Goal: Contribute content

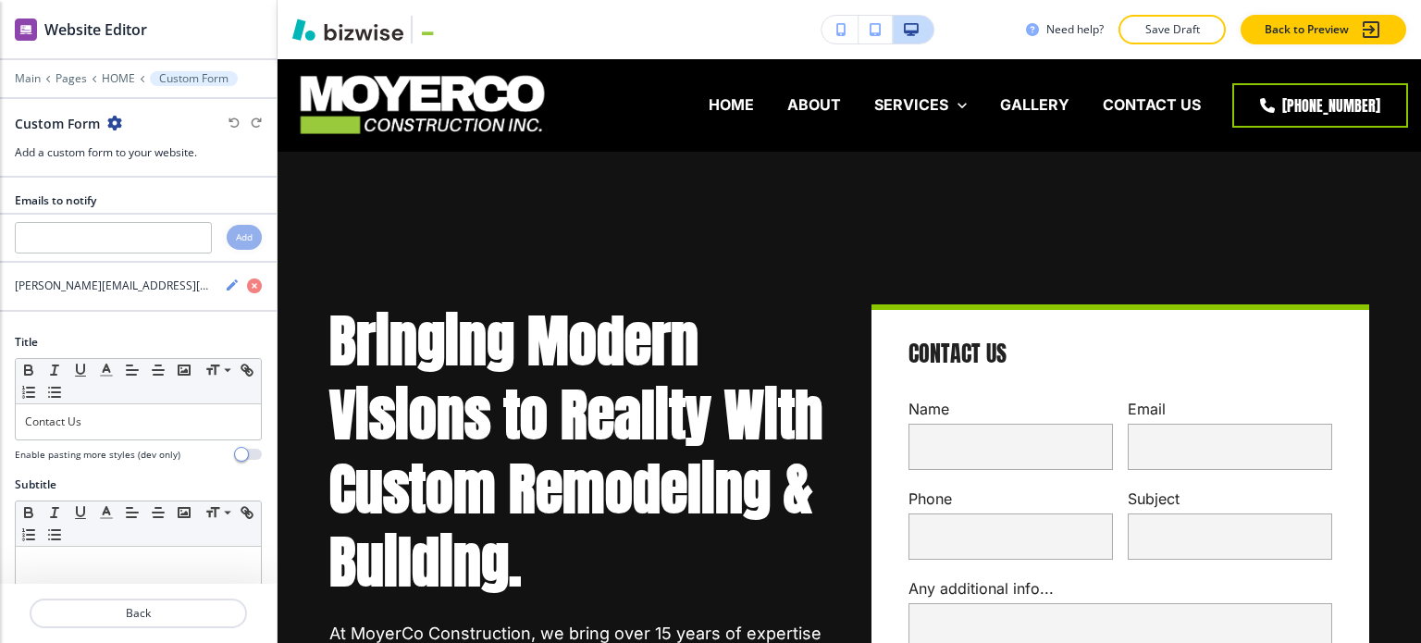
scroll to position [11232, 0]
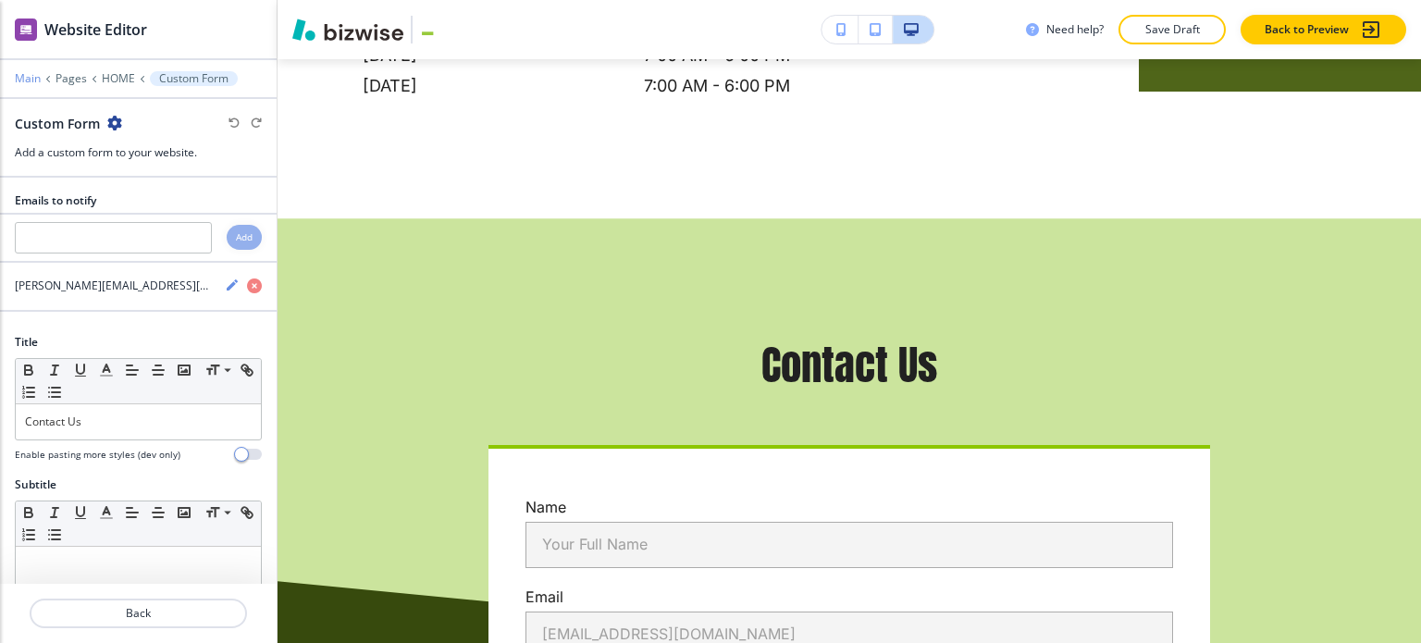
click at [37, 73] on p "Main" at bounding box center [28, 78] width 26 height 13
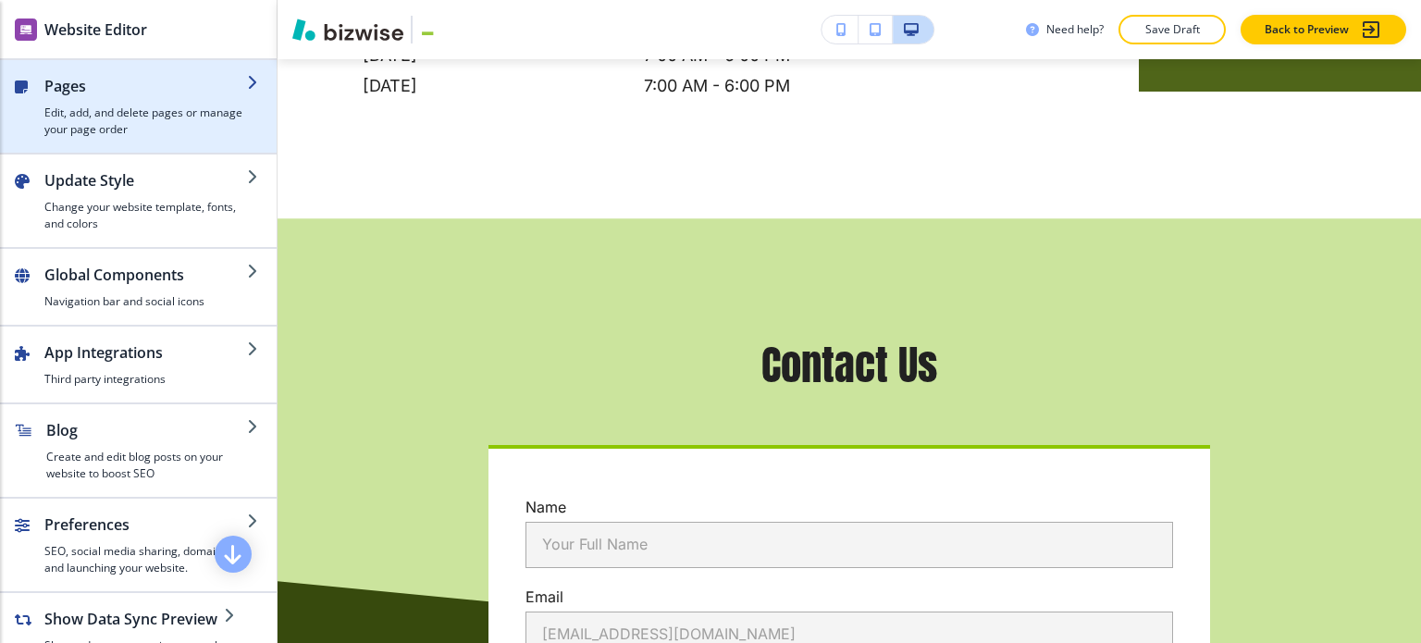
click at [76, 117] on h4 "Edit, add, and delete pages or manage your page order" at bounding box center [145, 121] width 203 height 33
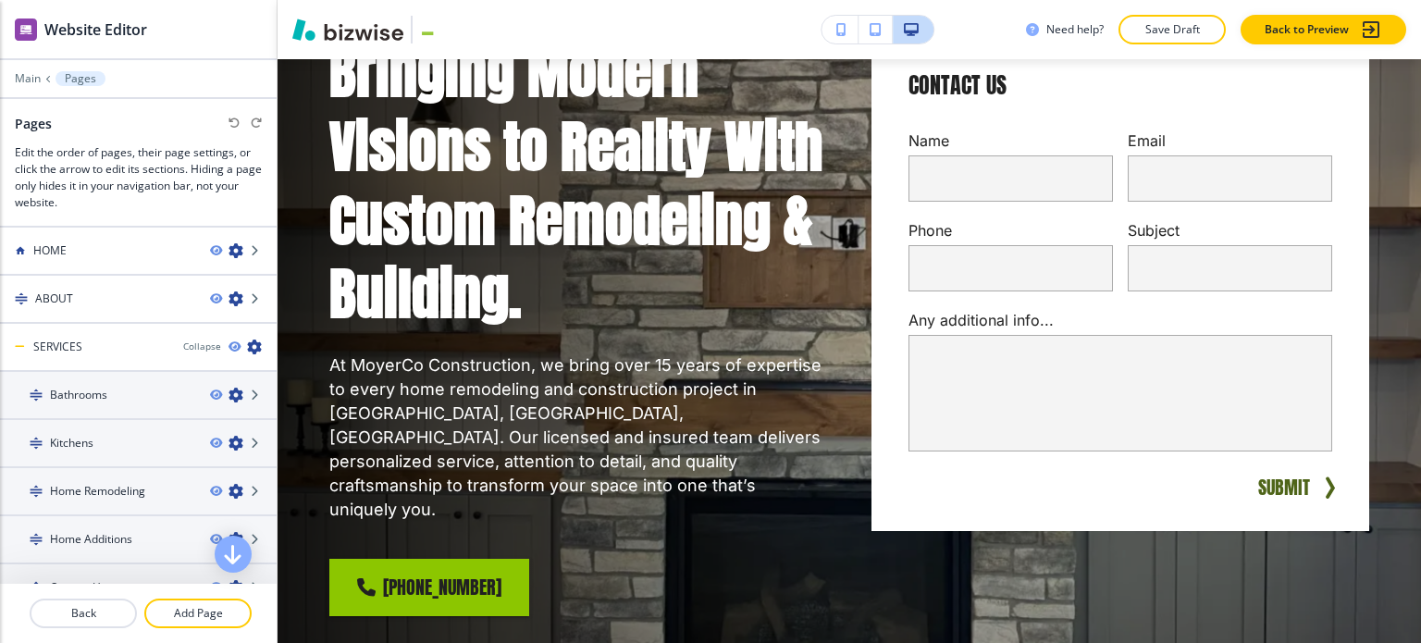
scroll to position [0, 0]
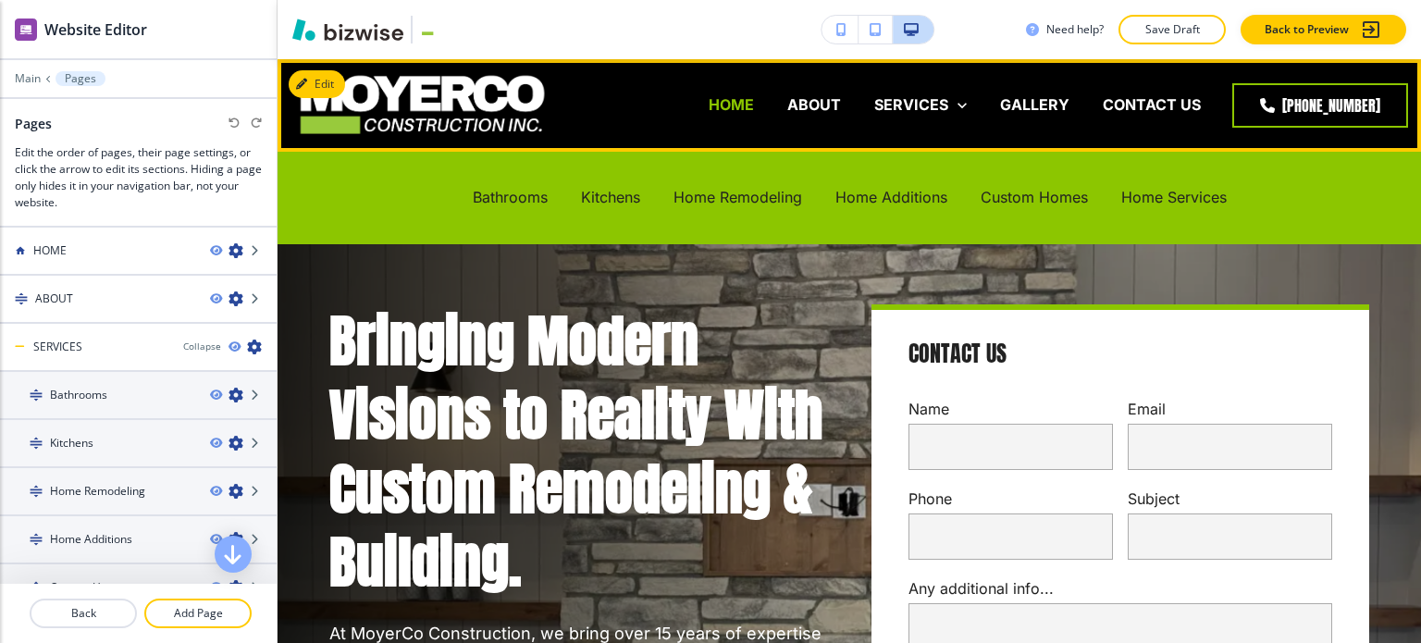
click at [753, 109] on p "HOME" at bounding box center [731, 104] width 45 height 21
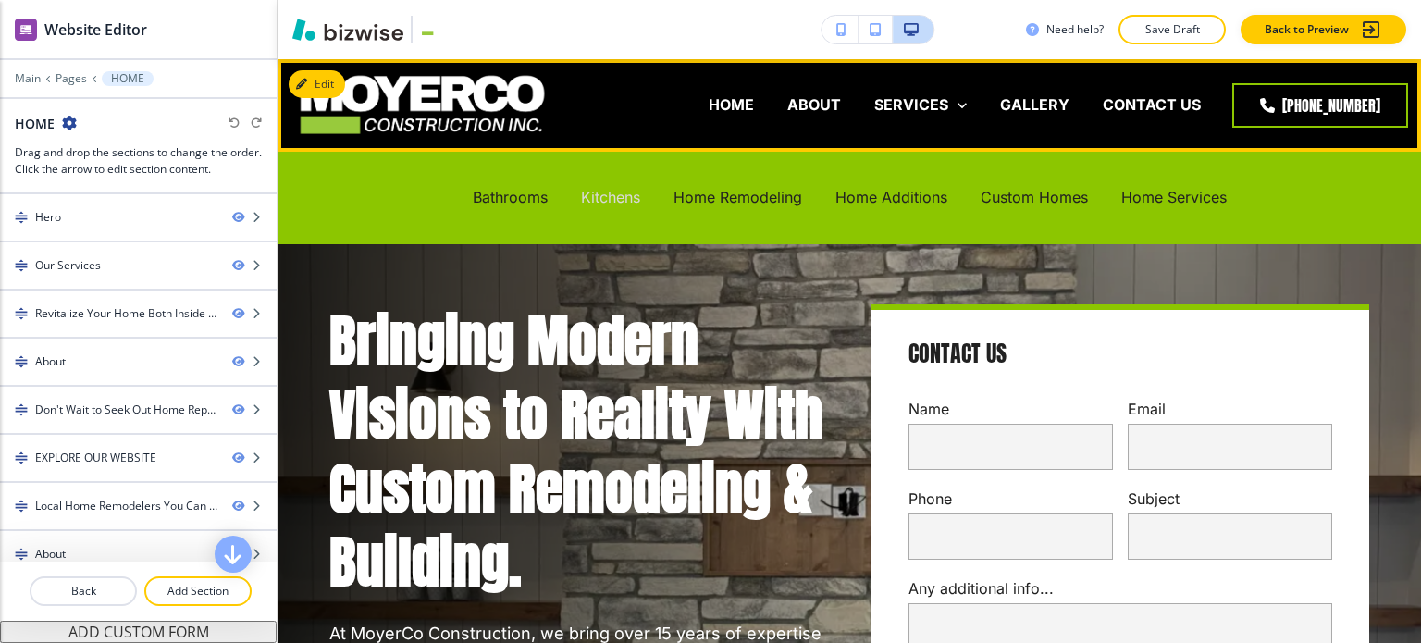
click at [629, 194] on p "Kitchens" at bounding box center [610, 197] width 59 height 21
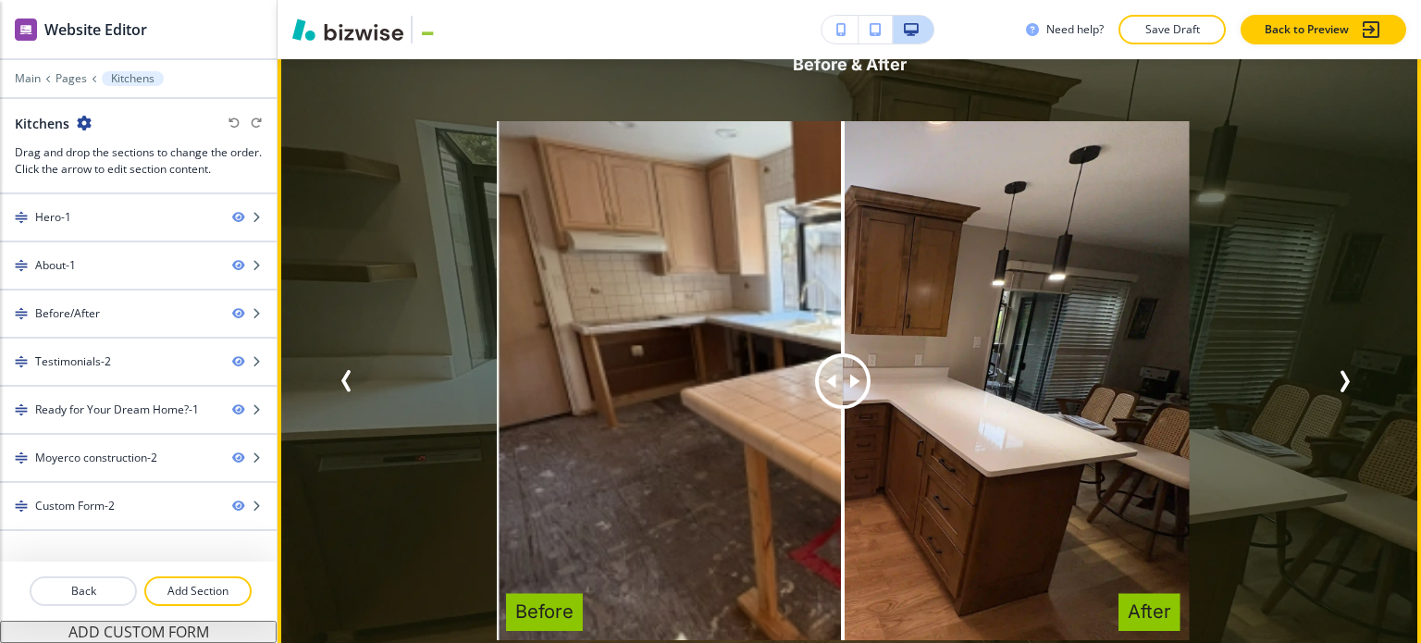
scroll to position [3330, 0]
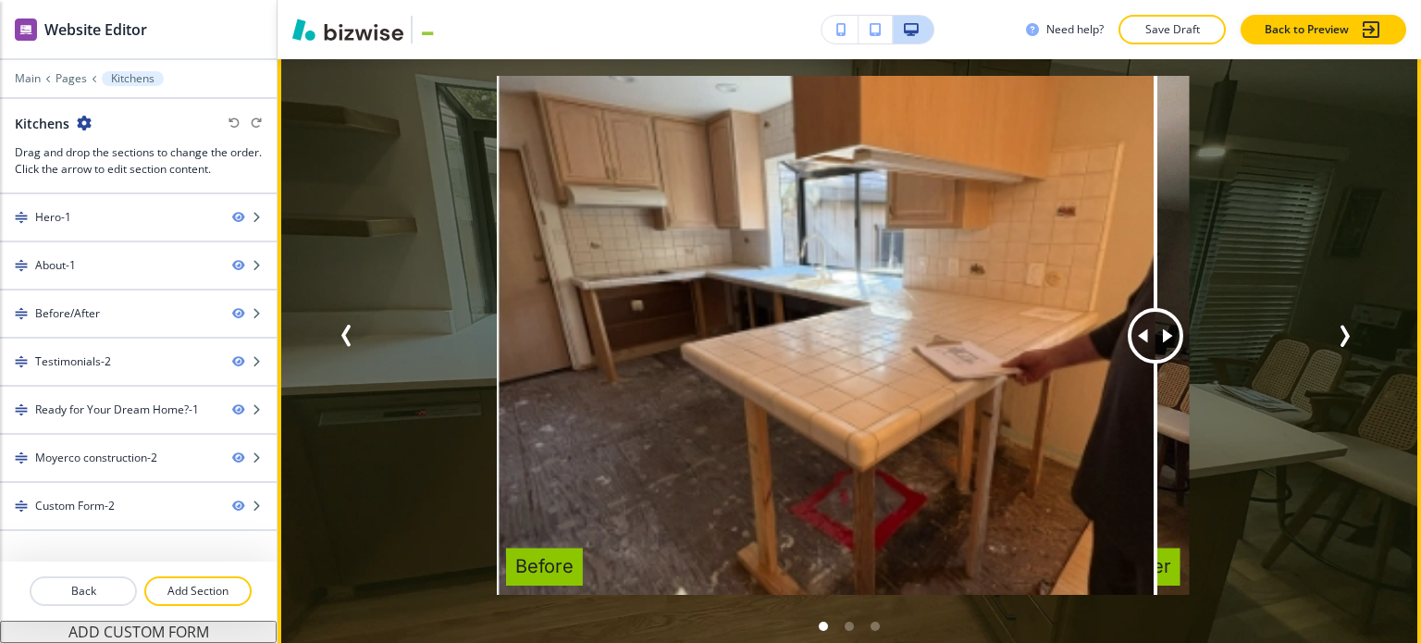
drag, startPoint x: 838, startPoint y: 309, endPoint x: 1154, endPoint y: 339, distance: 317.7
click at [1155, 339] on div at bounding box center [1155, 336] width 0 height 520
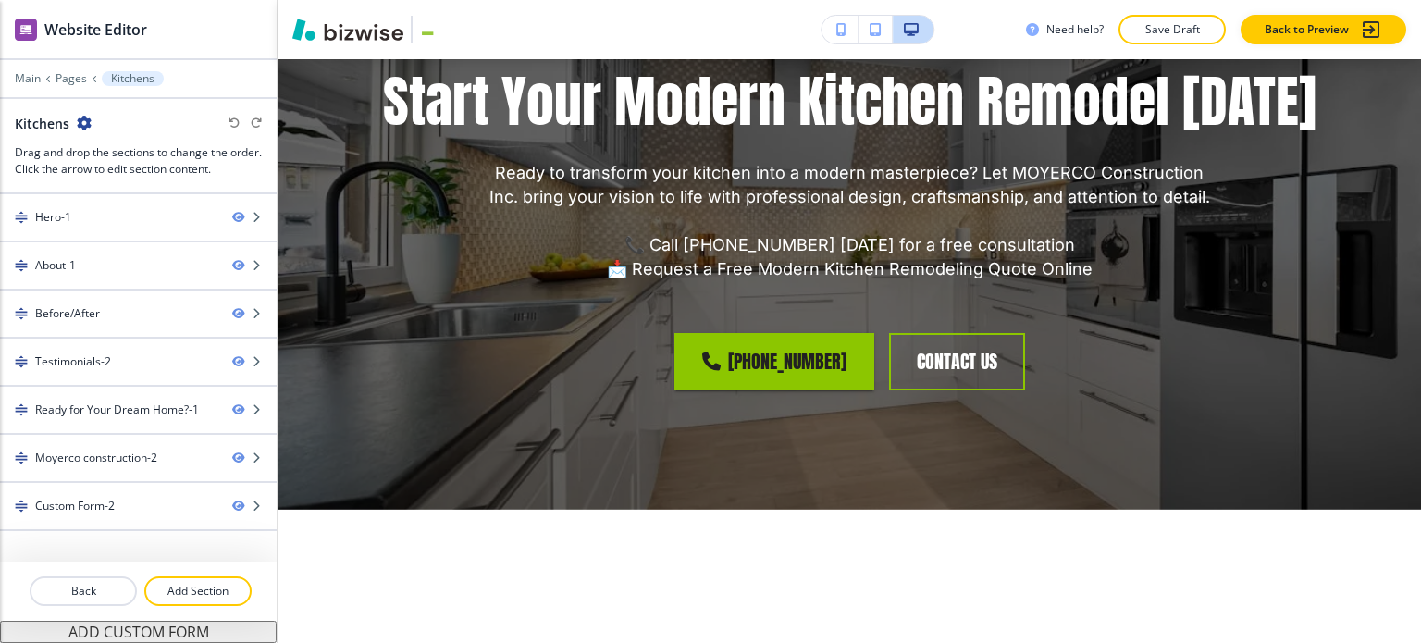
scroll to position [4995, 0]
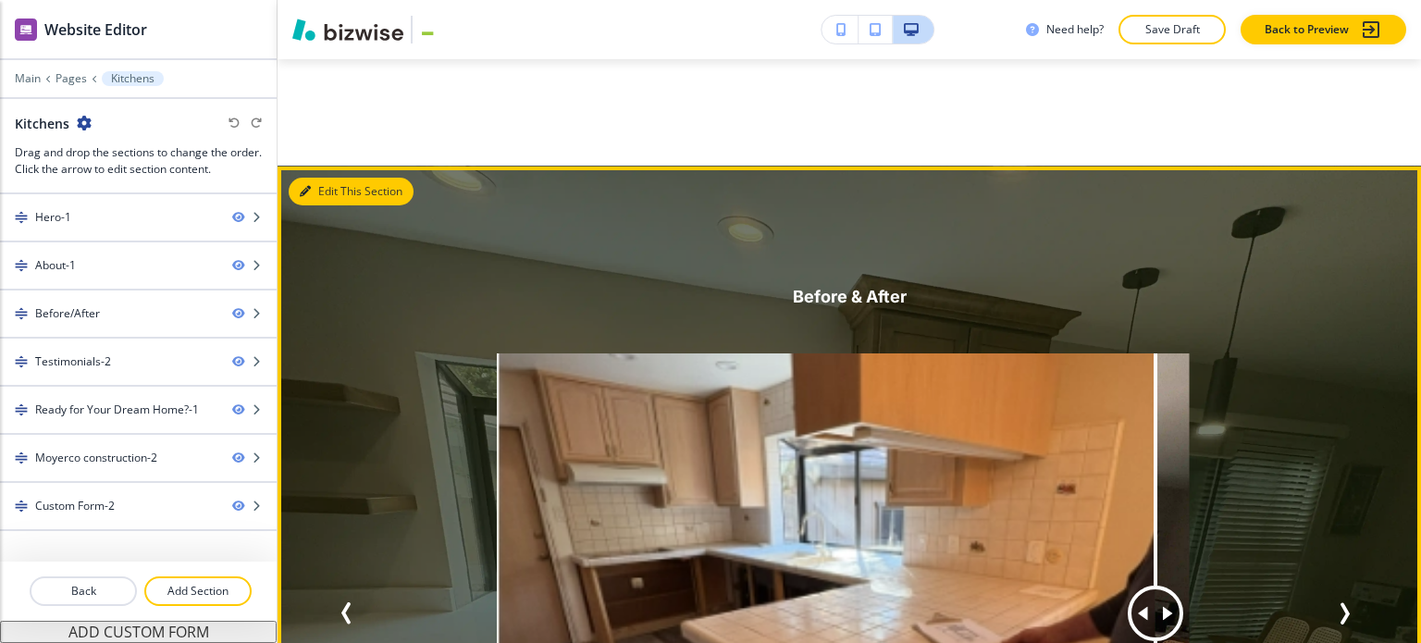
click at [319, 178] on button "Edit This Section" at bounding box center [351, 192] width 125 height 28
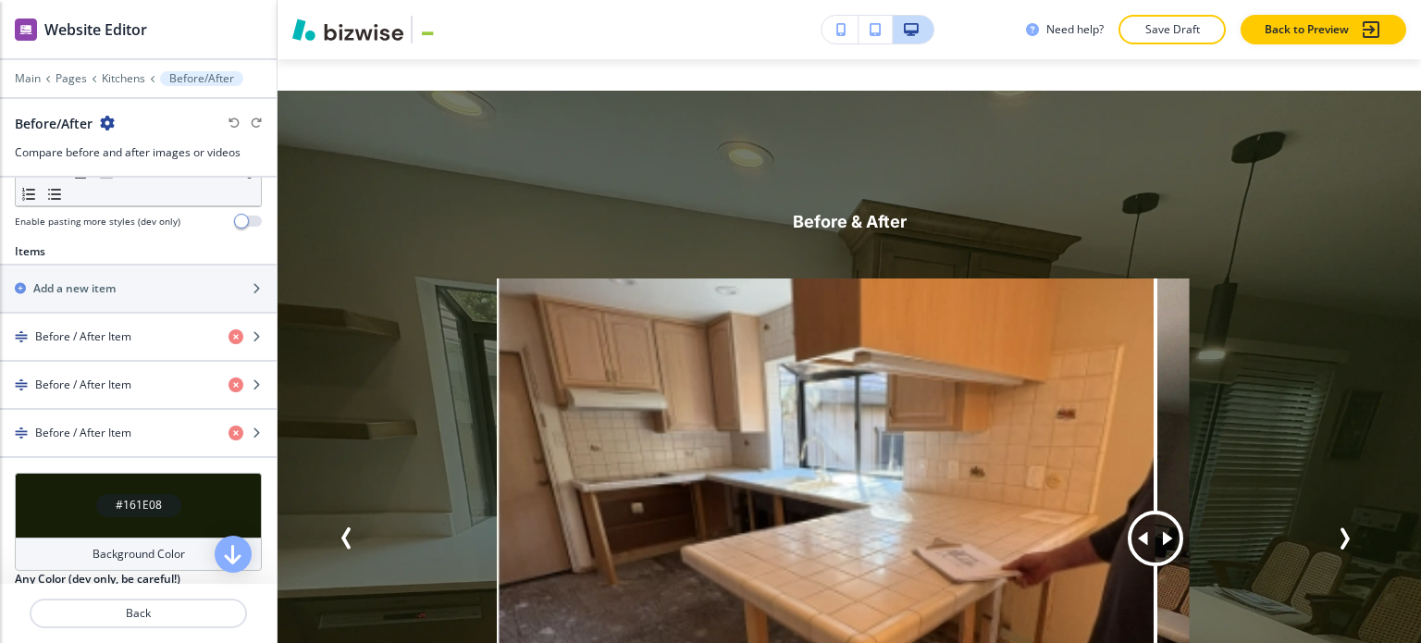
scroll to position [555, 0]
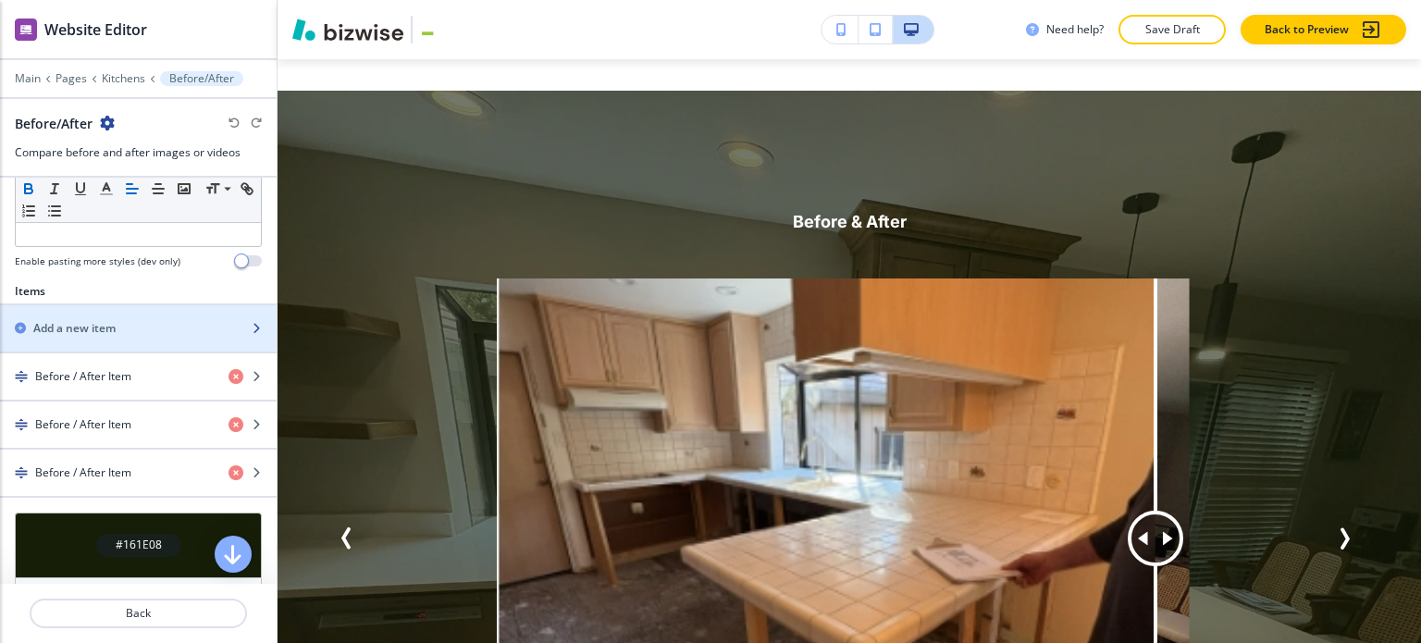
click at [67, 339] on div "button" at bounding box center [138, 344] width 277 height 15
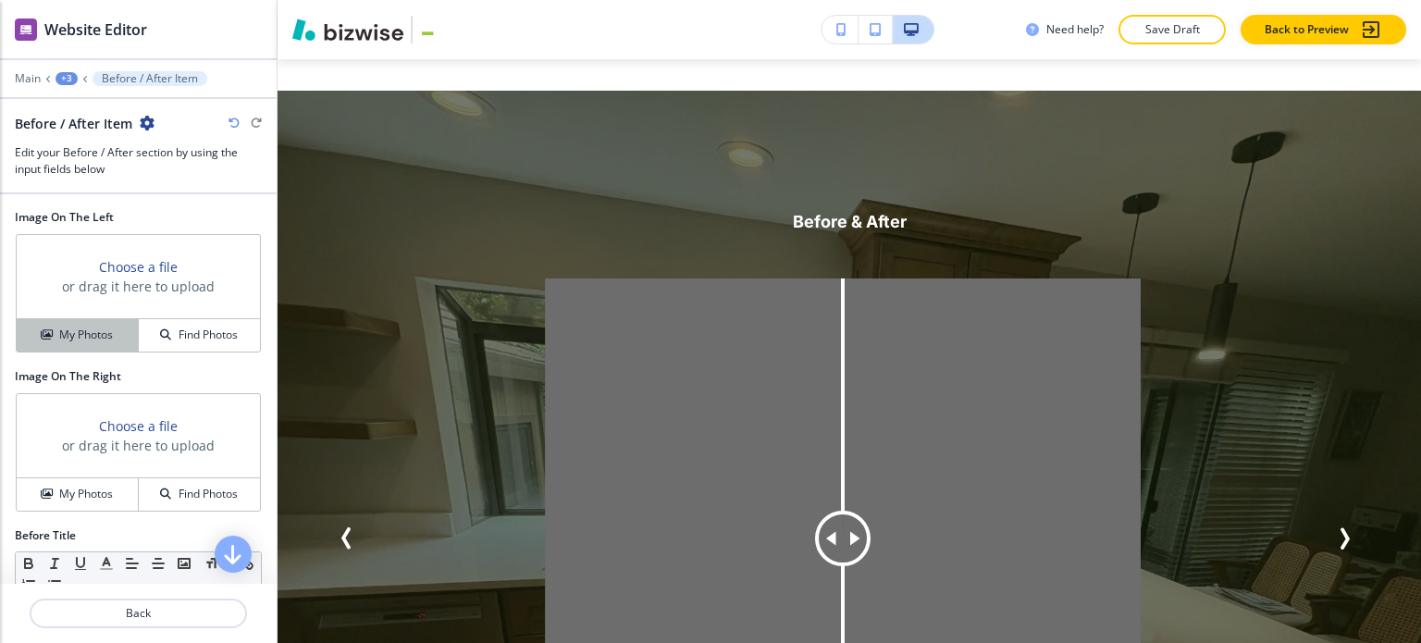
click at [76, 327] on h4 "My Photos" at bounding box center [86, 335] width 54 height 17
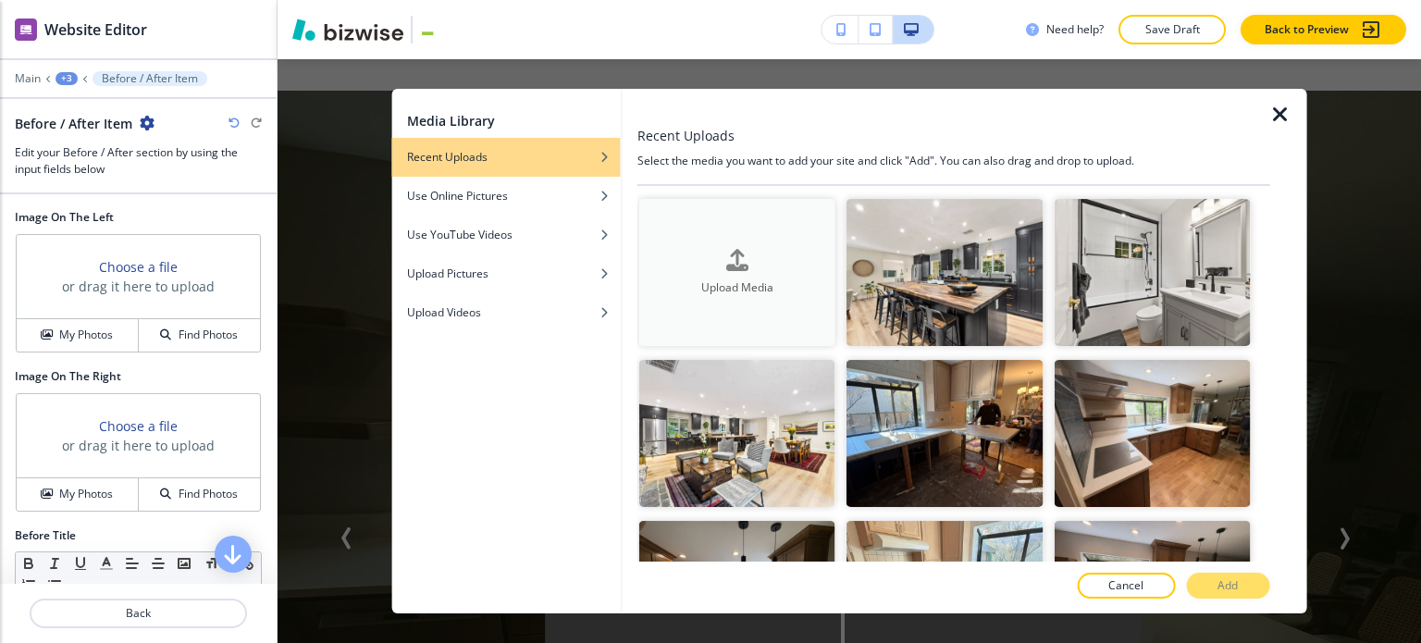
click at [773, 280] on h4 "Upload Media" at bounding box center [737, 287] width 196 height 17
click at [690, 265] on div "Upload Media" at bounding box center [737, 272] width 196 height 47
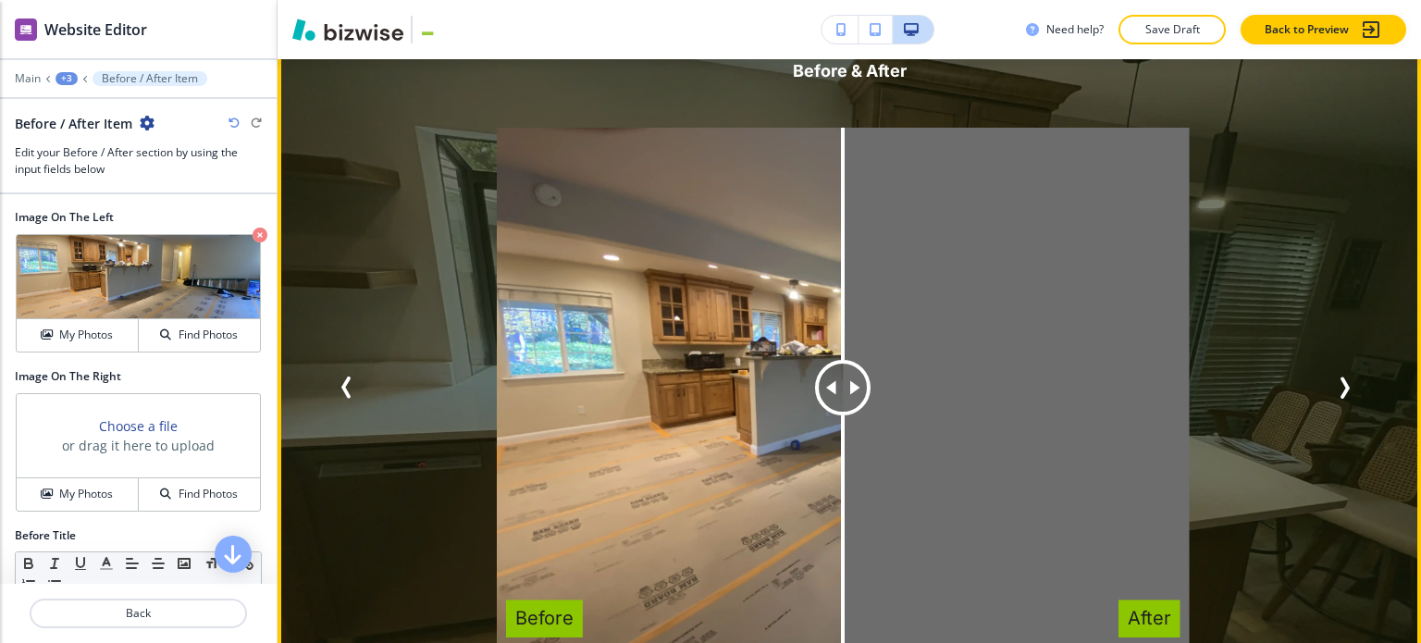
scroll to position [3312, 0]
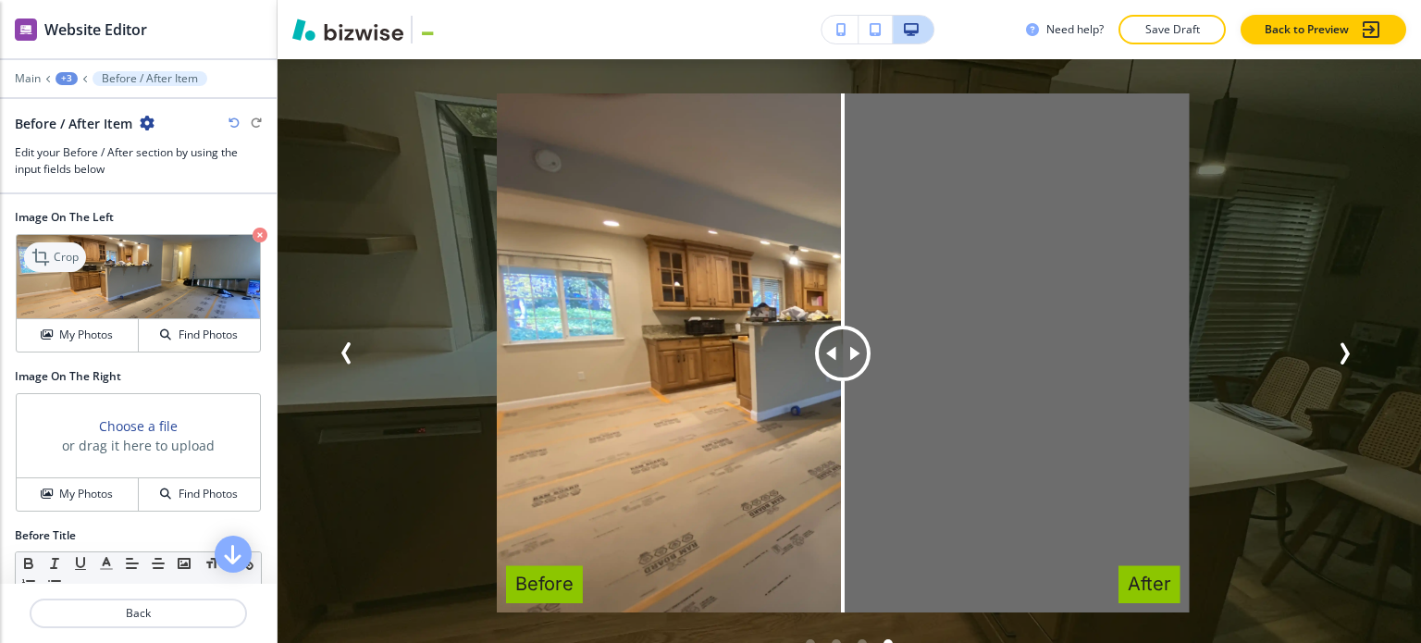
click at [63, 263] on p "Crop" at bounding box center [66, 257] width 25 height 17
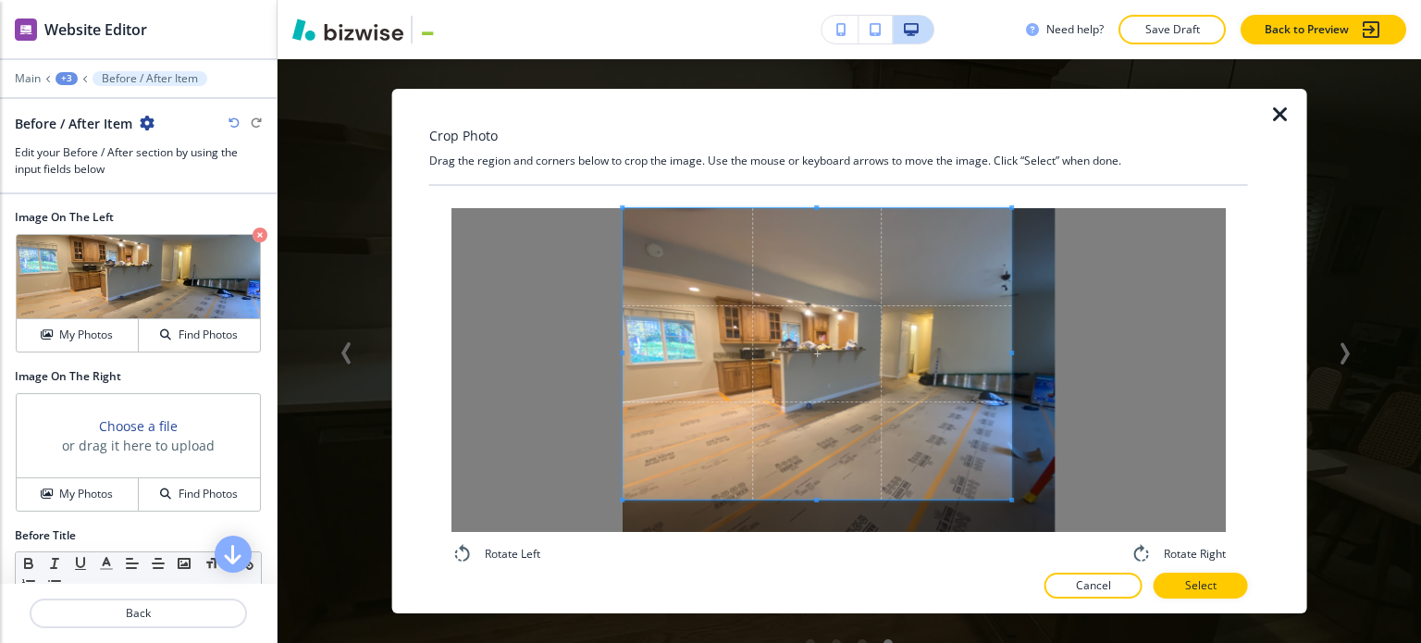
click at [539, 186] on div "Rotate Left Rotate Right" at bounding box center [838, 374] width 819 height 376
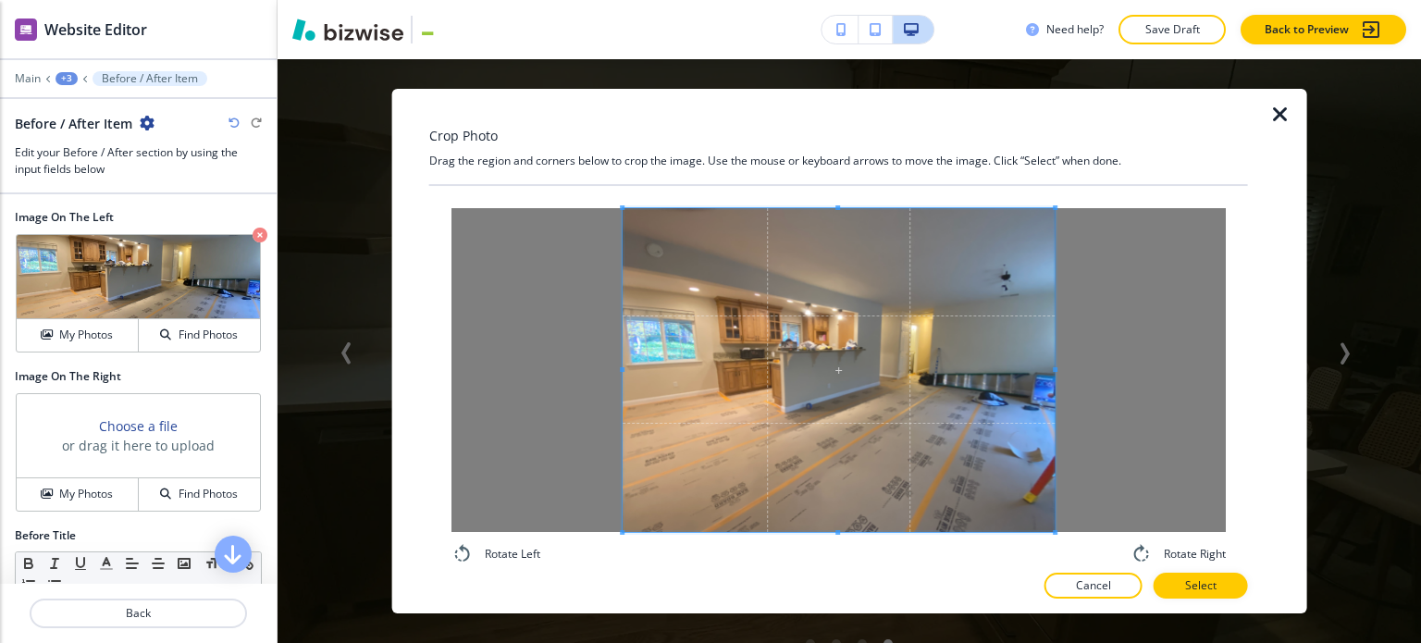
click at [1178, 573] on div "Crop Photo Drag the region and corners below to crop the image. Use the mouse o…" at bounding box center [838, 351] width 819 height 525
click at [1233, 586] on button "Select" at bounding box center [1200, 586] width 94 height 26
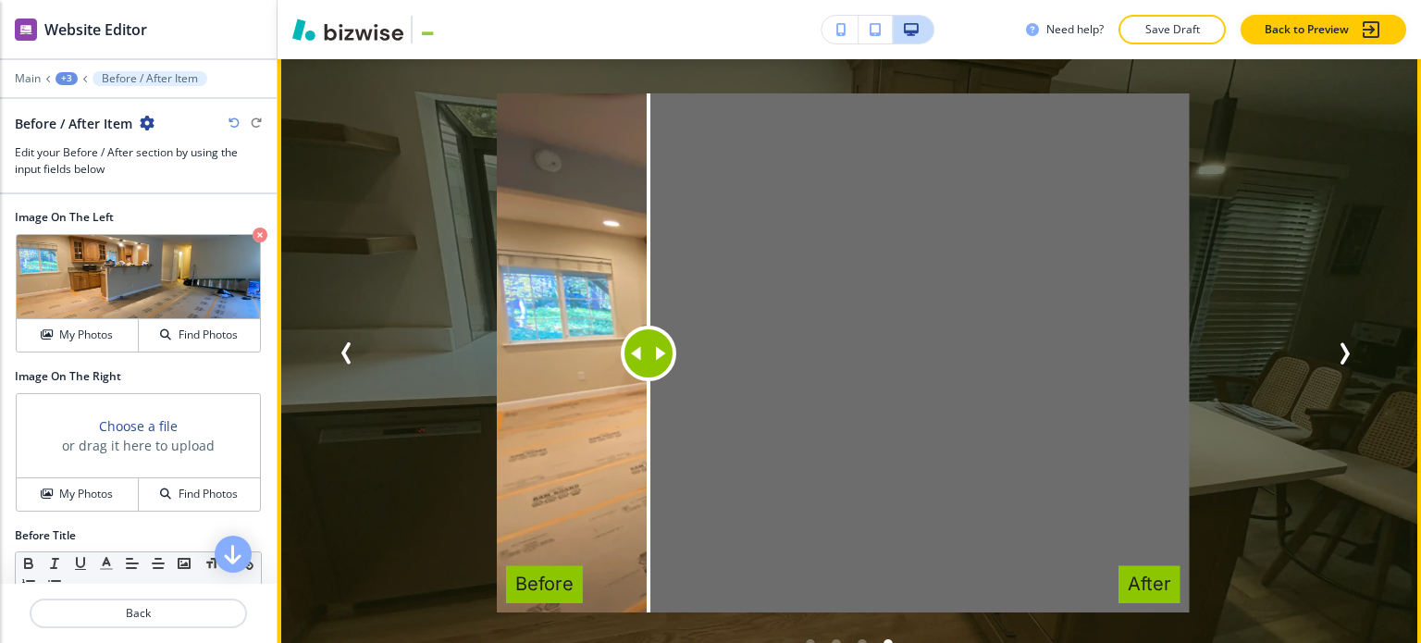
drag, startPoint x: 844, startPoint y: 324, endPoint x: 647, endPoint y: 351, distance: 197.9
click at [648, 351] on div at bounding box center [648, 353] width 0 height 520
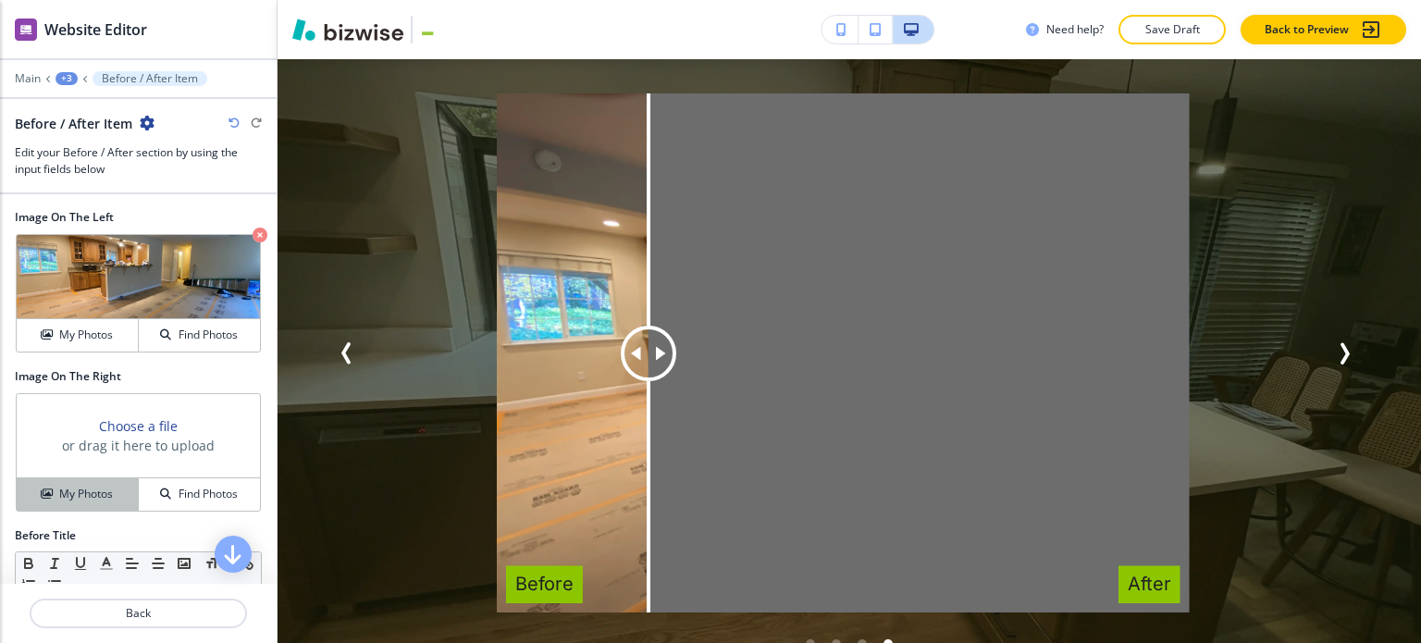
click at [64, 481] on button "My Photos" at bounding box center [78, 494] width 122 height 32
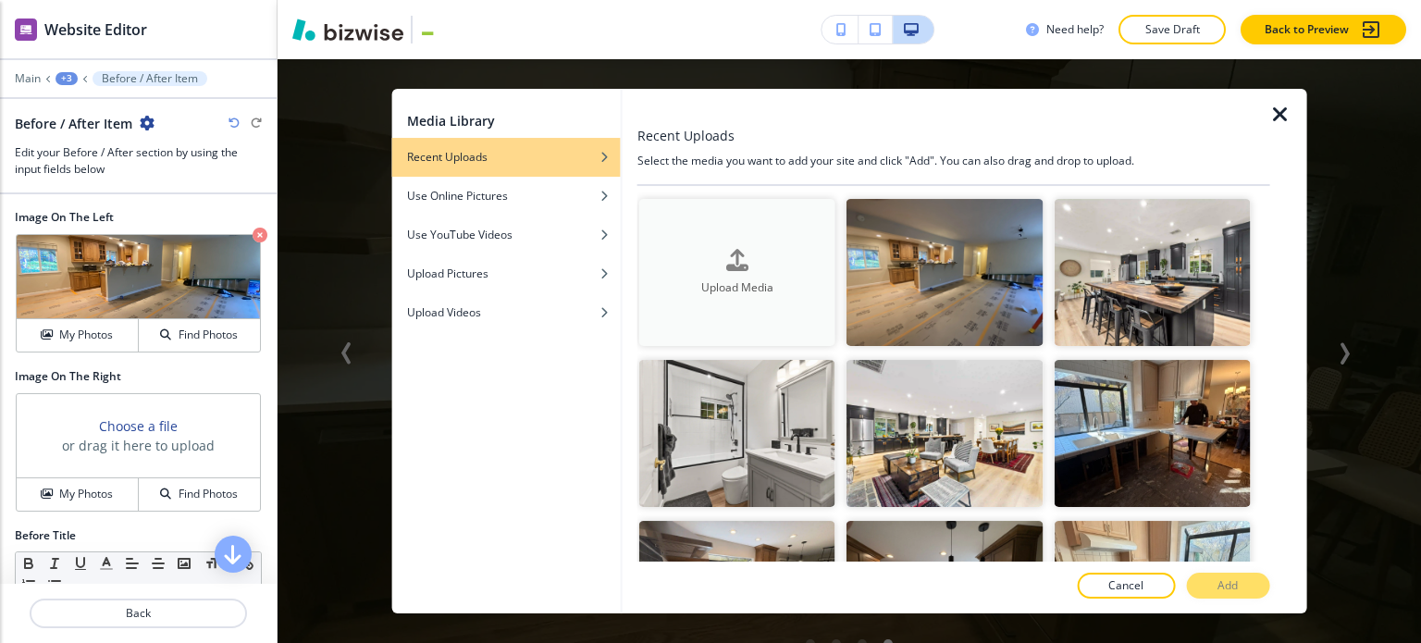
click at [693, 284] on h4 "Upload Media" at bounding box center [737, 287] width 196 height 17
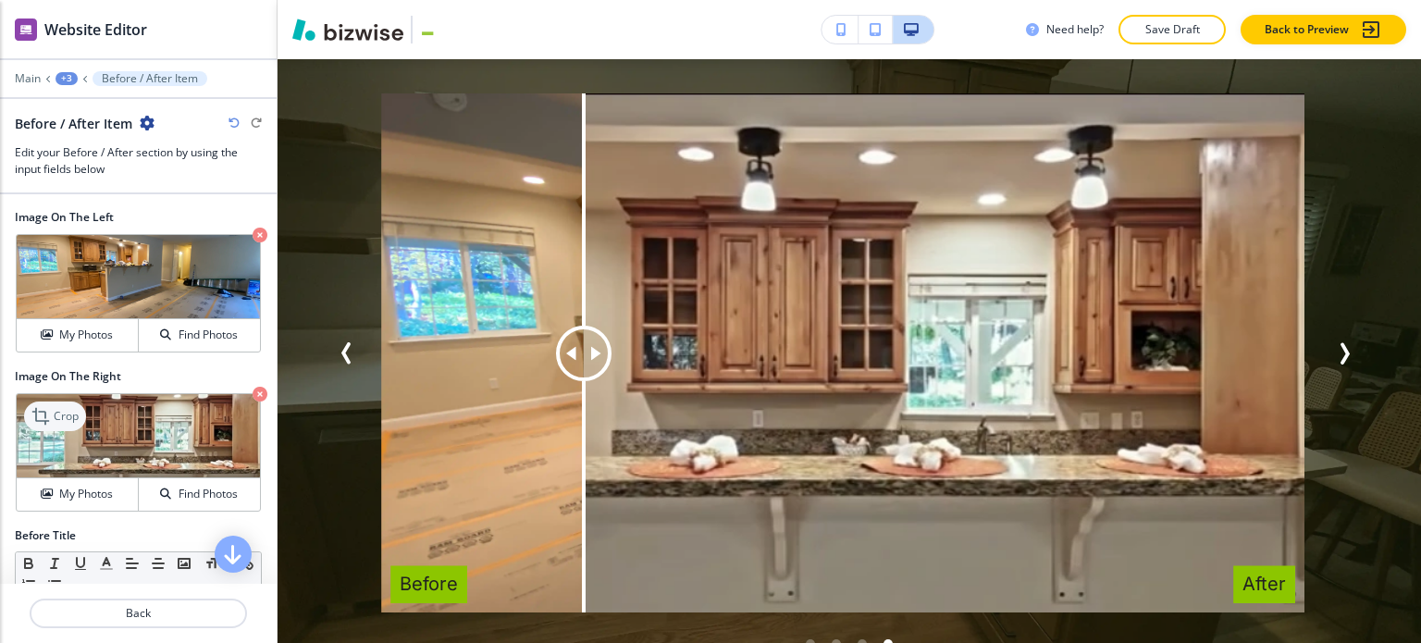
click at [70, 409] on p "Crop" at bounding box center [66, 416] width 25 height 17
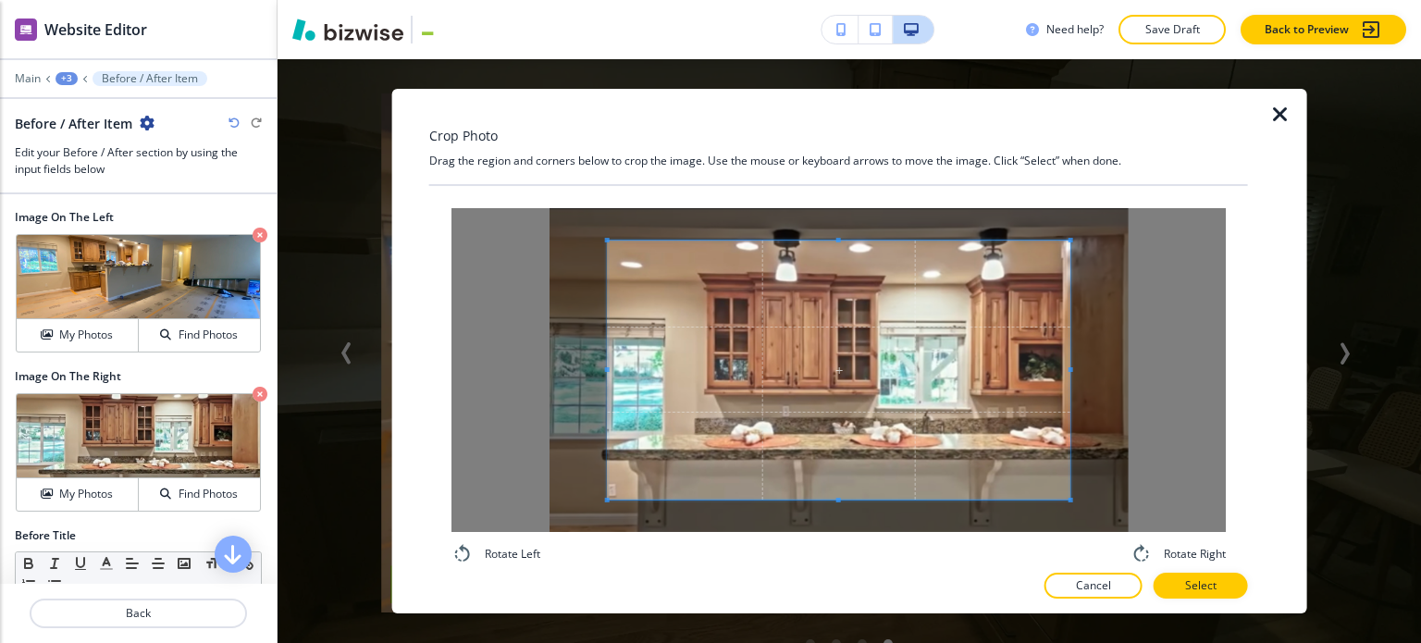
click at [393, 133] on div "Crop Photo Drag the region and corners below to crop the image. Use the mouse o…" at bounding box center [849, 351] width 915 height 525
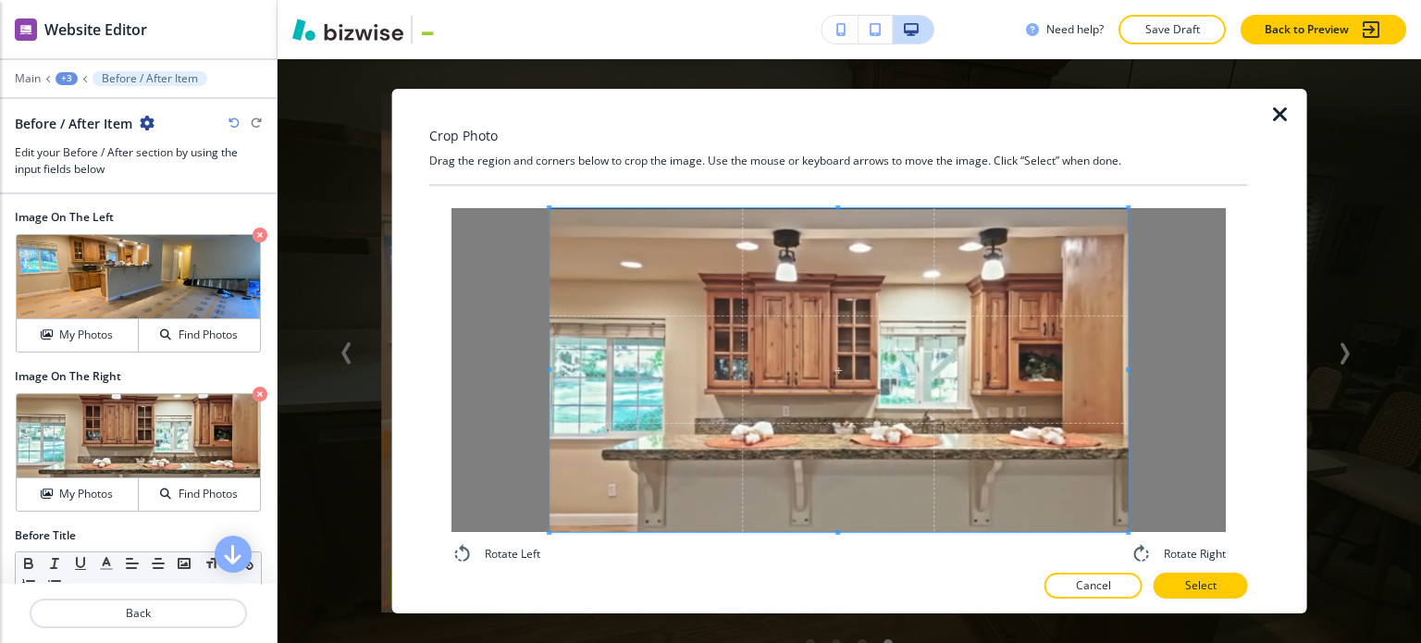
click at [1165, 545] on div "Rotate Left Rotate Right" at bounding box center [838, 386] width 774 height 357
click at [1214, 587] on p "Select" at bounding box center [1200, 585] width 31 height 17
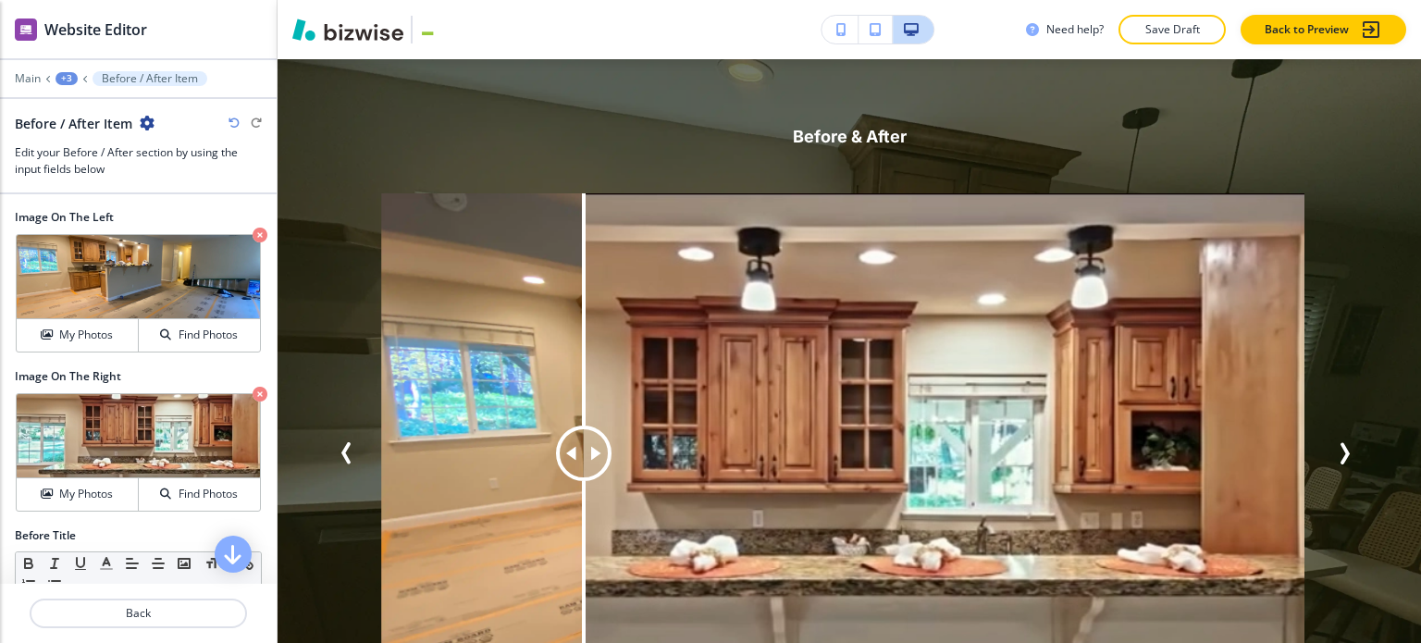
scroll to position [3220, 0]
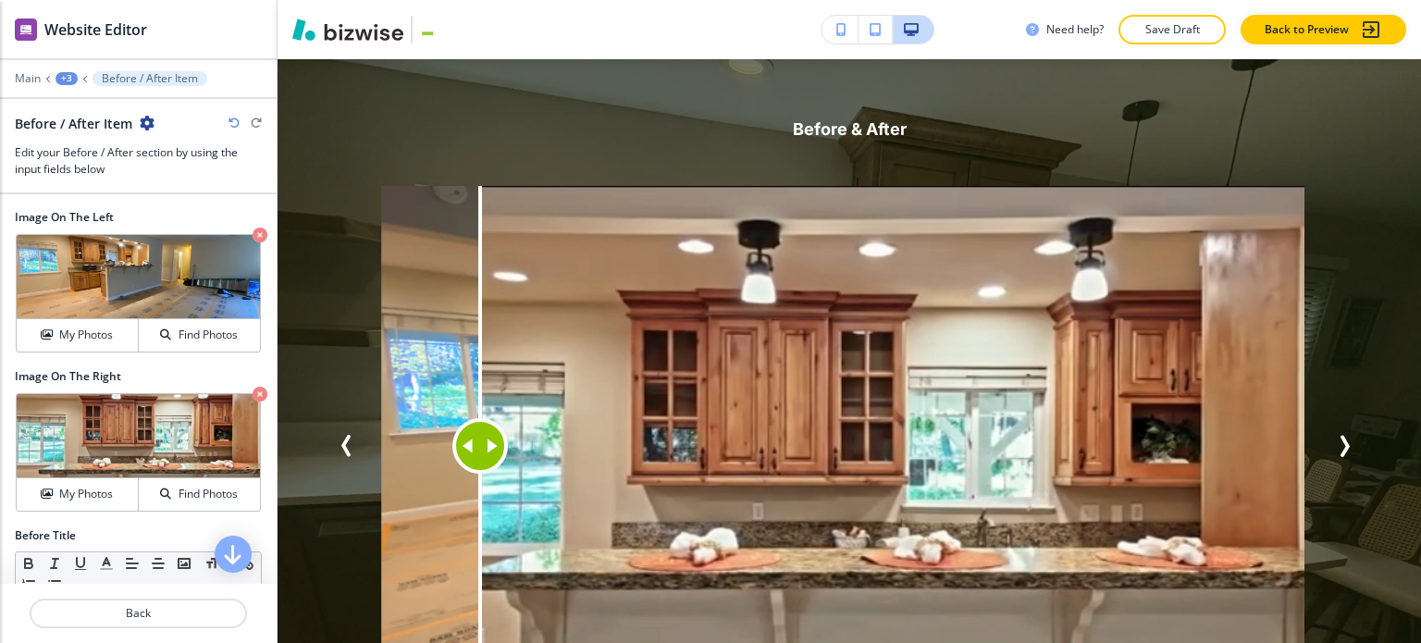
drag, startPoint x: 576, startPoint y: 409, endPoint x: 480, endPoint y: 412, distance: 96.2
click at [480, 418] on div at bounding box center [479, 445] width 55 height 55
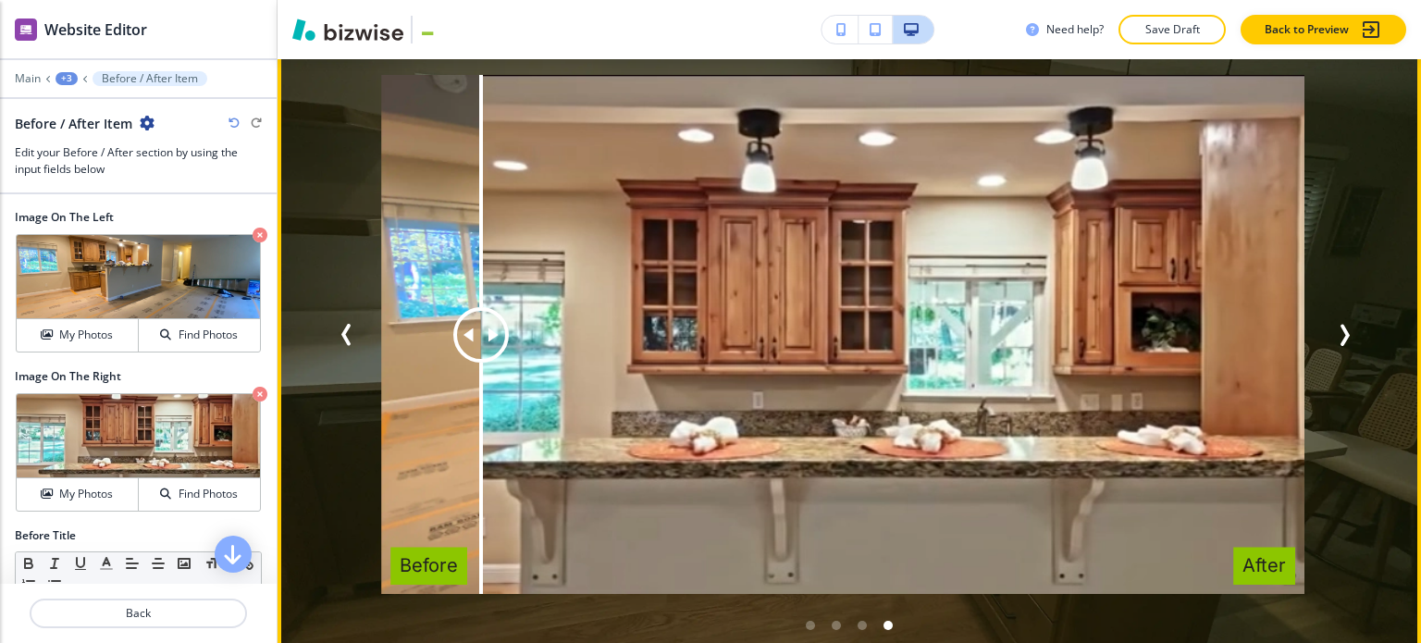
scroll to position [3312, 0]
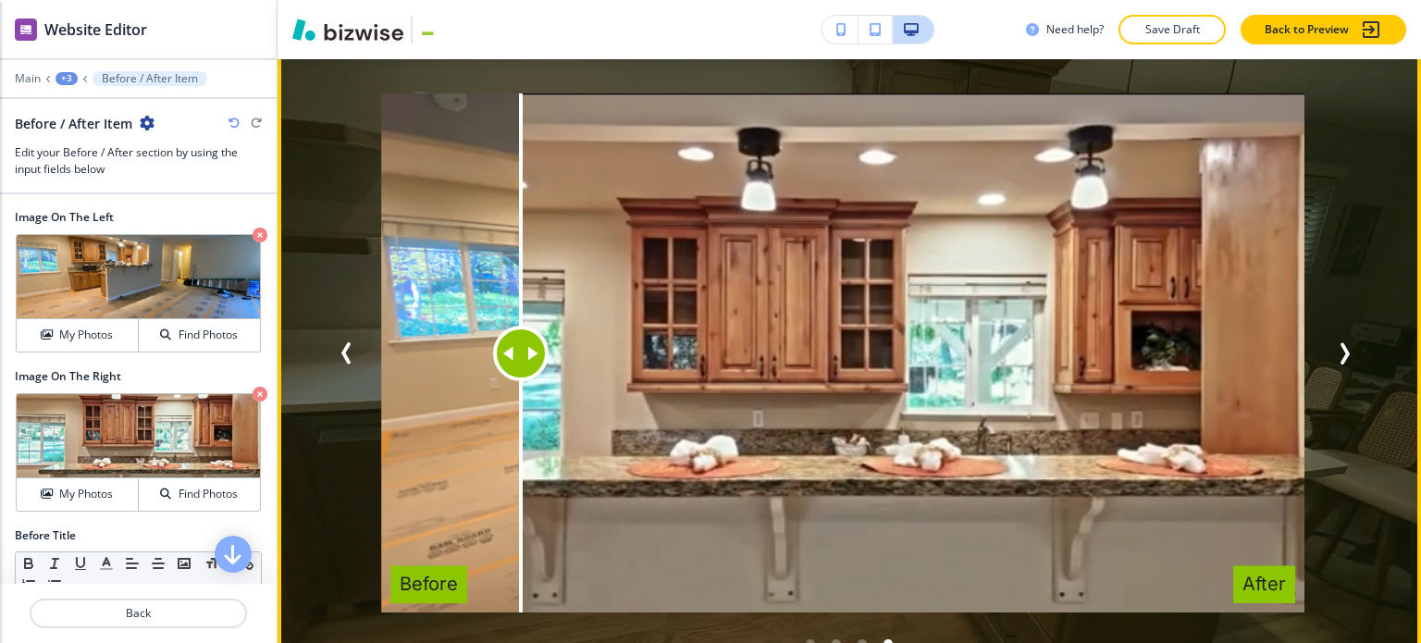
drag, startPoint x: 599, startPoint y: 340, endPoint x: 520, endPoint y: 360, distance: 81.9
click at [521, 360] on div at bounding box center [521, 353] width 0 height 520
click at [493, 326] on div at bounding box center [520, 353] width 55 height 55
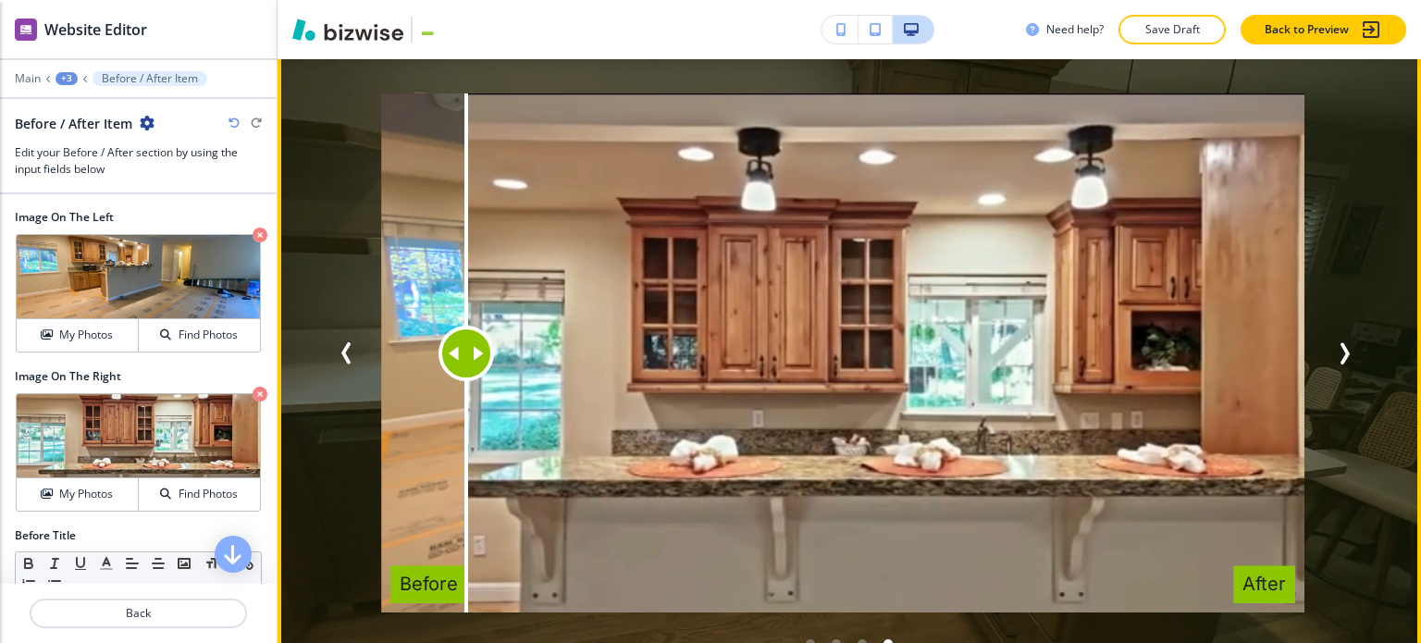
drag, startPoint x: 471, startPoint y: 318, endPoint x: 385, endPoint y: 308, distance: 86.6
click at [438, 326] on div at bounding box center [465, 353] width 55 height 55
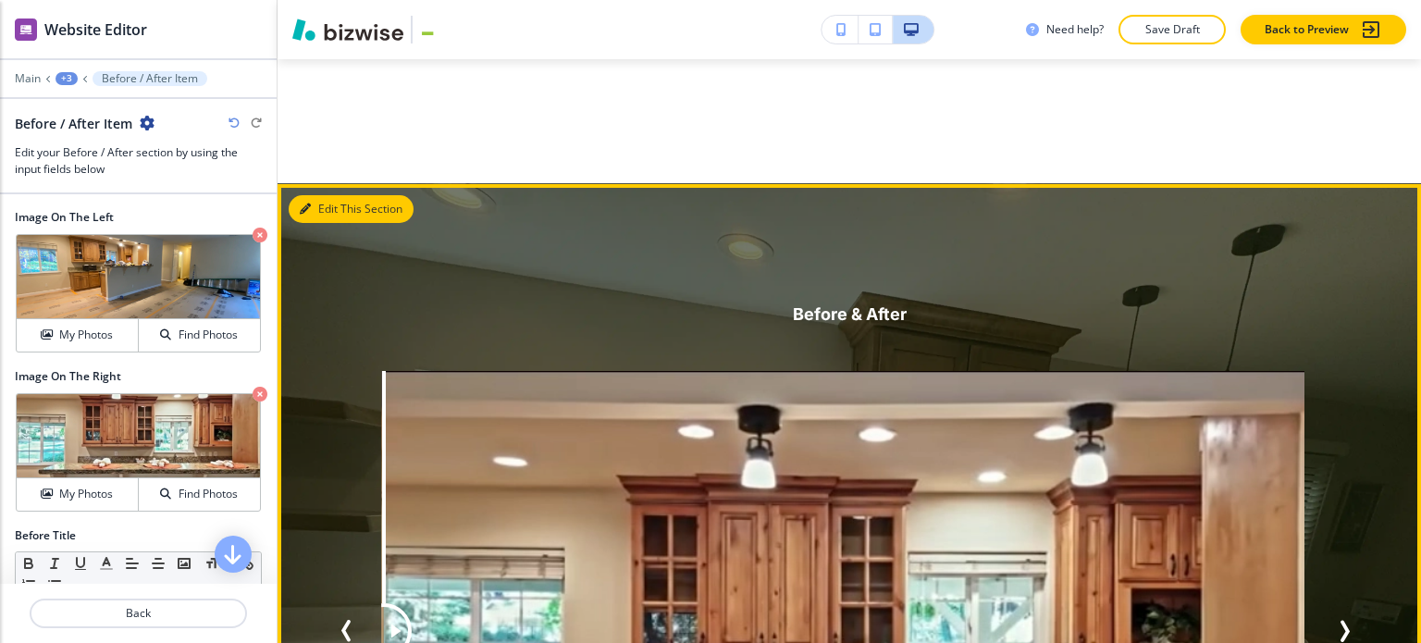
click at [333, 195] on button "Edit This Section" at bounding box center [351, 209] width 125 height 28
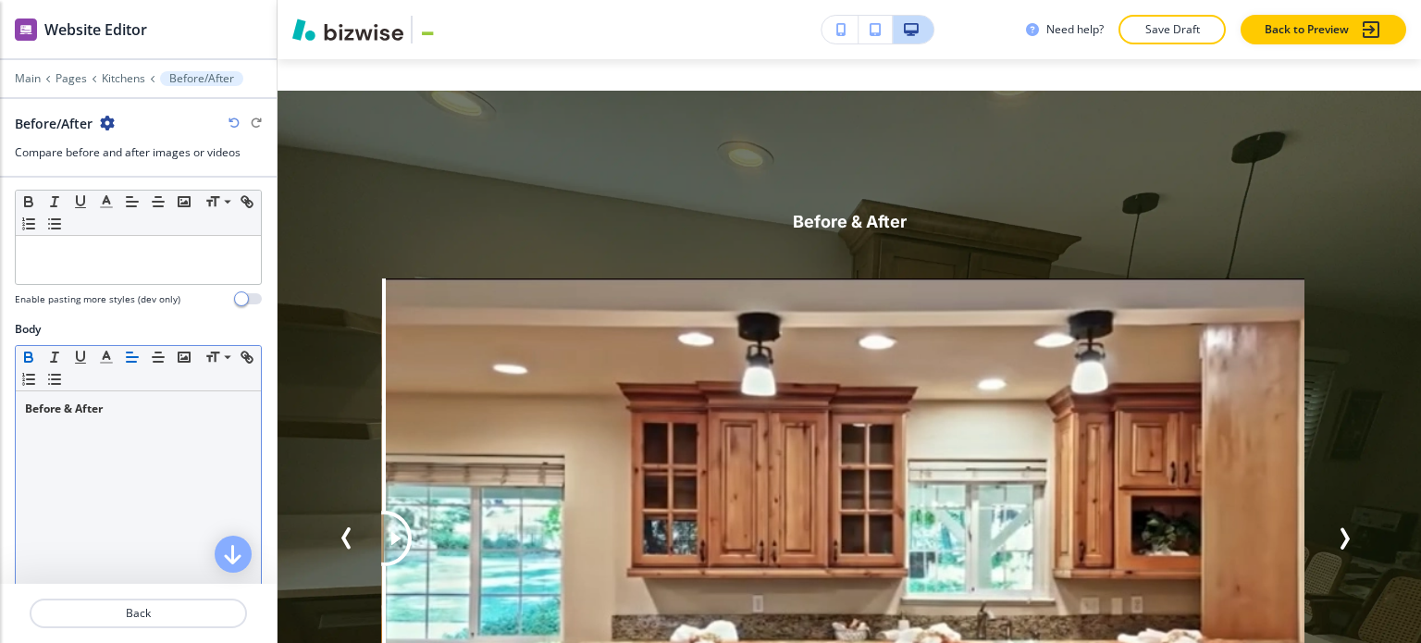
scroll to position [185, 0]
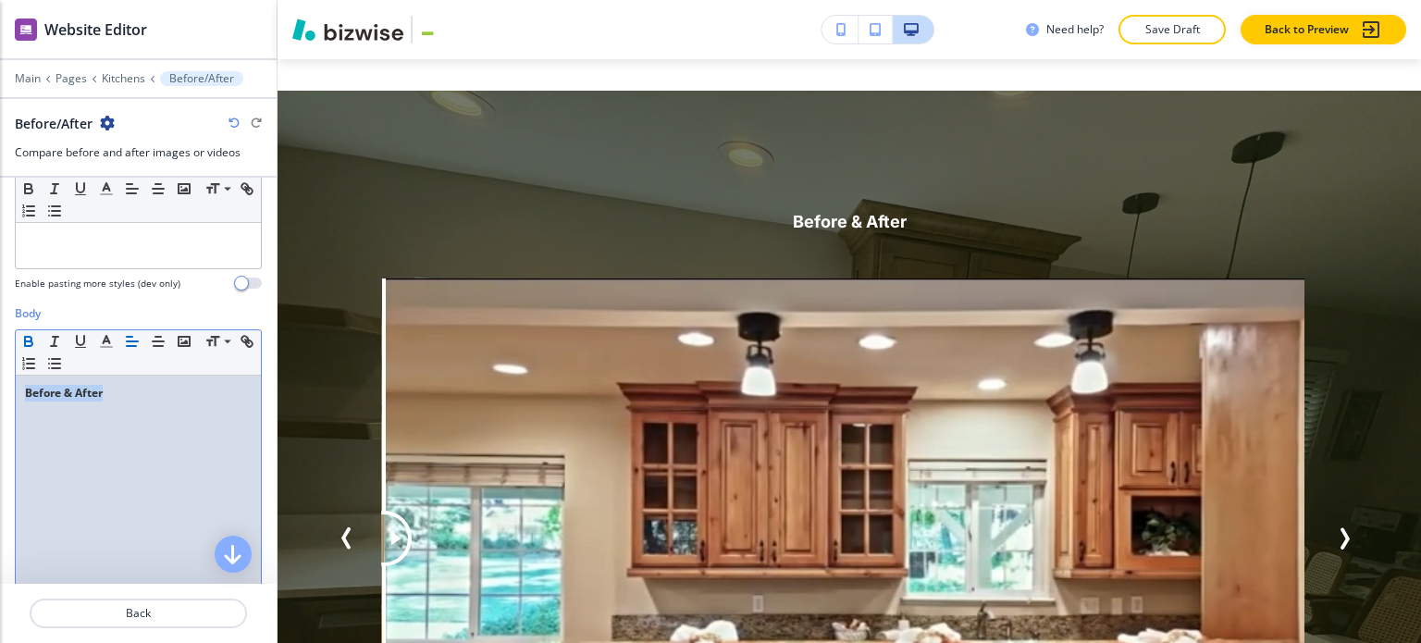
drag, startPoint x: 118, startPoint y: 395, endPoint x: 16, endPoint y: 374, distance: 104.9
click at [0, 376] on div "Body Small Normal Large Huge Before & After Enable pasting more styles (dev onl…" at bounding box center [138, 479] width 277 height 348
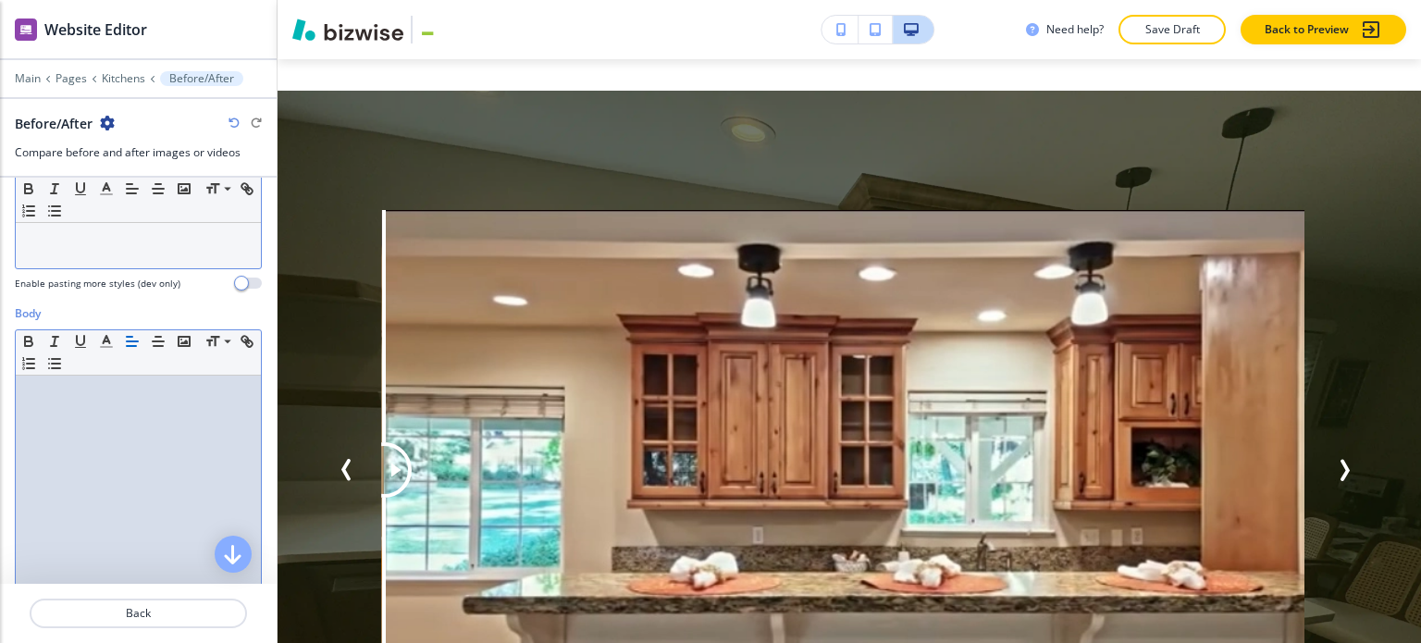
click at [137, 242] on p at bounding box center [138, 237] width 227 height 17
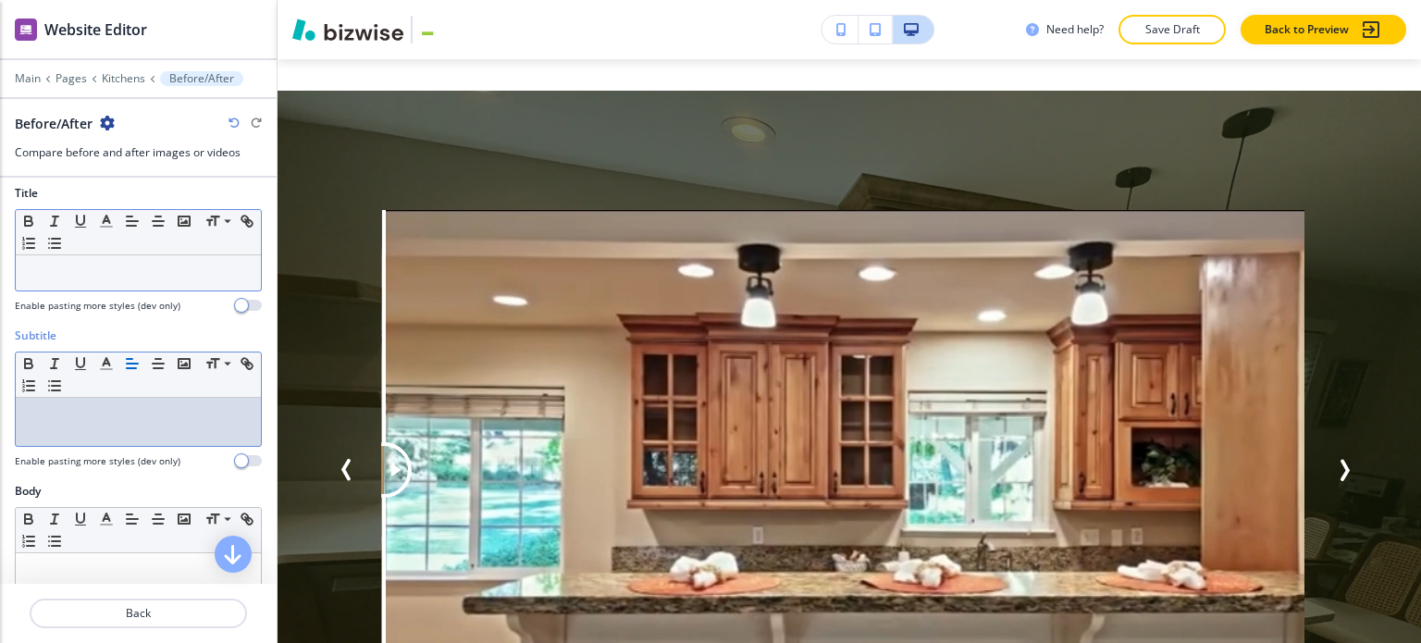
scroll to position [0, 0]
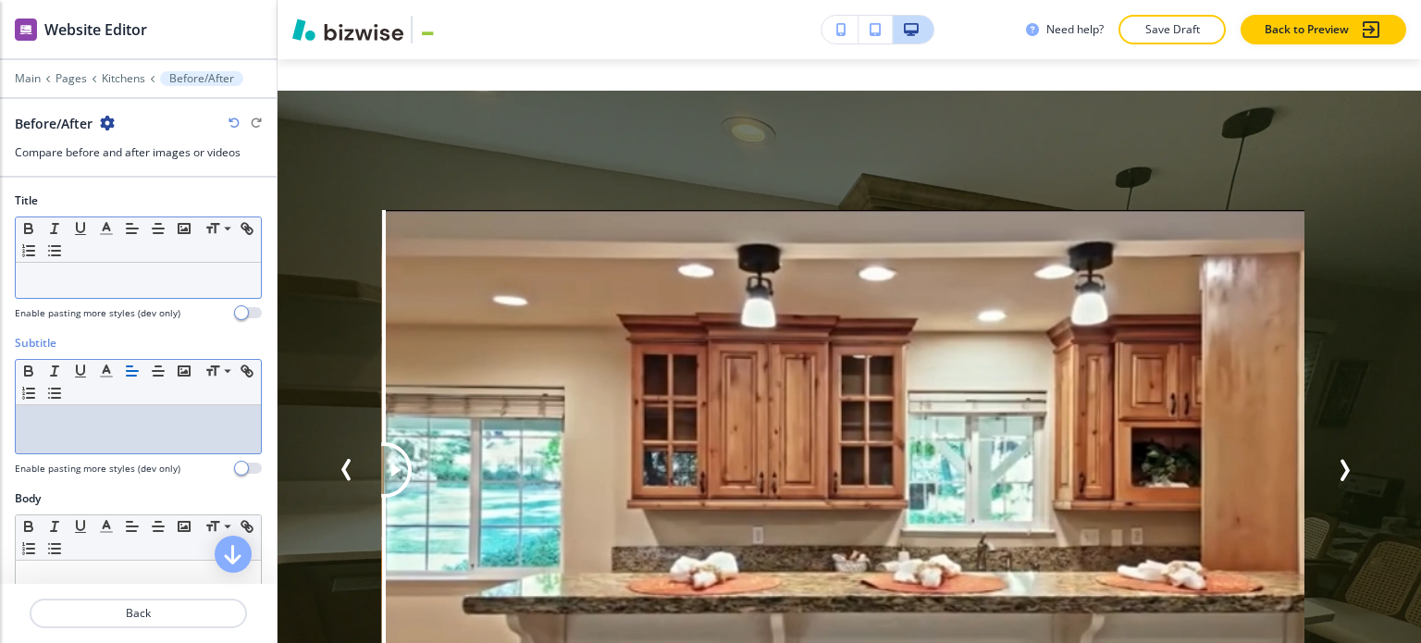
click at [102, 280] on p at bounding box center [138, 280] width 227 height 17
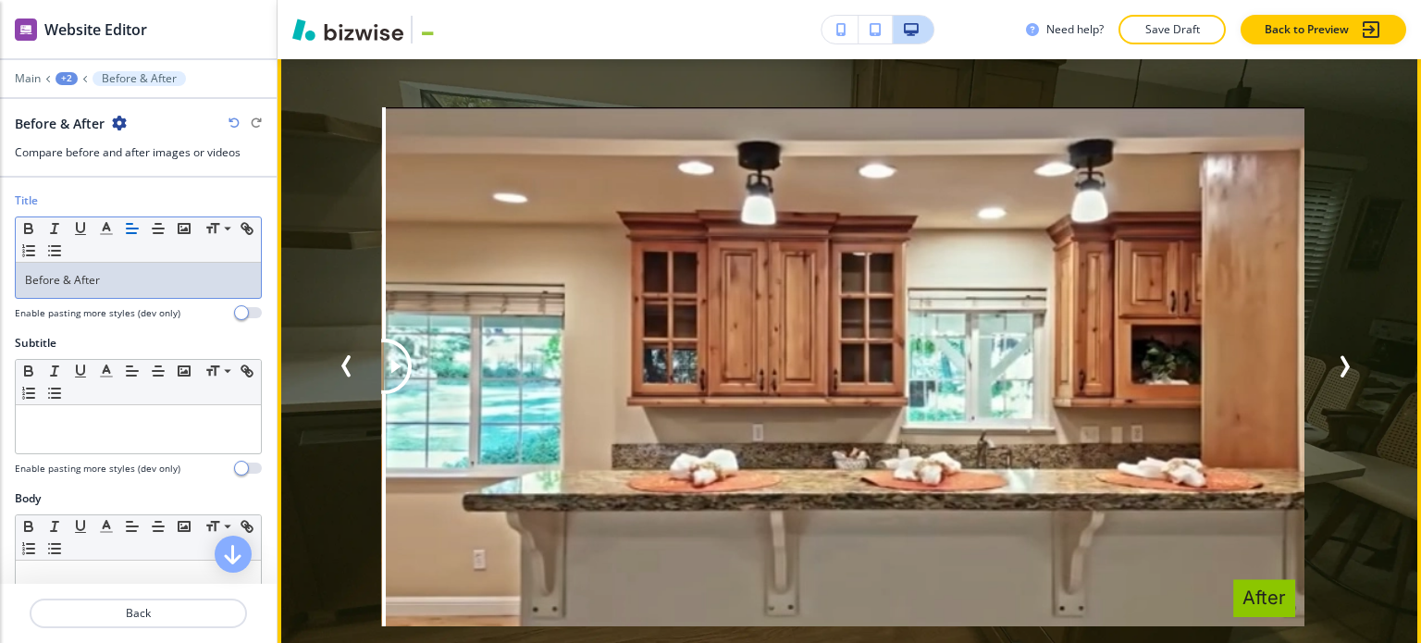
scroll to position [3312, 0]
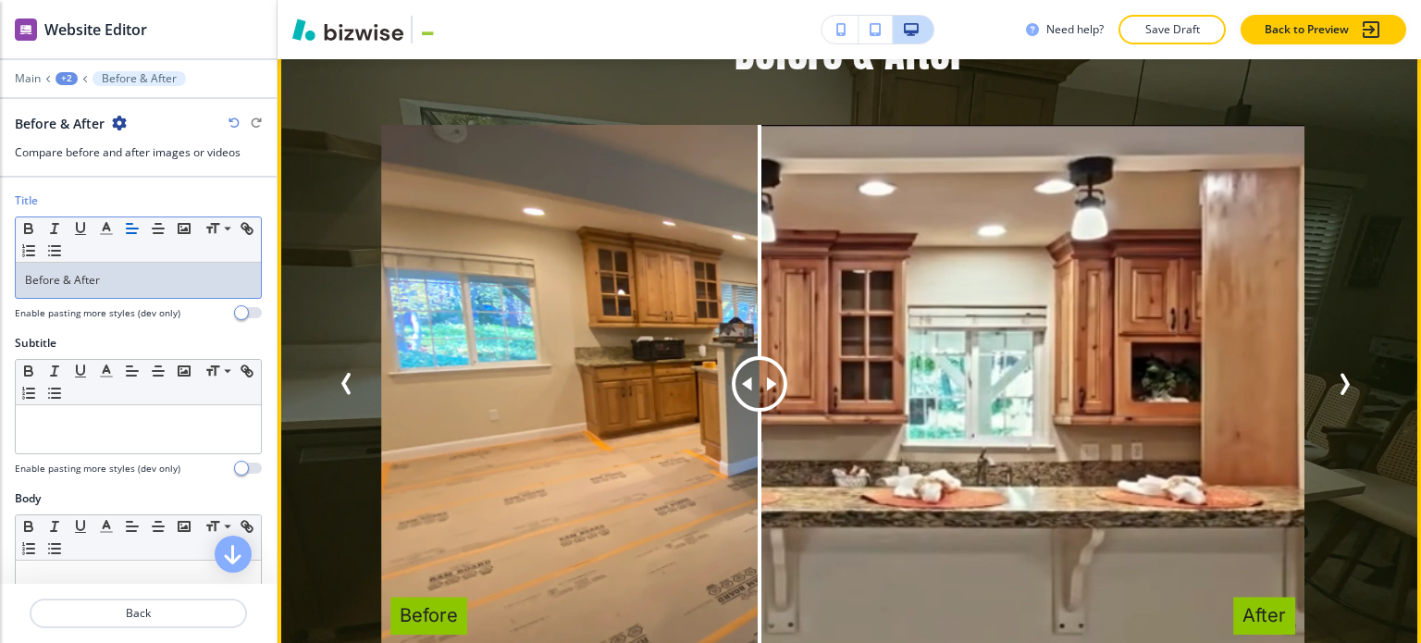
drag, startPoint x: 400, startPoint y: 352, endPoint x: 722, endPoint y: 362, distance: 323.0
click at [759, 370] on div at bounding box center [759, 385] width 0 height 520
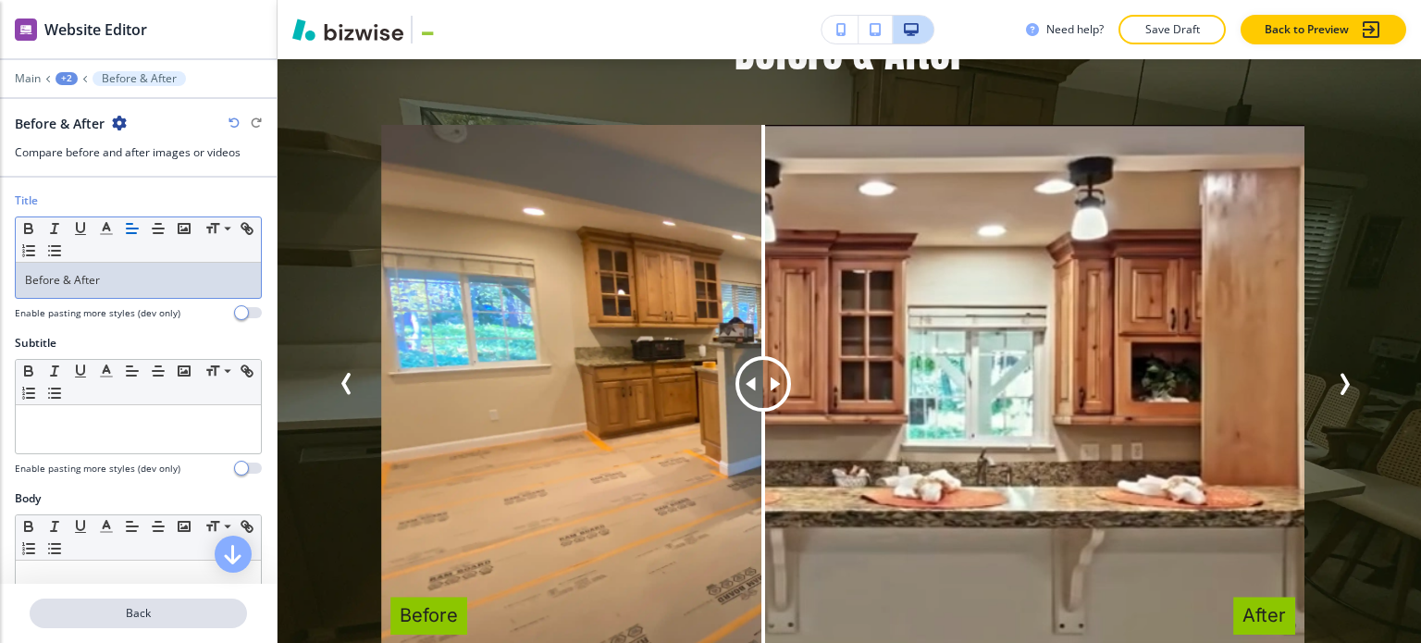
click at [129, 610] on p "Back" at bounding box center [138, 613] width 214 height 17
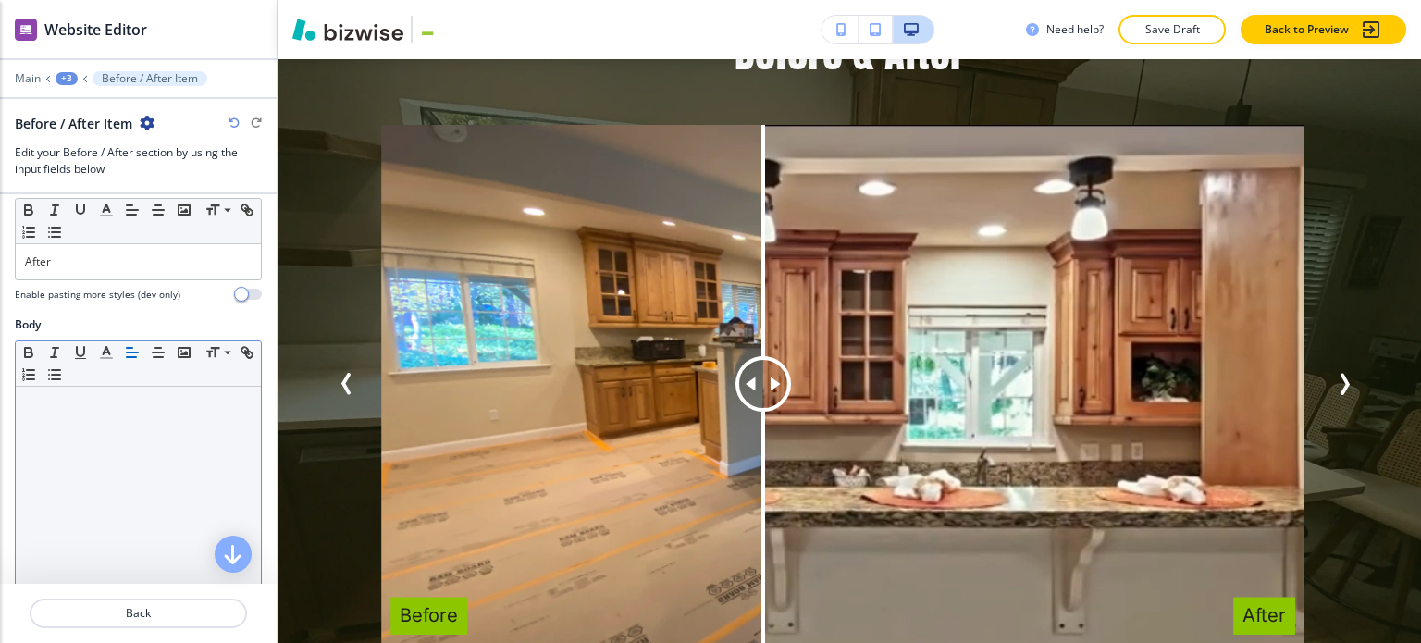
scroll to position [573, 0]
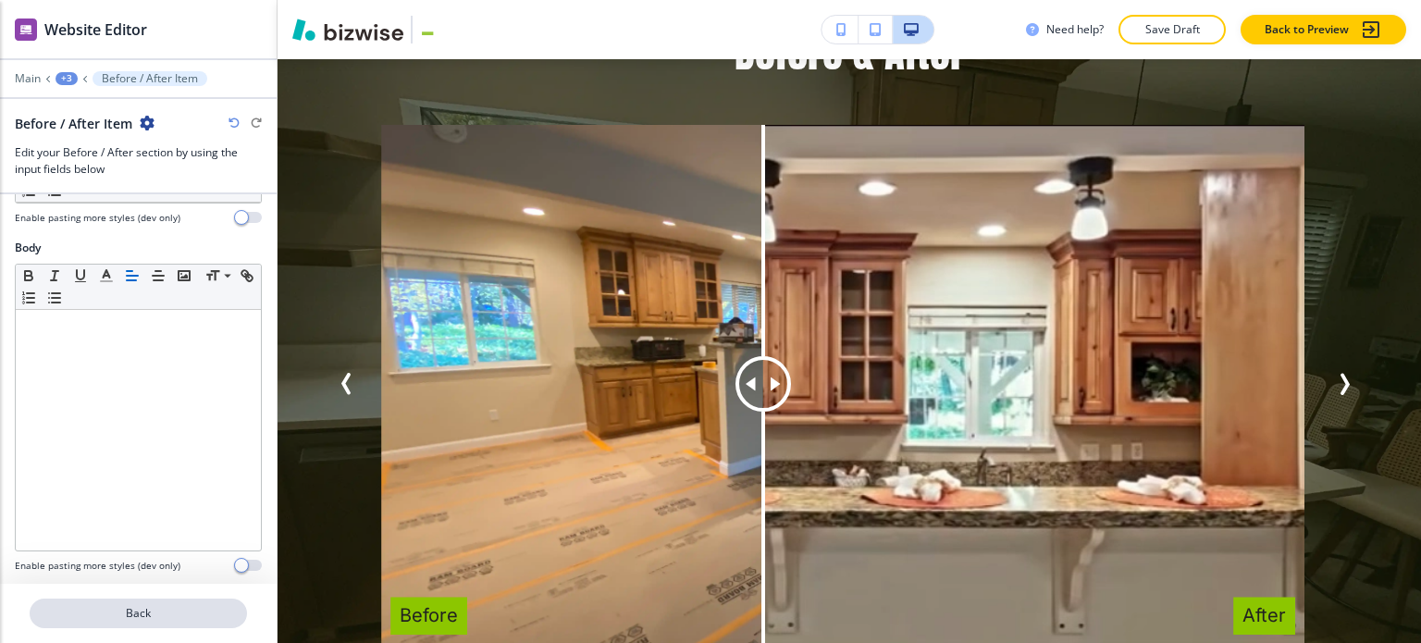
click at [126, 602] on button "Back" at bounding box center [138, 613] width 217 height 30
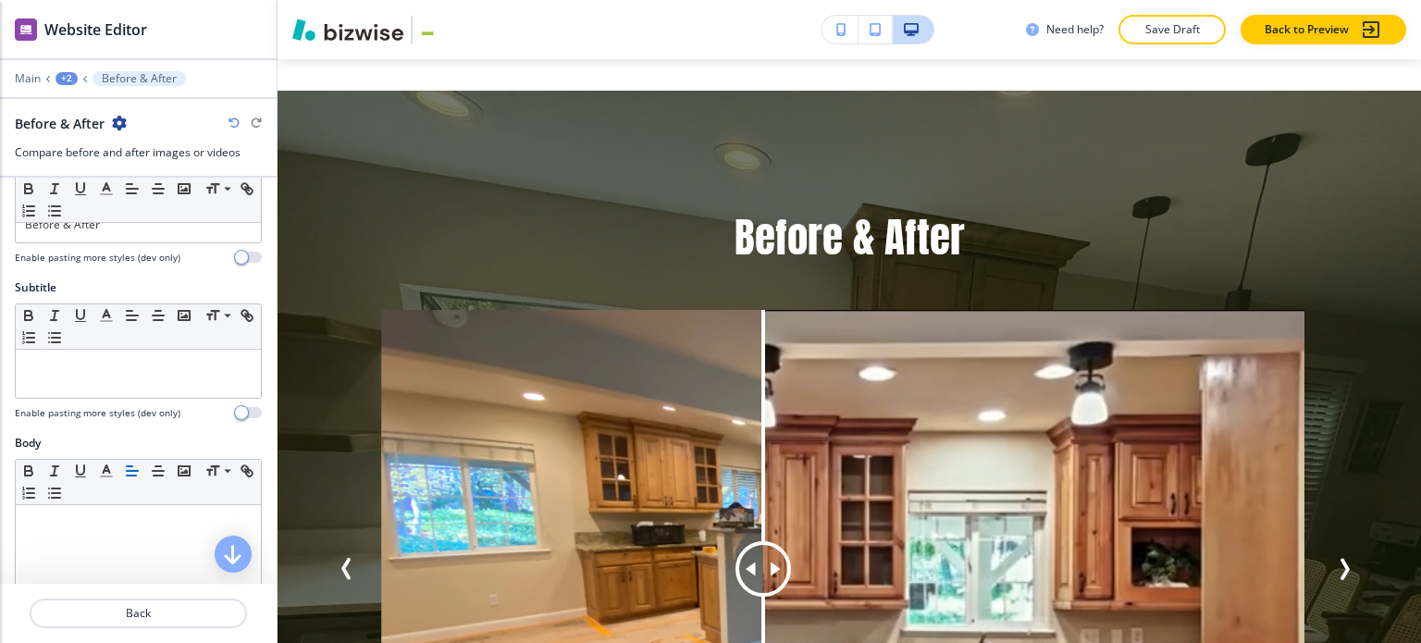
scroll to position [555, 0]
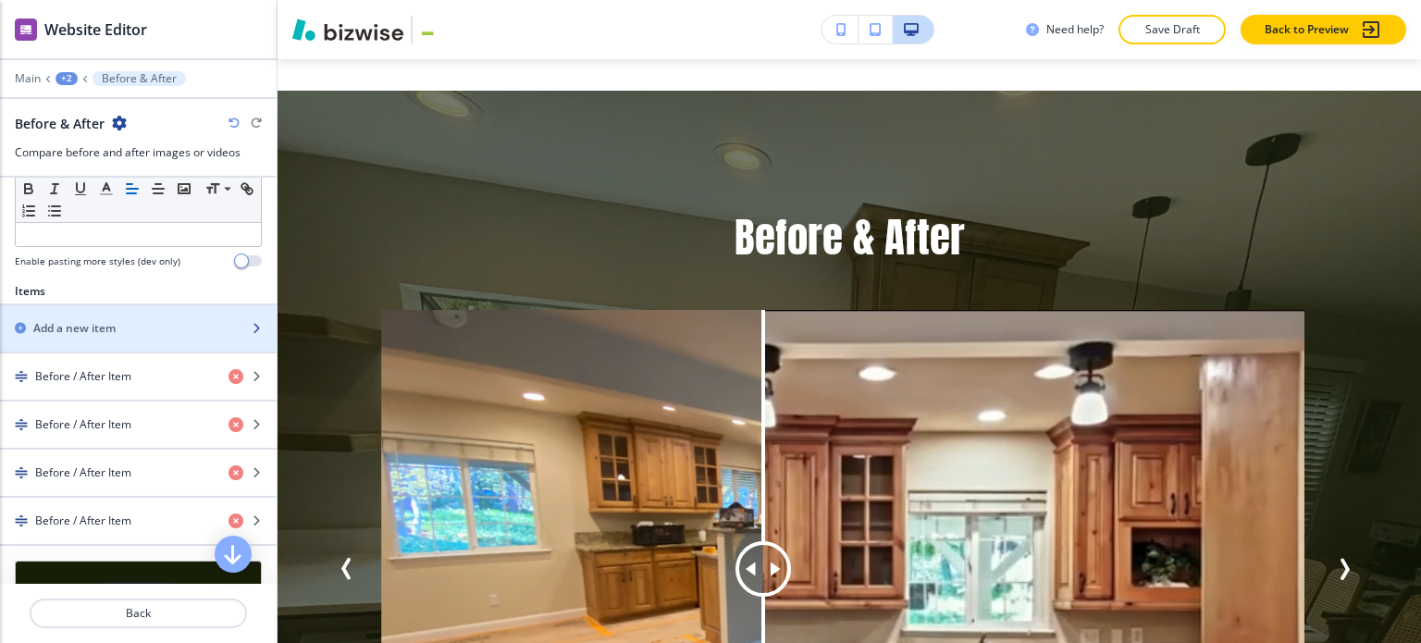
click at [122, 337] on div "button" at bounding box center [138, 344] width 277 height 15
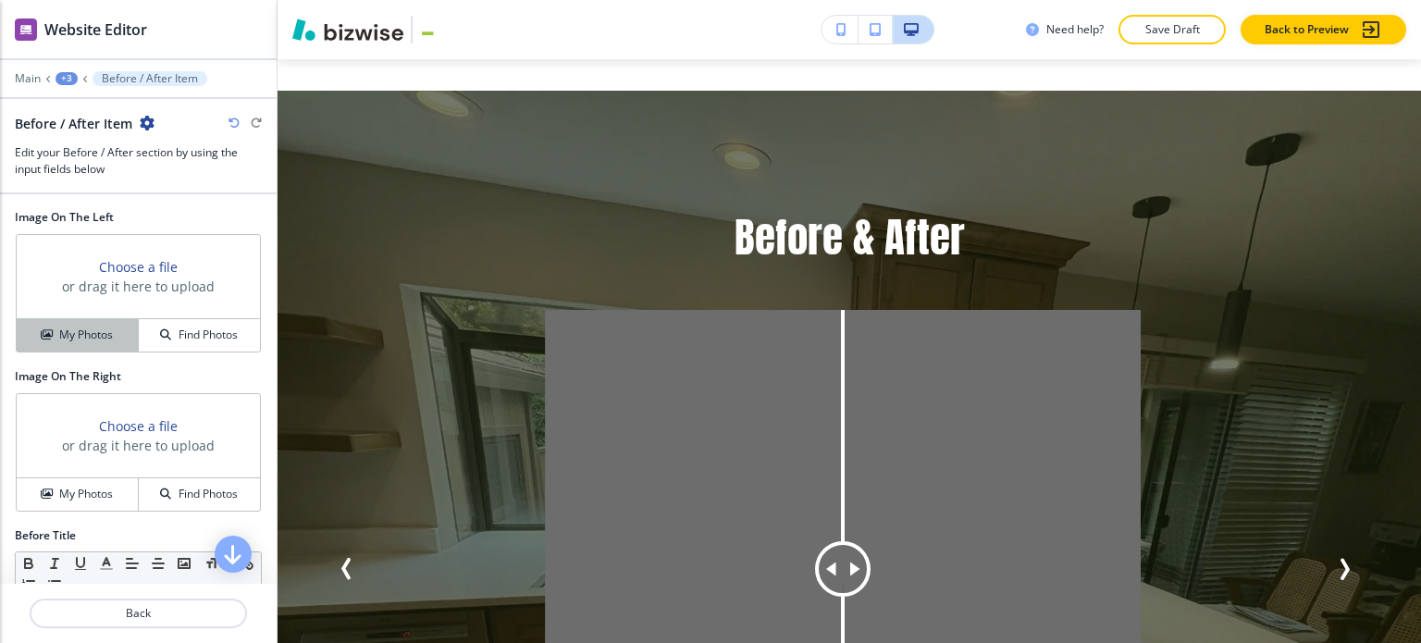
click at [63, 332] on h4 "My Photos" at bounding box center [86, 335] width 54 height 17
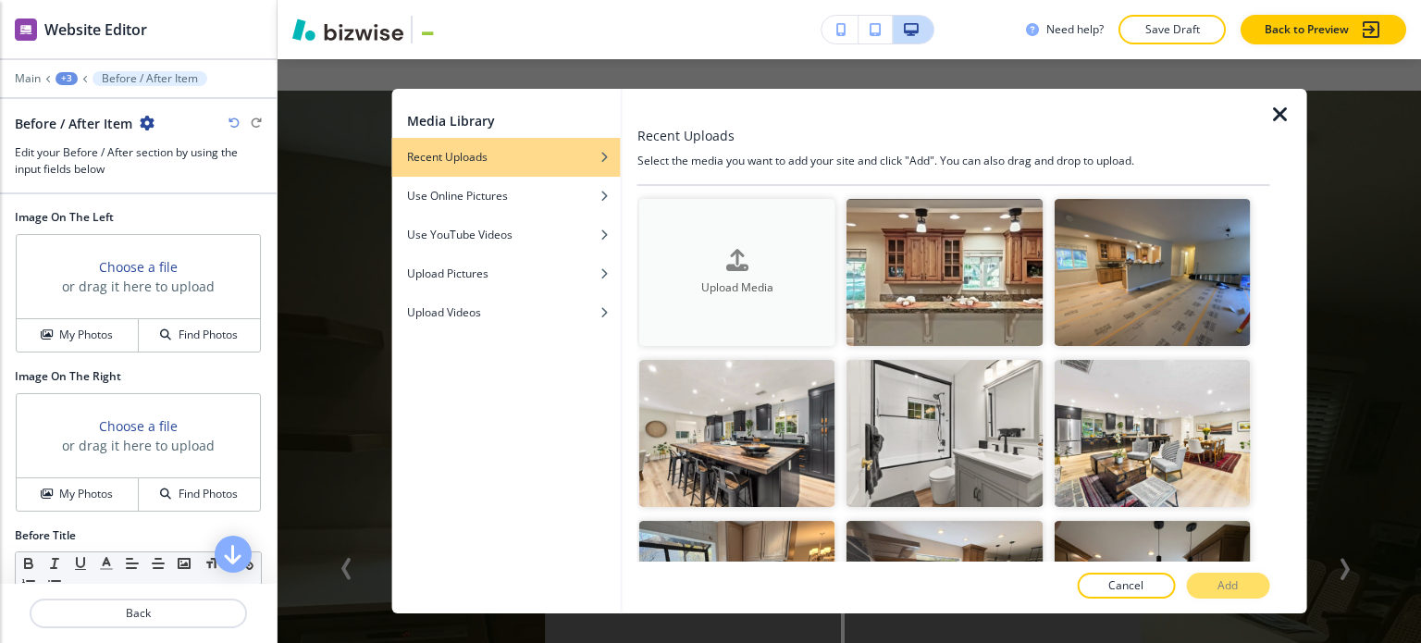
click at [810, 280] on h4 "Upload Media" at bounding box center [737, 287] width 196 height 17
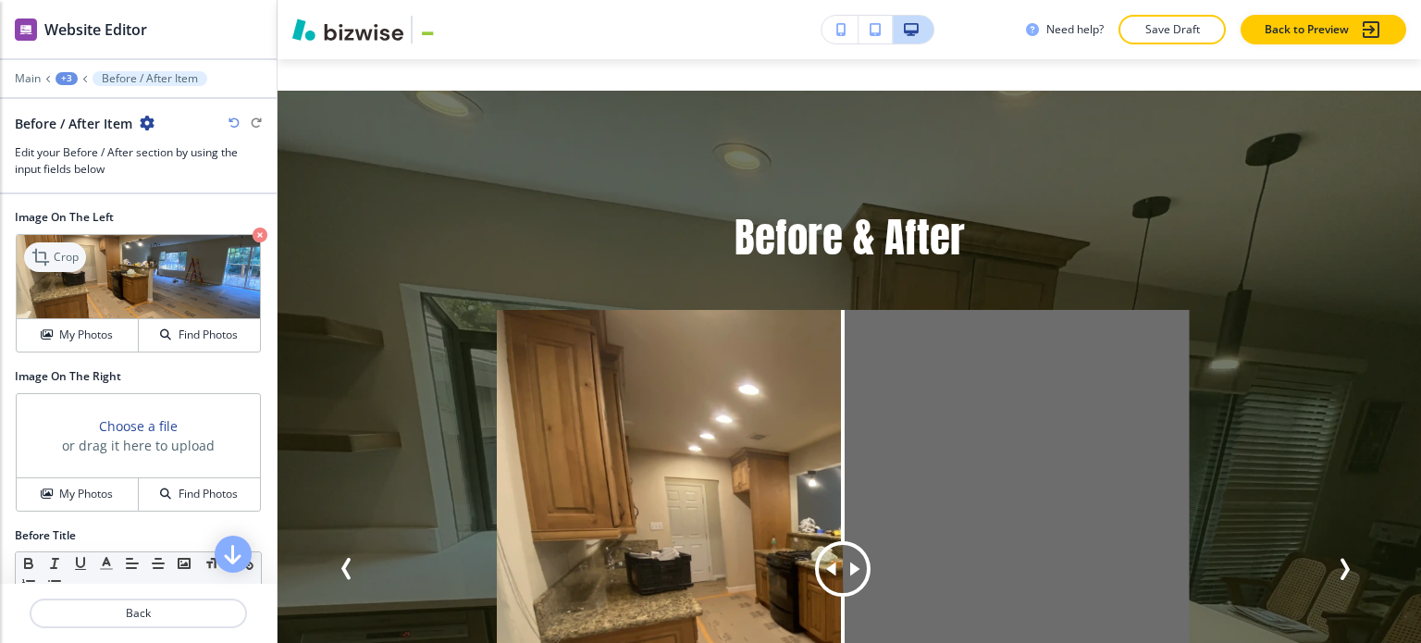
click at [82, 260] on div "Crop" at bounding box center [55, 257] width 62 height 30
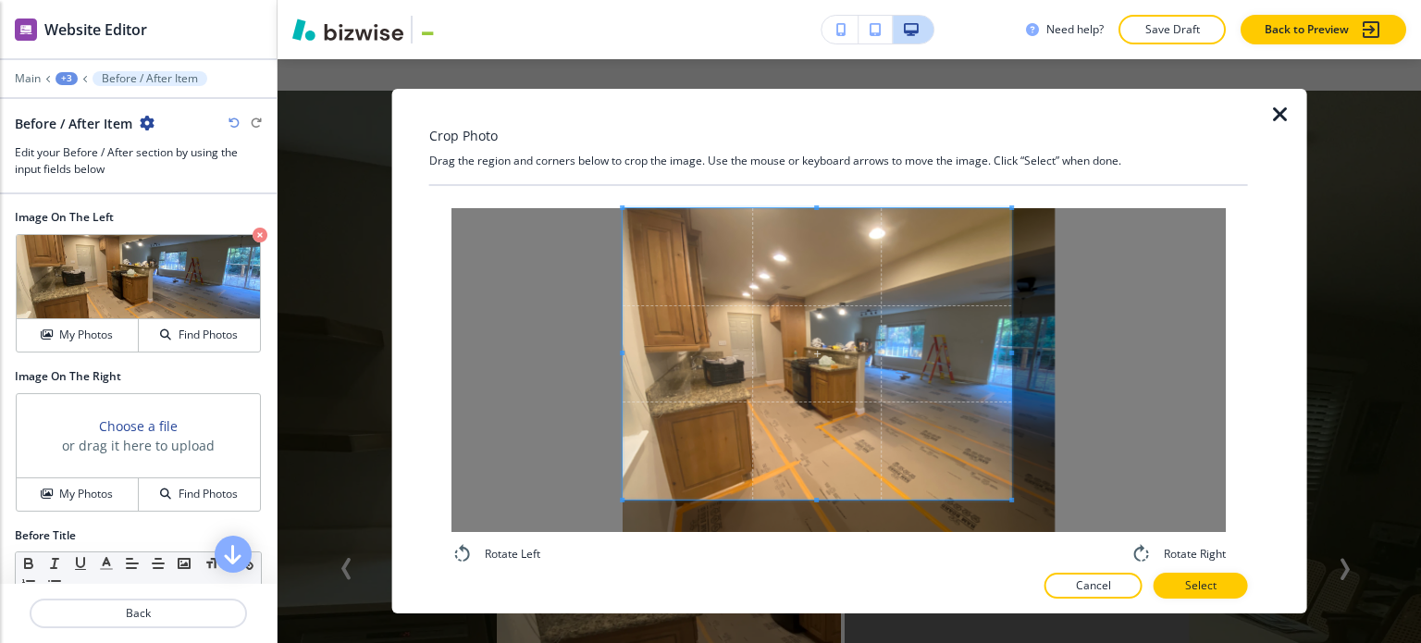
click at [452, 129] on div "Crop Photo Drag the region and corners below to crop the image. Use the mouse o…" at bounding box center [838, 351] width 819 height 525
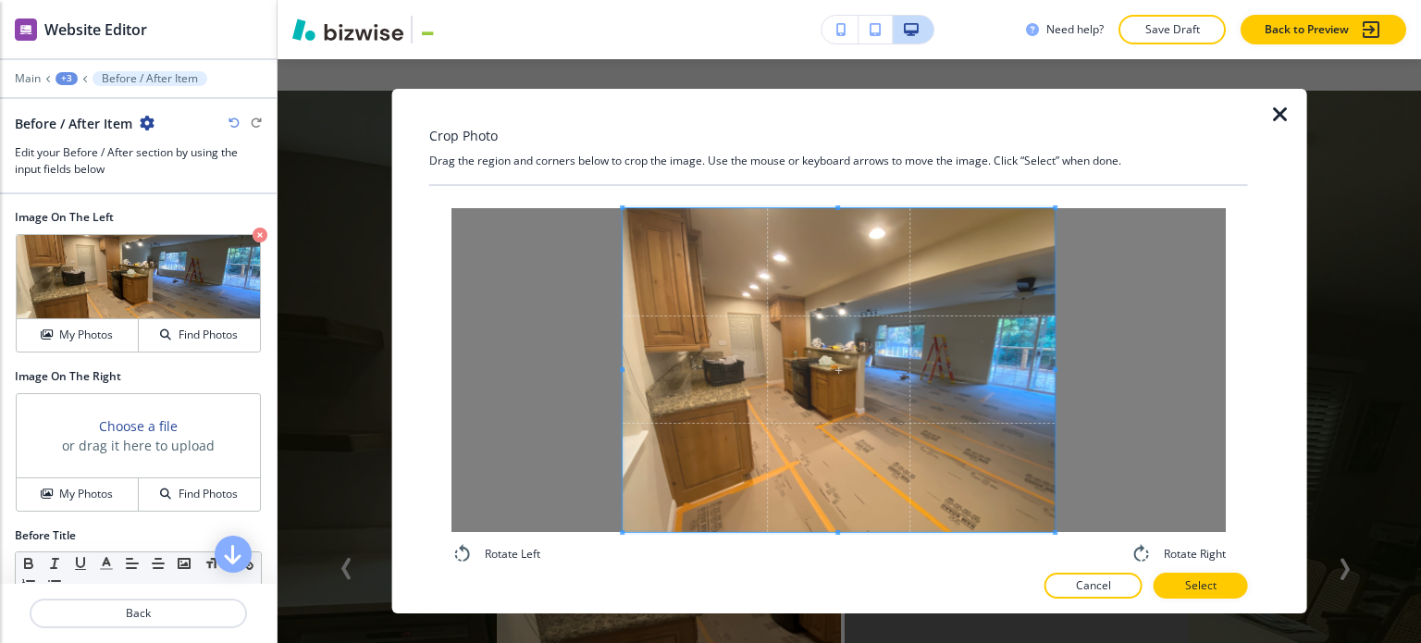
click at [1155, 566] on div "Crop Photo Drag the region and corners below to crop the image. Use the mouse o…" at bounding box center [838, 351] width 819 height 525
click at [1188, 584] on button "Select" at bounding box center [1200, 586] width 94 height 26
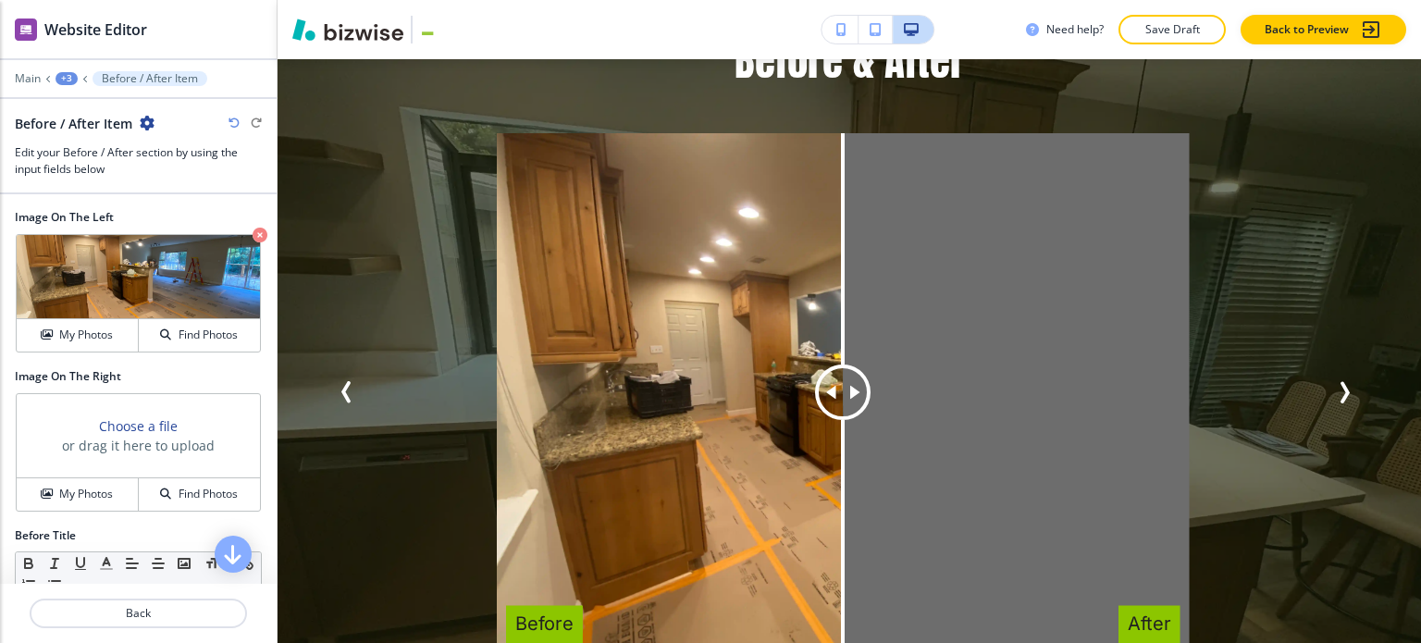
scroll to position [3312, 0]
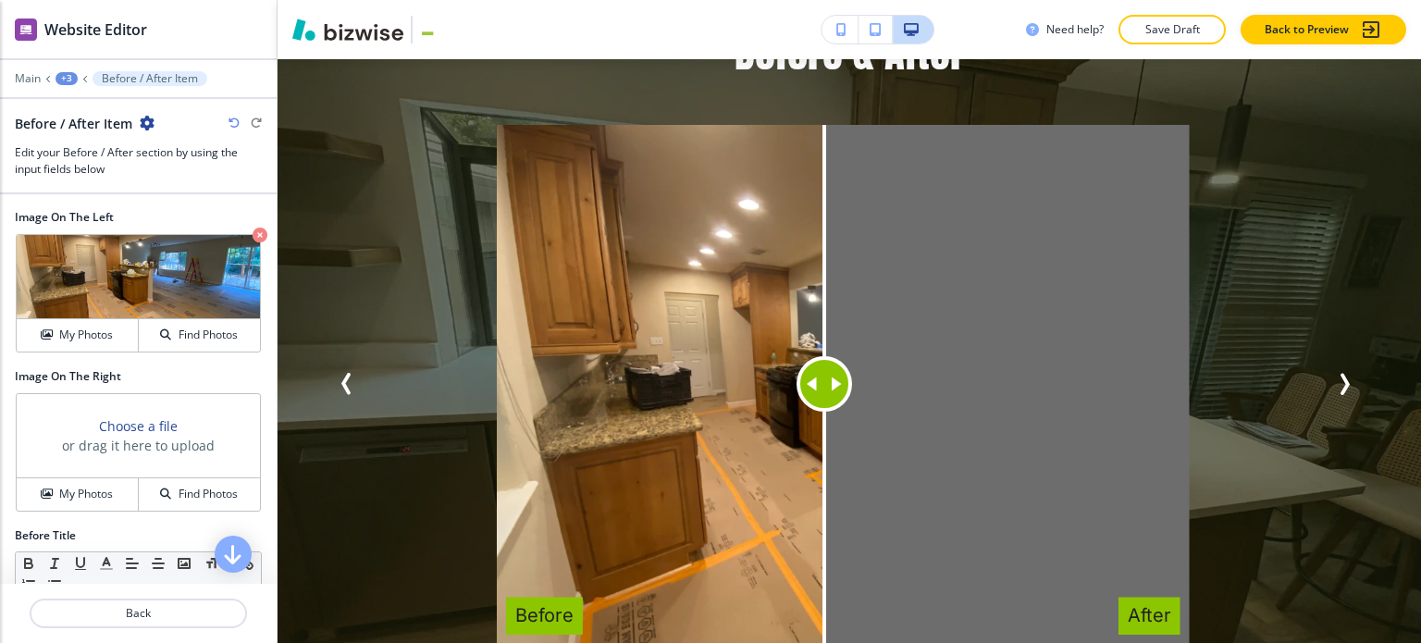
drag, startPoint x: 862, startPoint y: 360, endPoint x: 791, endPoint y: 351, distance: 71.8
click at [796, 356] on div at bounding box center [823, 383] width 55 height 55
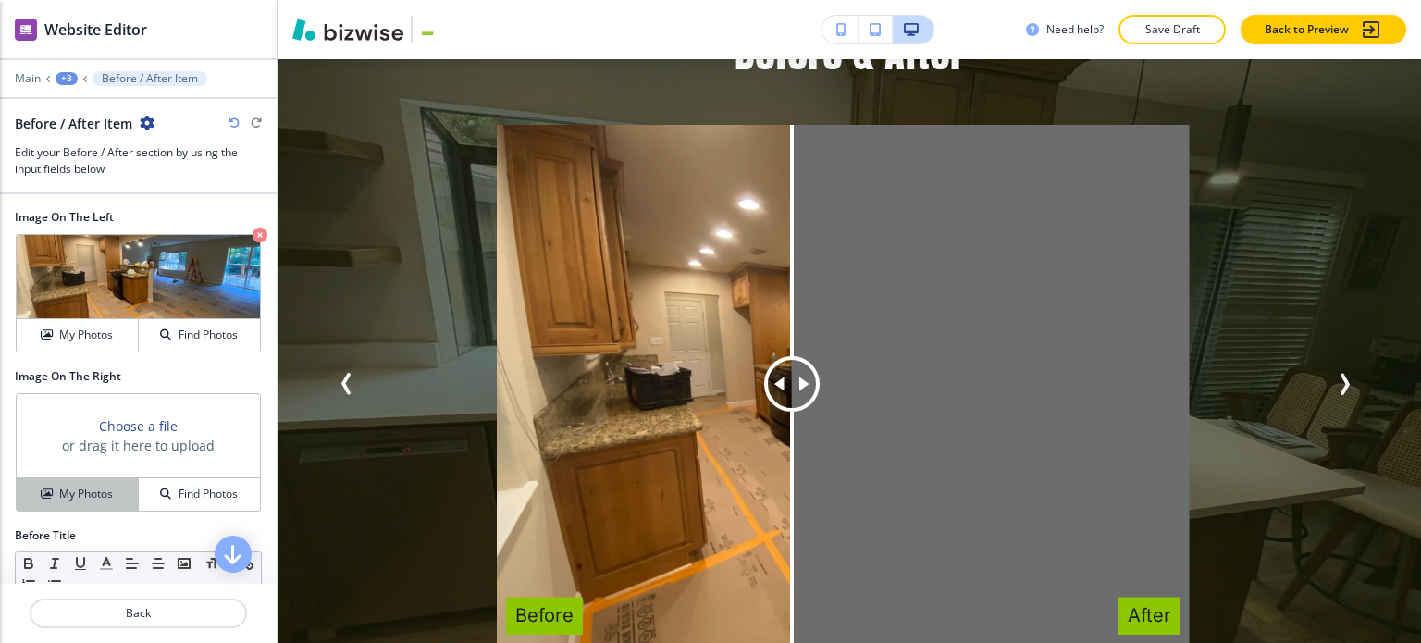
click at [60, 482] on button "My Photos" at bounding box center [78, 494] width 122 height 32
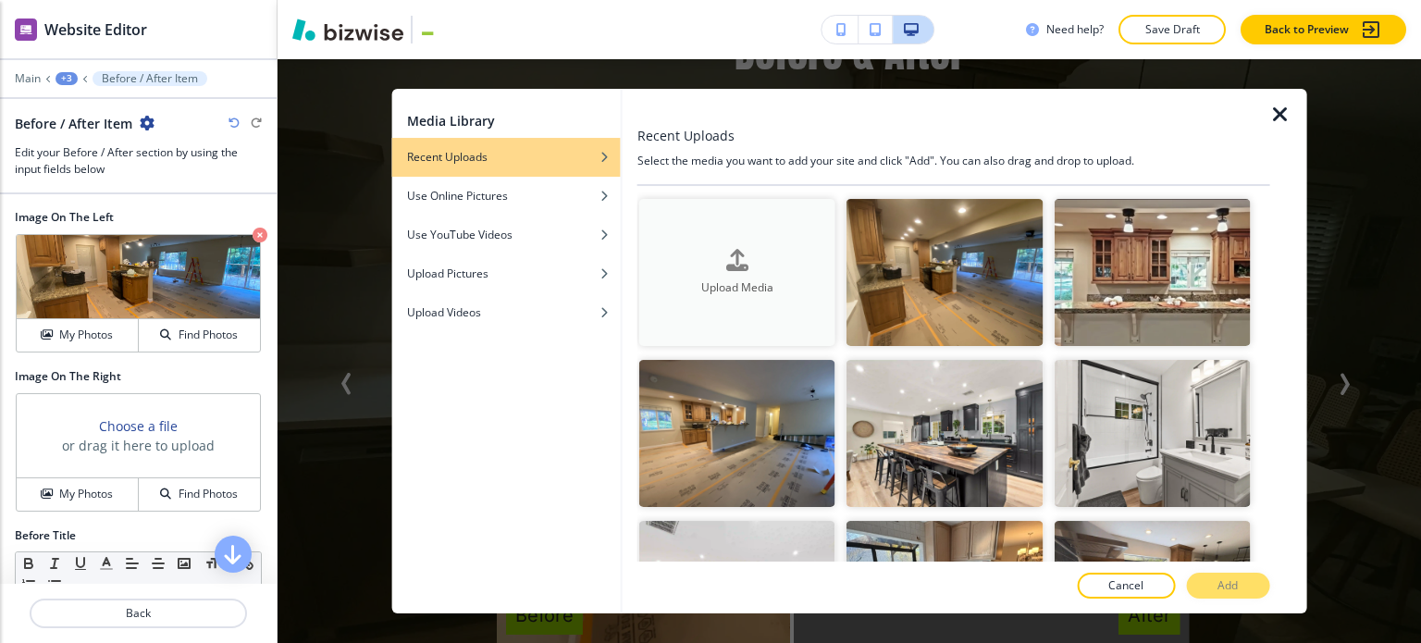
click at [778, 314] on button "Upload Media" at bounding box center [737, 272] width 196 height 147
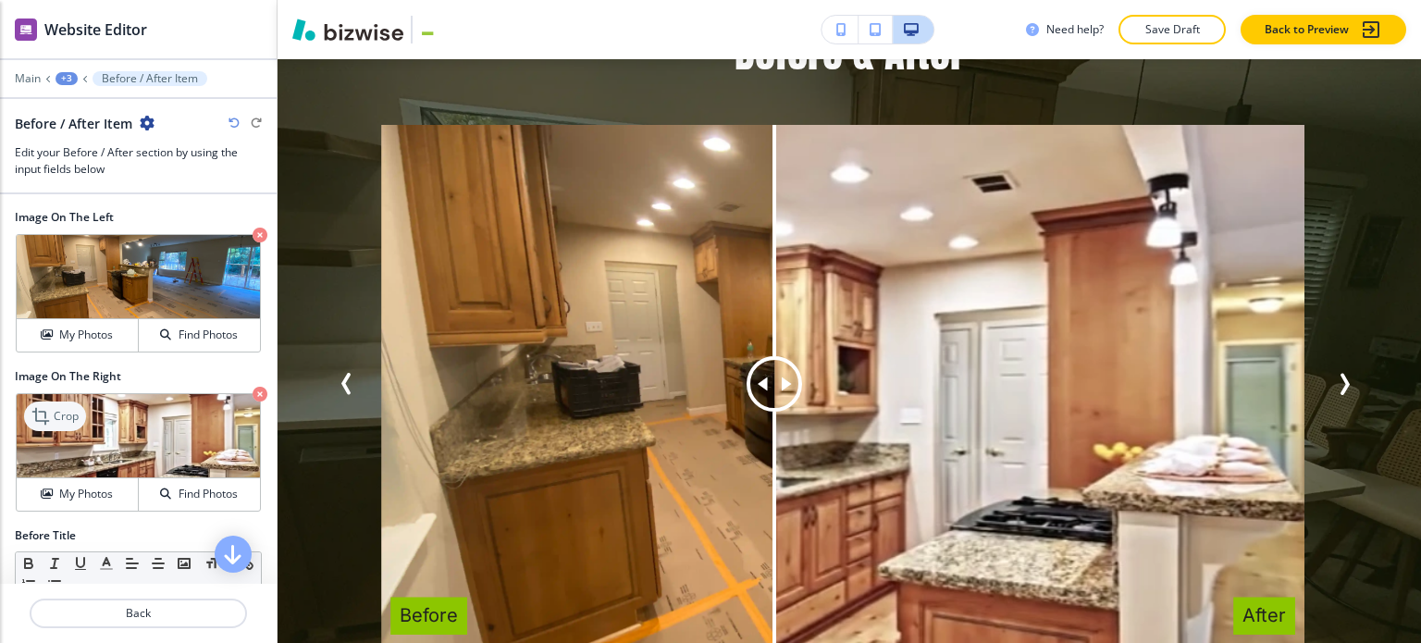
click at [48, 414] on icon at bounding box center [42, 416] width 22 height 22
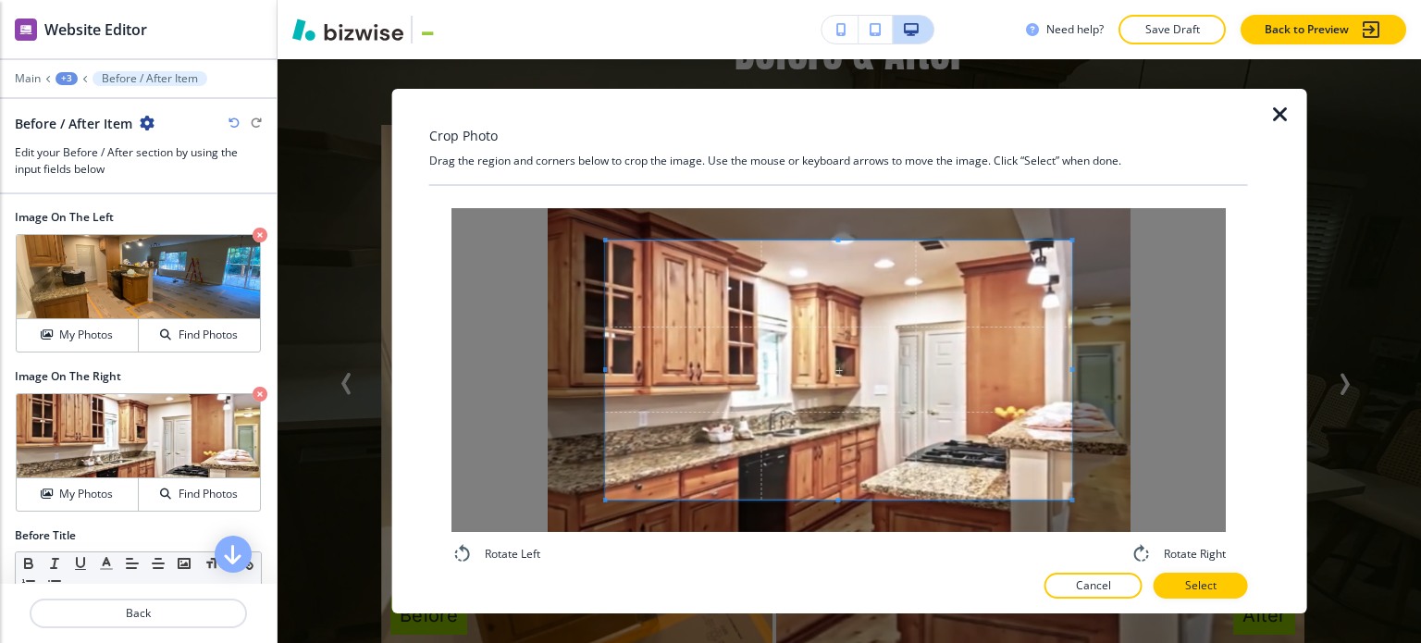
click at [446, 163] on div "Crop Photo Drag the region and corners below to crop the image. Use the mouse o…" at bounding box center [838, 351] width 819 height 525
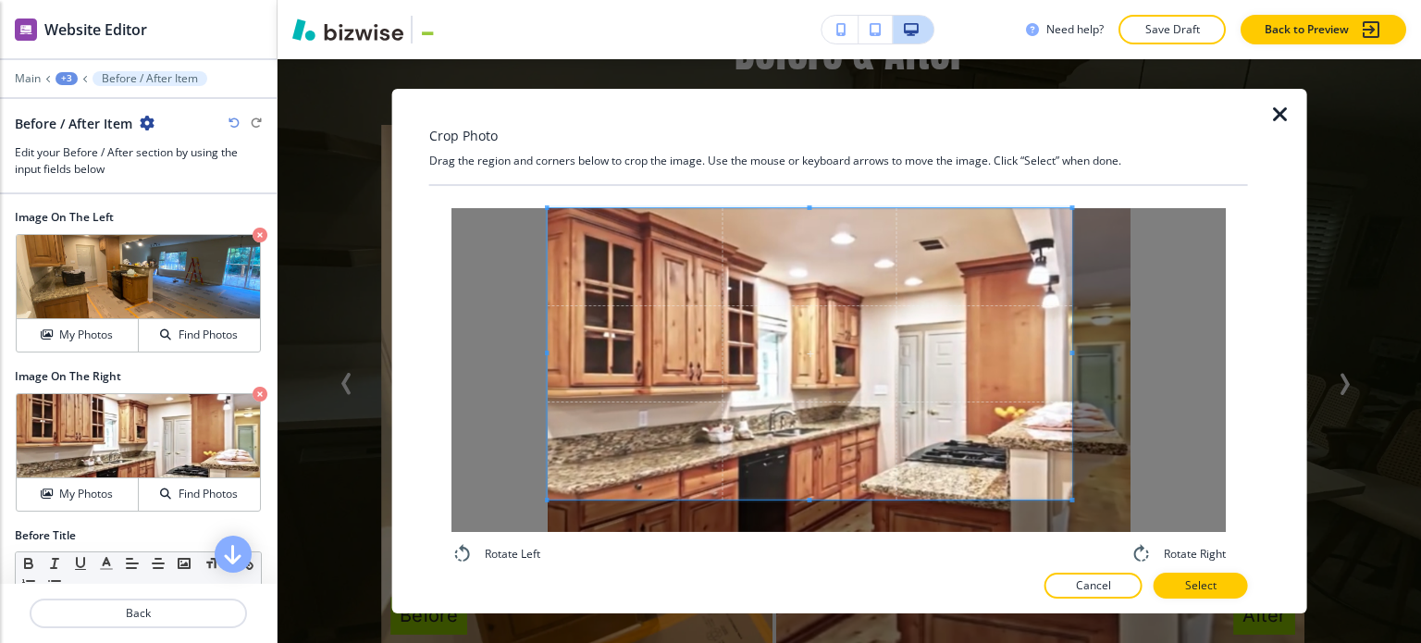
click at [1217, 557] on div "Rotate Left Rotate Right" at bounding box center [838, 386] width 774 height 357
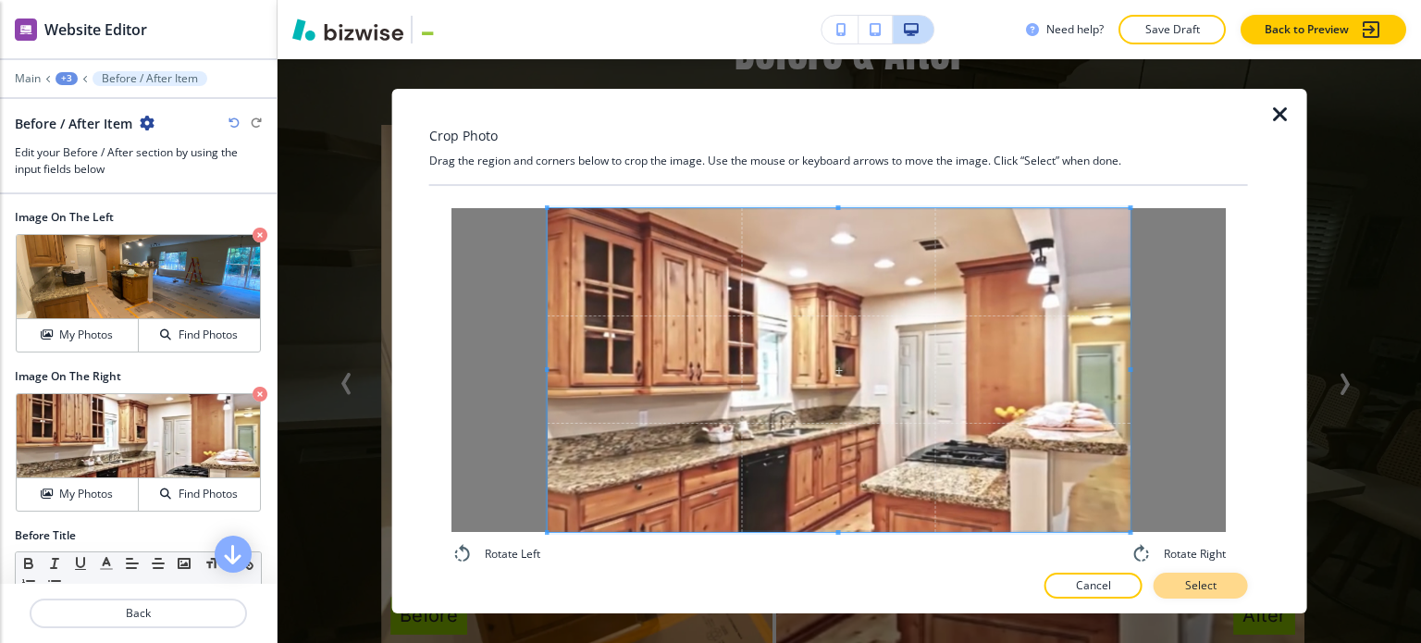
click at [1232, 582] on button "Select" at bounding box center [1200, 586] width 94 height 26
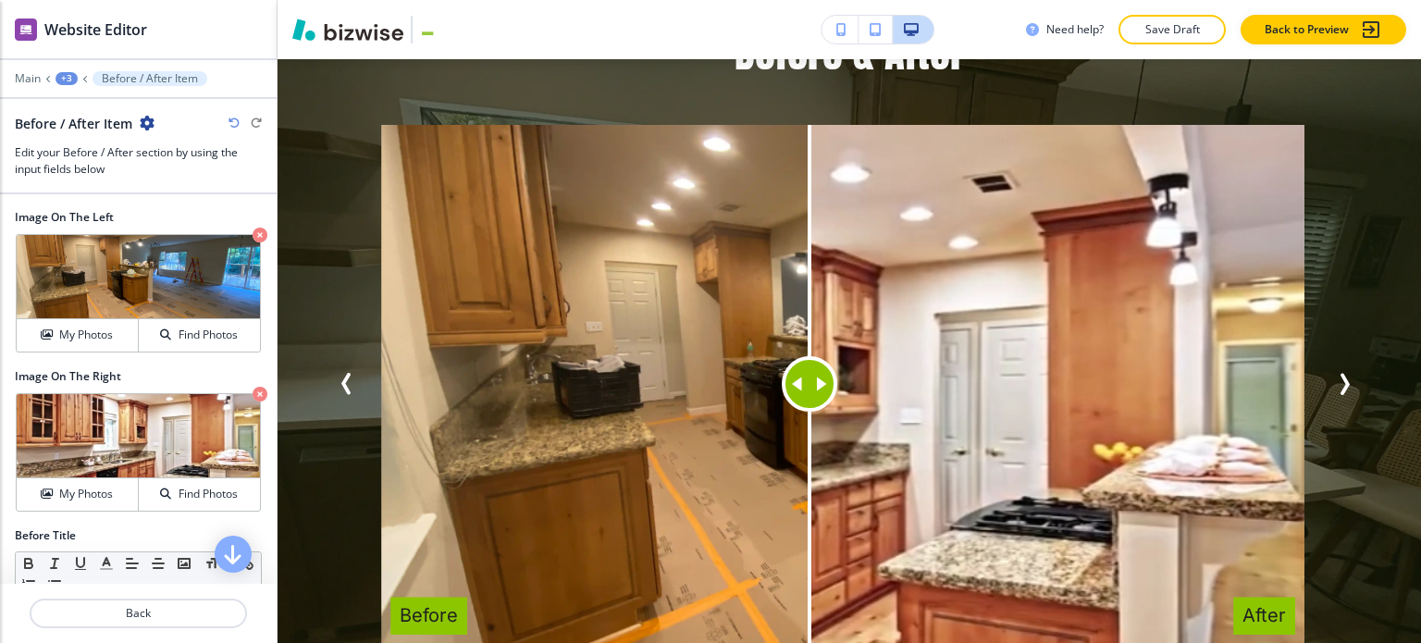
drag, startPoint x: 780, startPoint y: 363, endPoint x: 808, endPoint y: 365, distance: 28.8
click at [808, 365] on div at bounding box center [809, 383] width 55 height 55
click at [206, 604] on button "Back" at bounding box center [138, 613] width 217 height 30
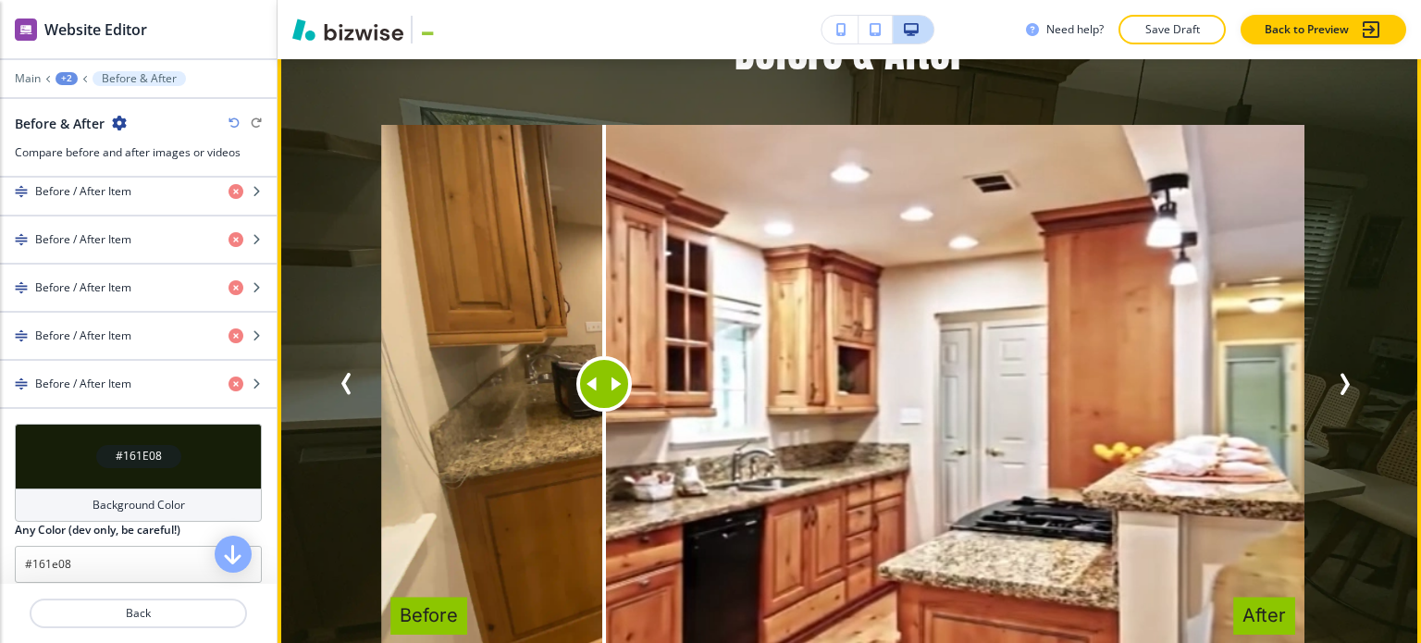
drag, startPoint x: 814, startPoint y: 358, endPoint x: 603, endPoint y: 343, distance: 211.4
click at [603, 356] on div at bounding box center [603, 383] width 55 height 55
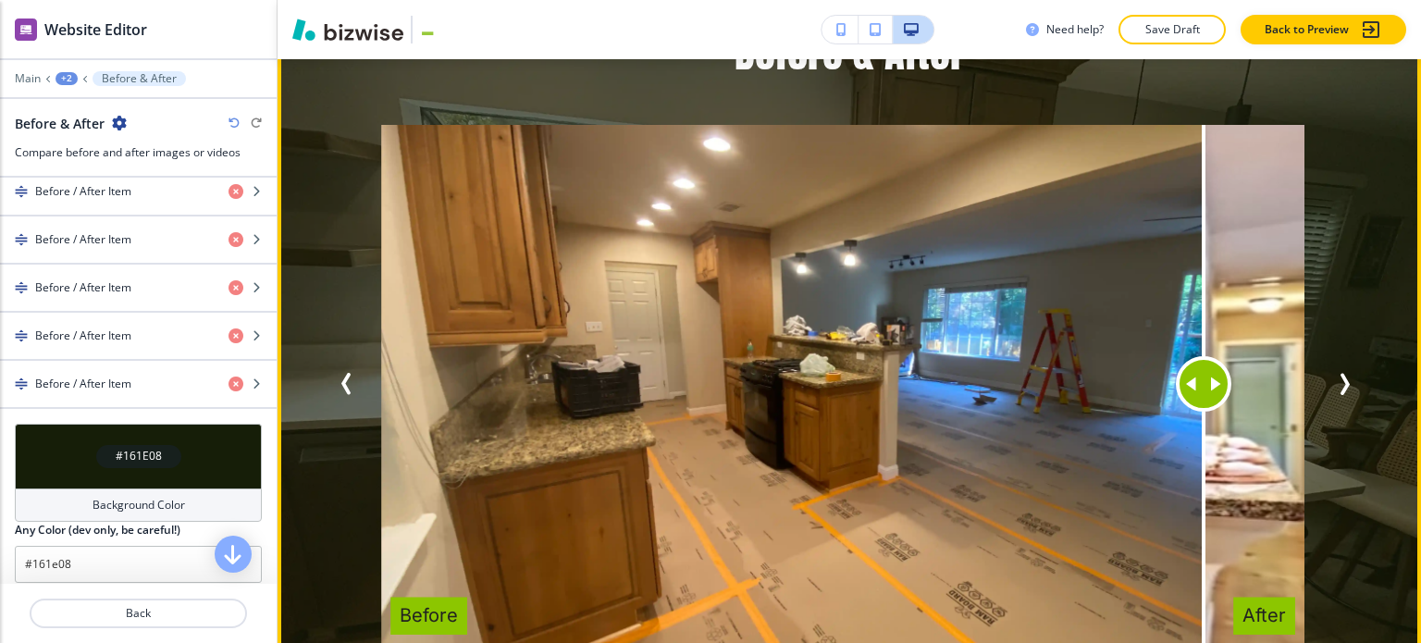
drag, startPoint x: 596, startPoint y: 350, endPoint x: 1202, endPoint y: 369, distance: 607.1
click at [1203, 369] on div at bounding box center [1203, 385] width 0 height 520
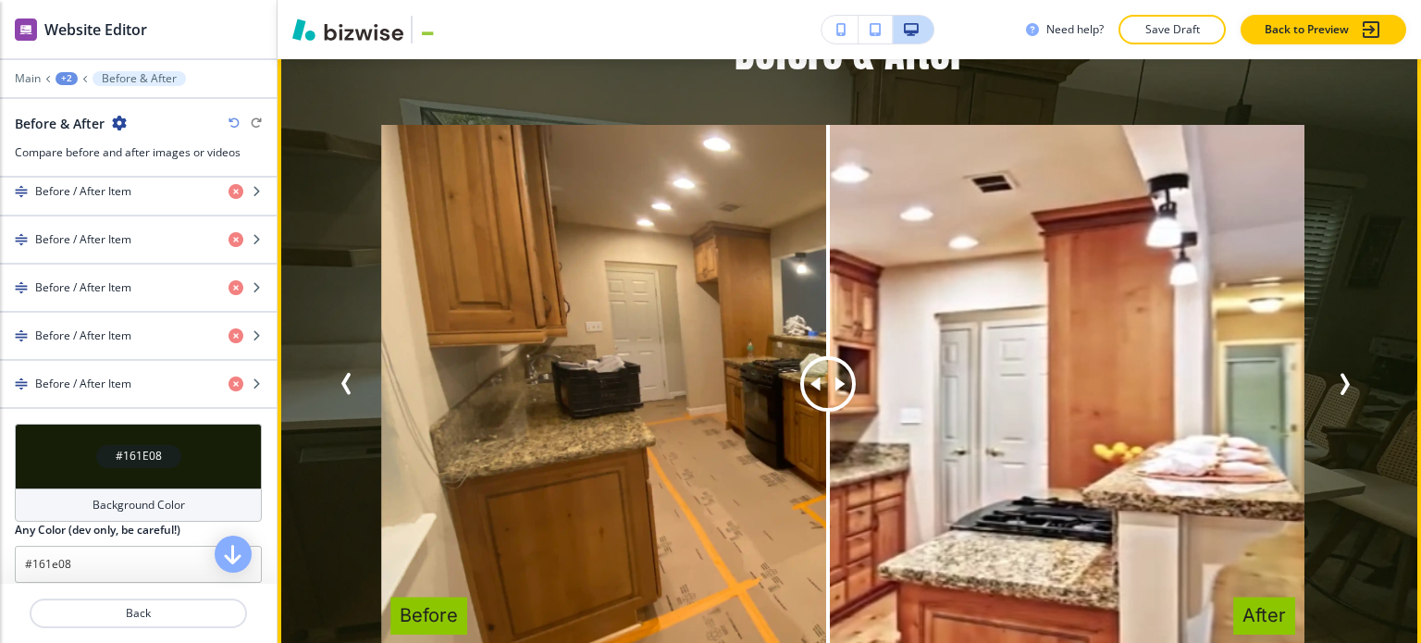
drag, startPoint x: 1196, startPoint y: 360, endPoint x: 854, endPoint y: 321, distance: 344.4
click at [856, 356] on div at bounding box center [827, 383] width 55 height 55
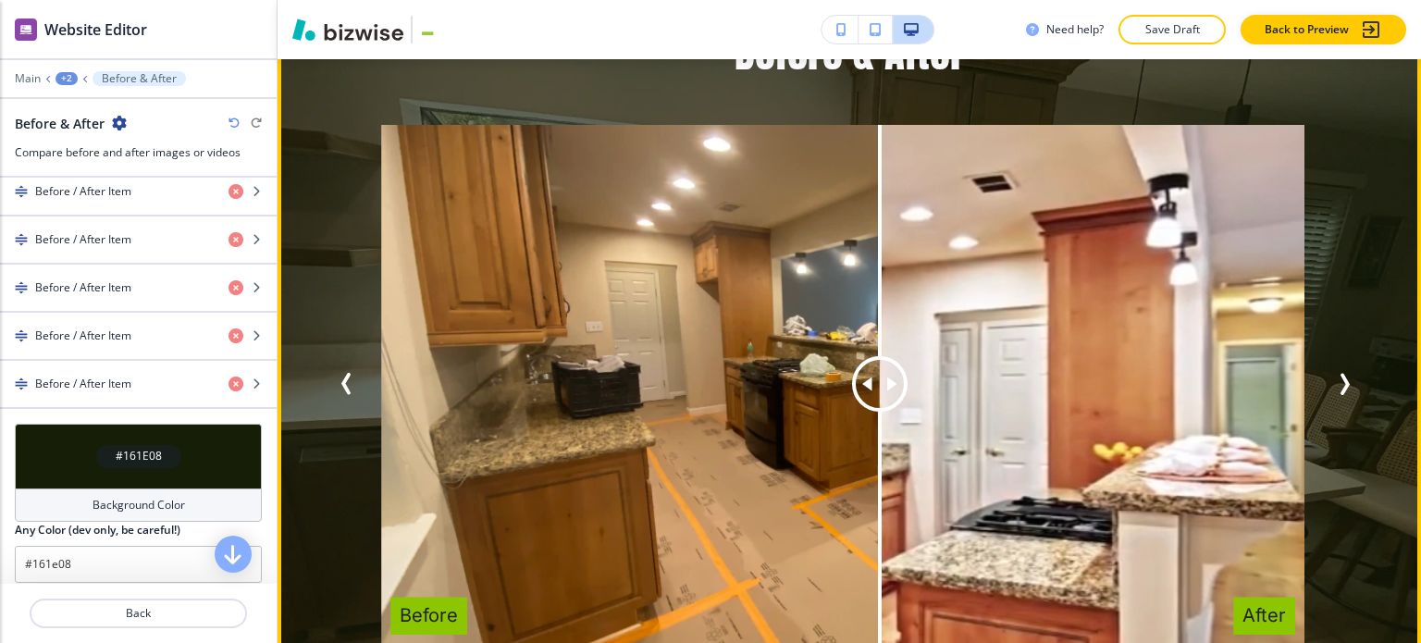
click at [344, 373] on icon "Previous Slide" at bounding box center [347, 384] width 22 height 22
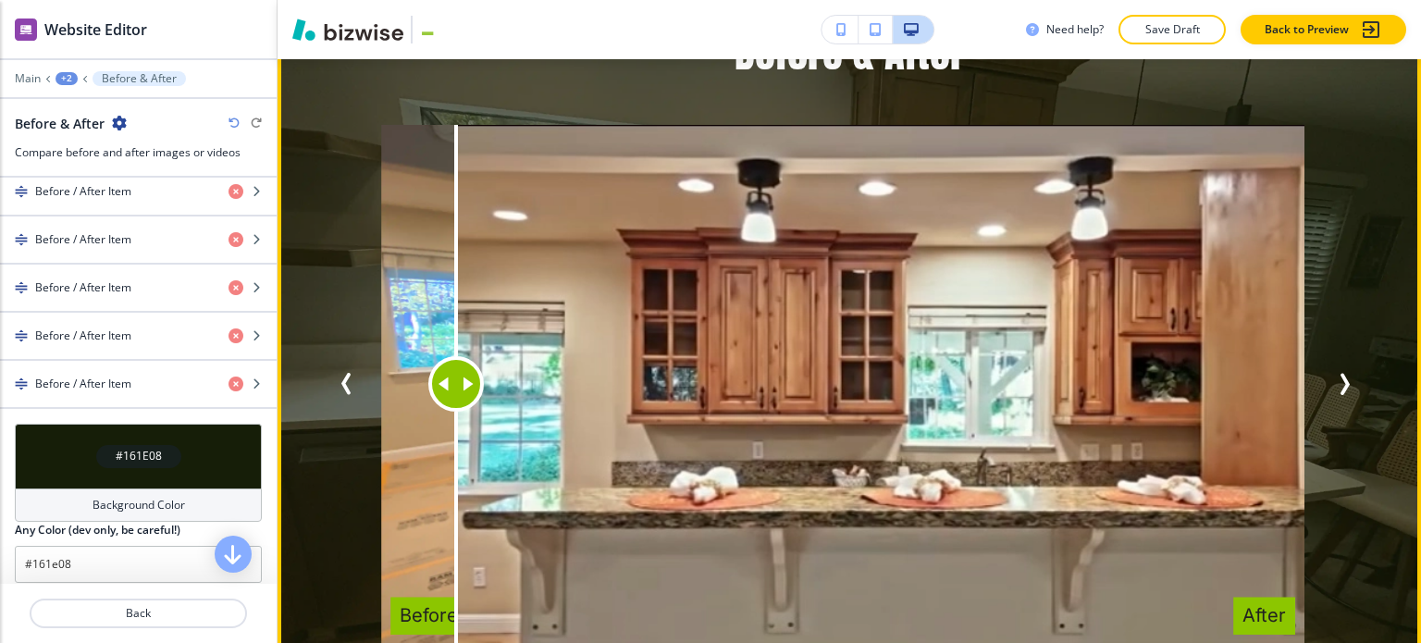
drag, startPoint x: 784, startPoint y: 355, endPoint x: 418, endPoint y: 330, distance: 367.1
click at [428, 356] on div at bounding box center [455, 383] width 55 height 55
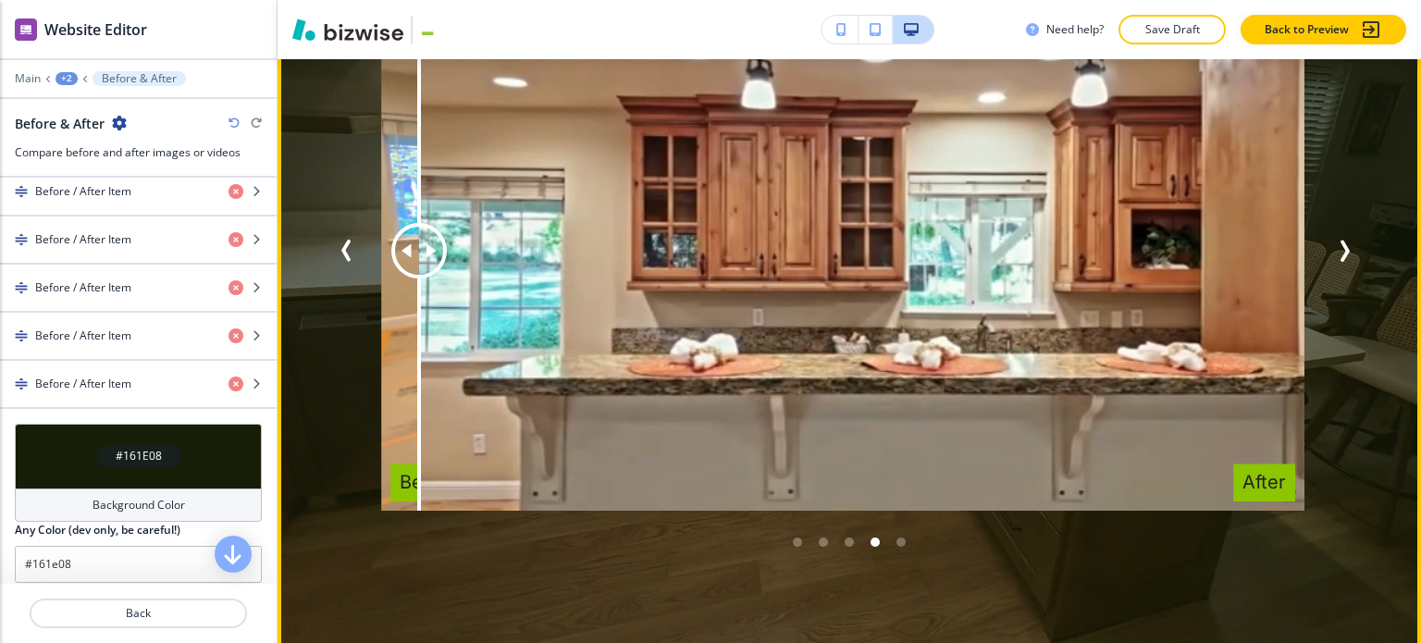
scroll to position [3127, 0]
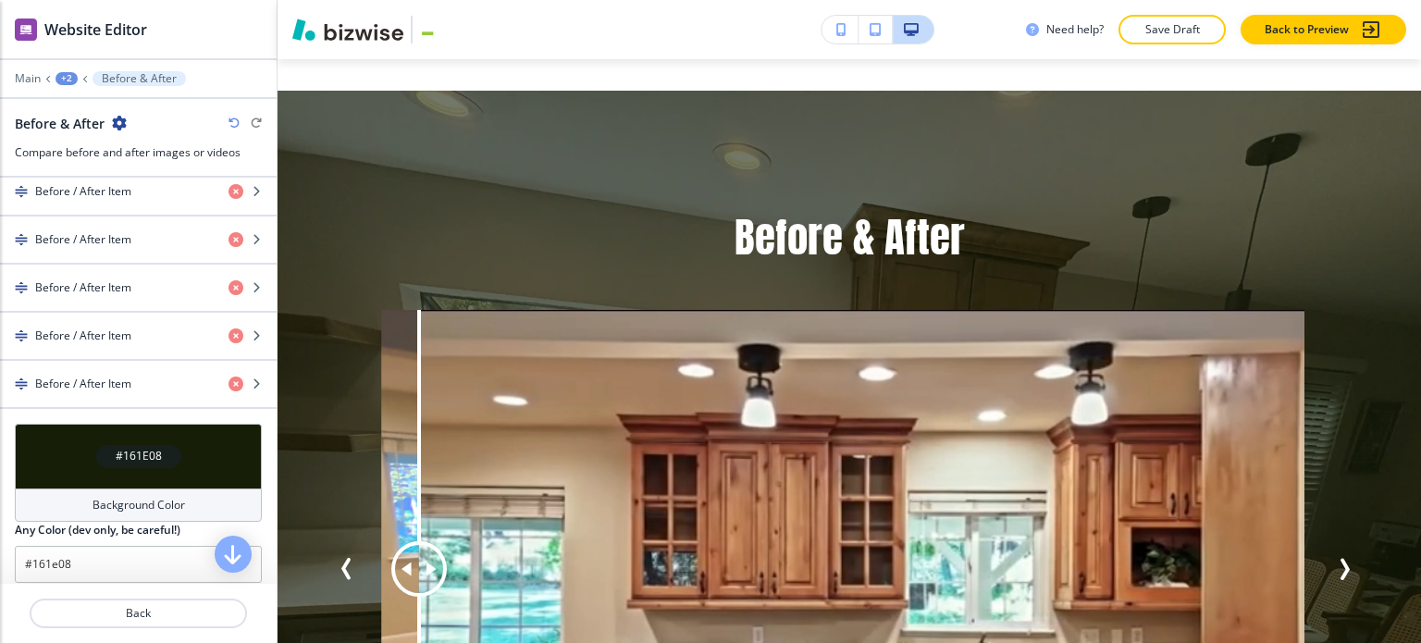
click at [68, 72] on div "+2" at bounding box center [66, 78] width 22 height 13
click at [78, 138] on p "Kitchens" at bounding box center [115, 140] width 94 height 17
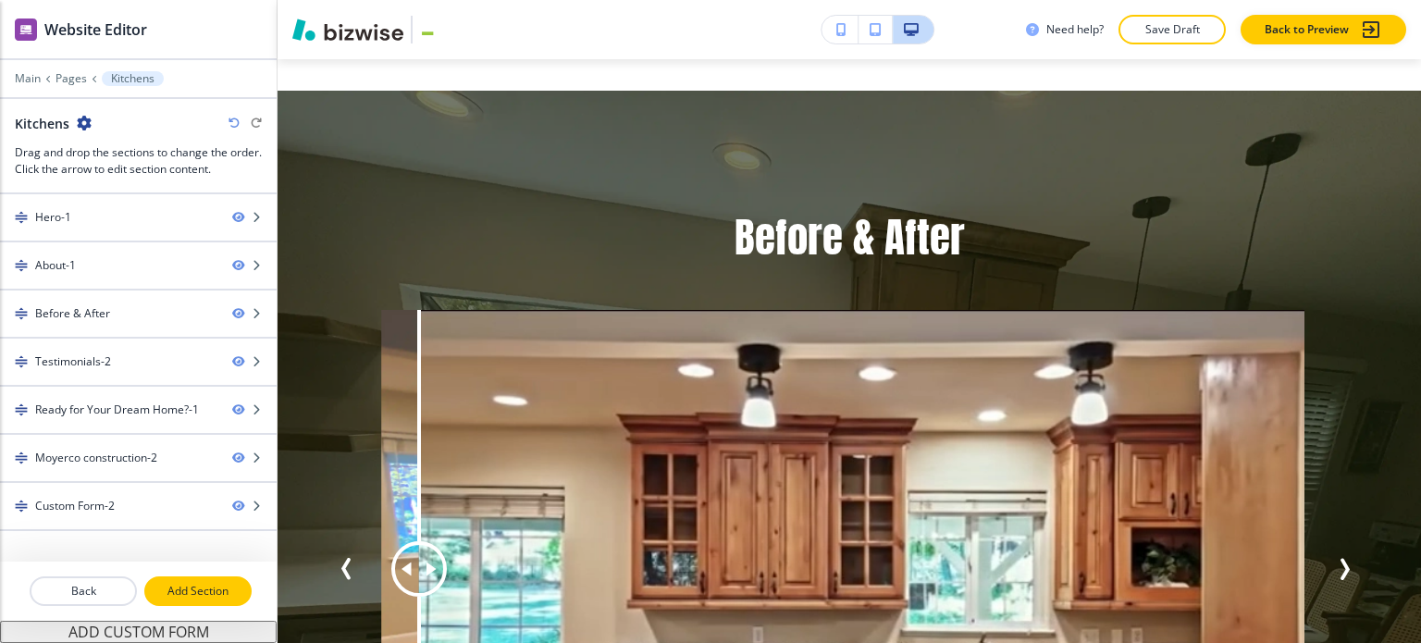
click at [181, 586] on p "Add Section" at bounding box center [198, 591] width 104 height 17
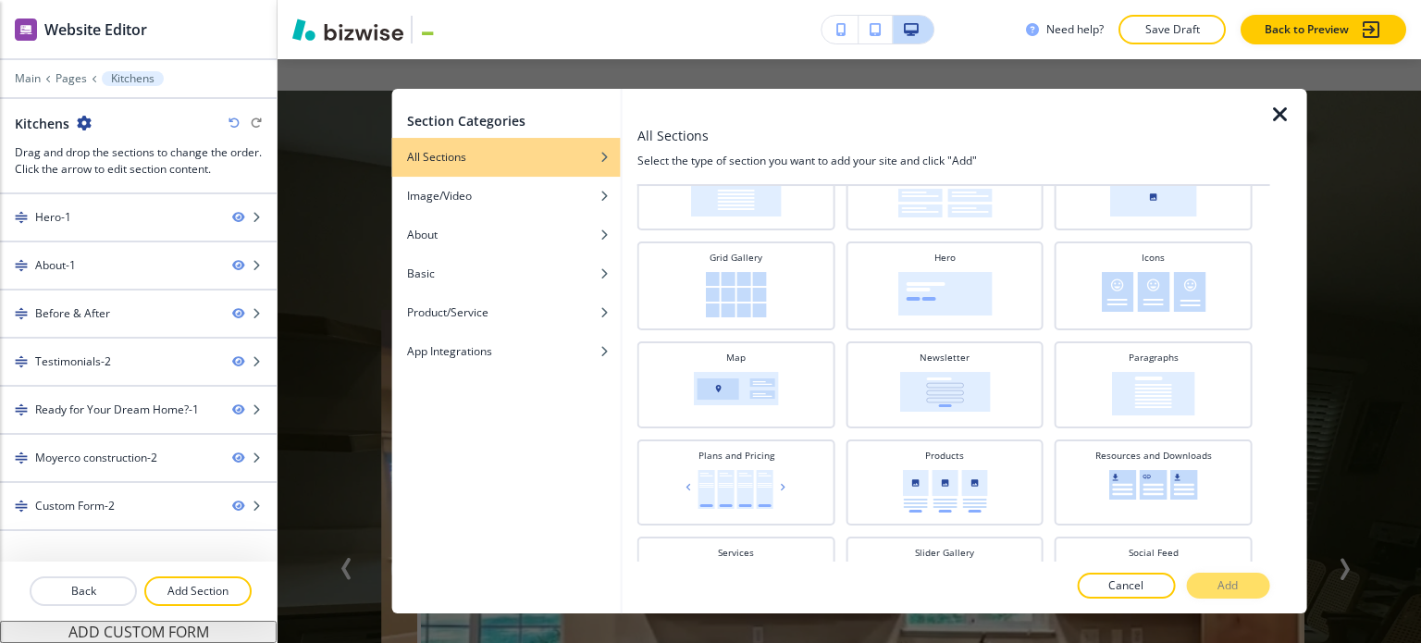
scroll to position [367, 0]
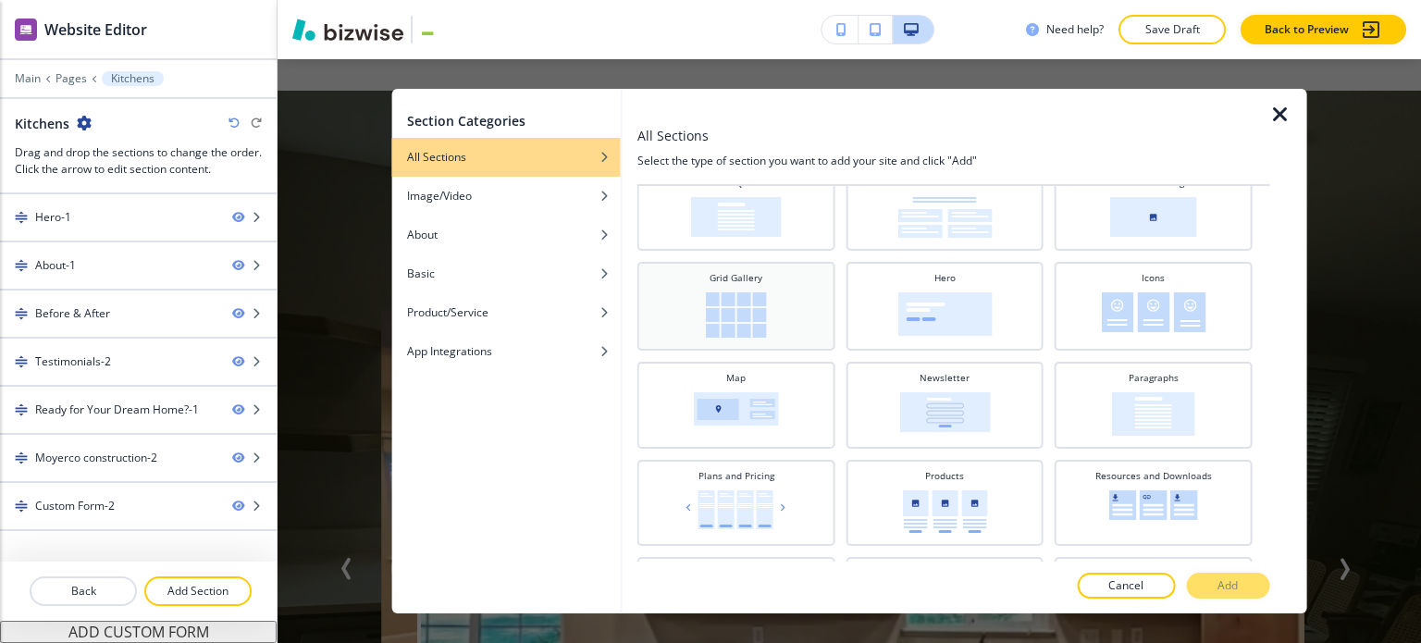
click at [726, 314] on img at bounding box center [736, 314] width 61 height 45
click at [1205, 573] on button "Add" at bounding box center [1227, 586] width 83 height 26
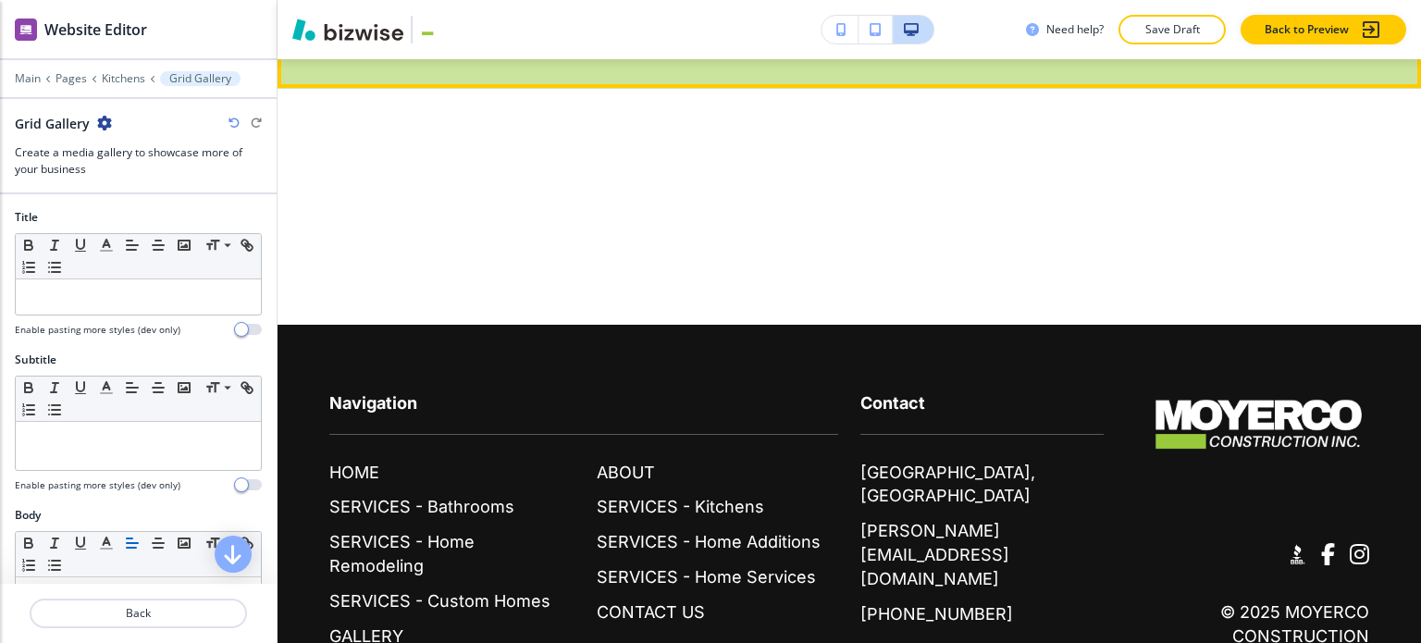
scroll to position [7166, 0]
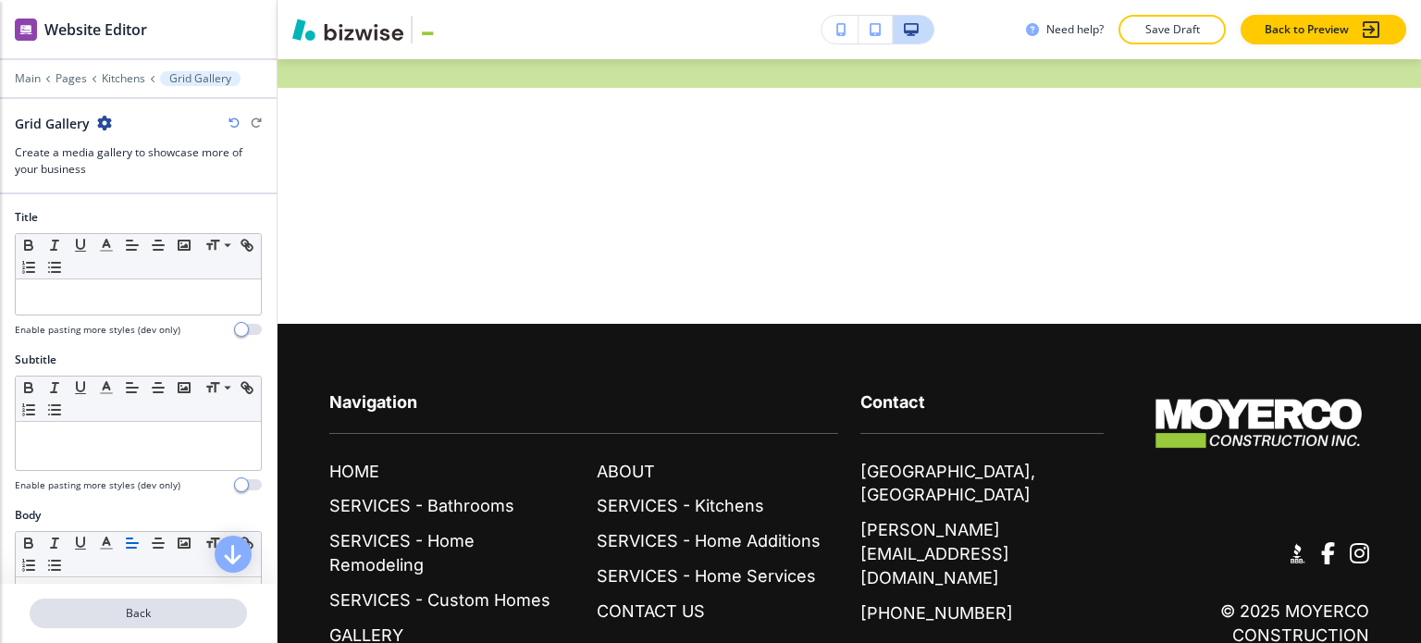
click at [175, 613] on p "Back" at bounding box center [138, 613] width 214 height 17
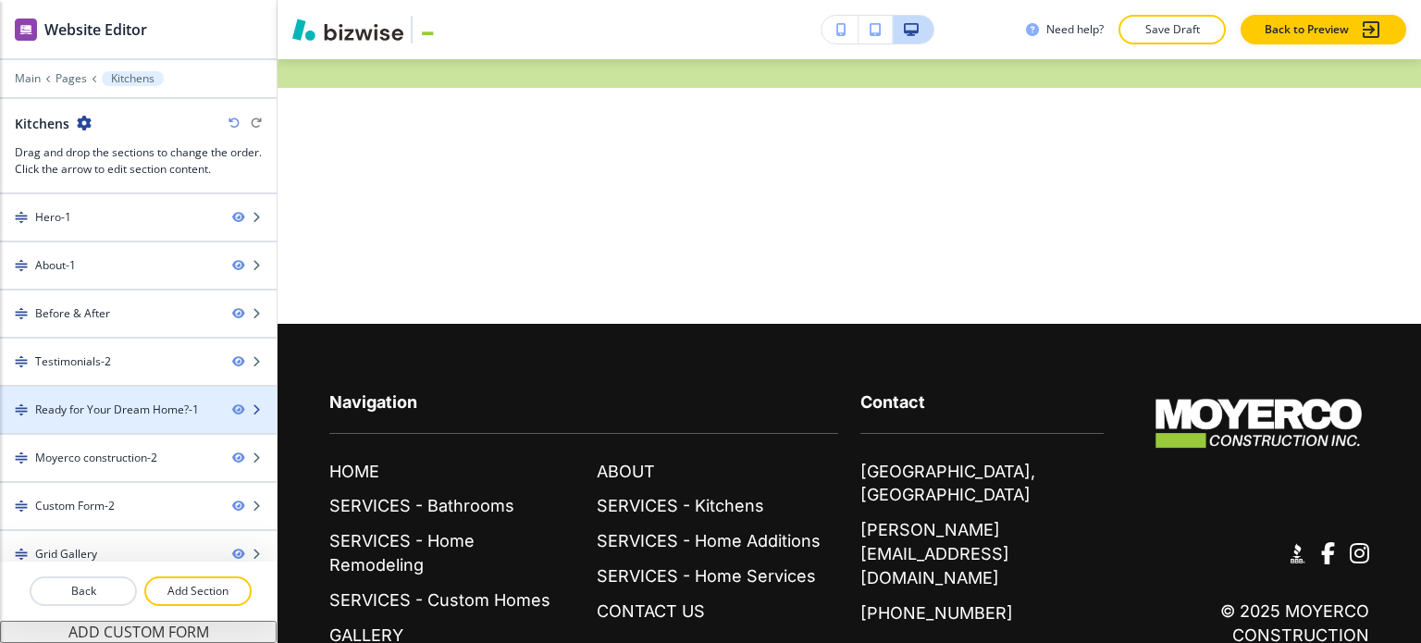
scroll to position [12, 0]
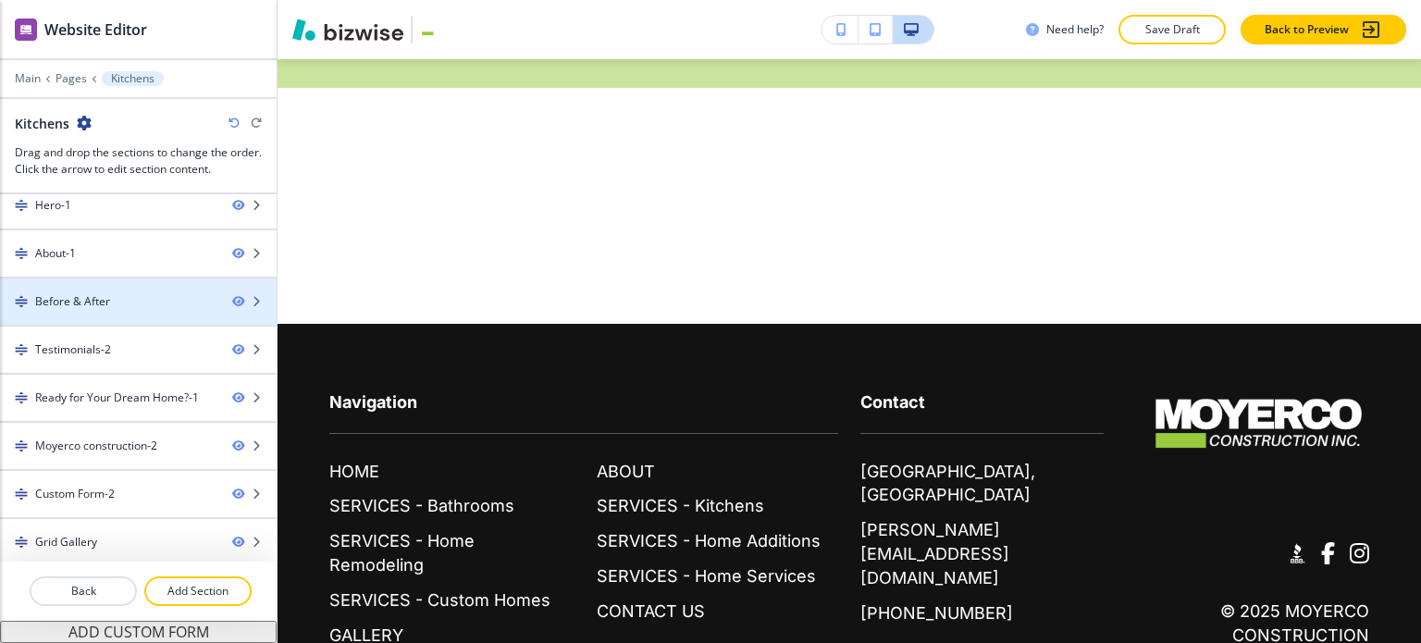
click at [135, 277] on div at bounding box center [138, 278] width 277 height 2
click at [133, 284] on div at bounding box center [138, 285] width 277 height 15
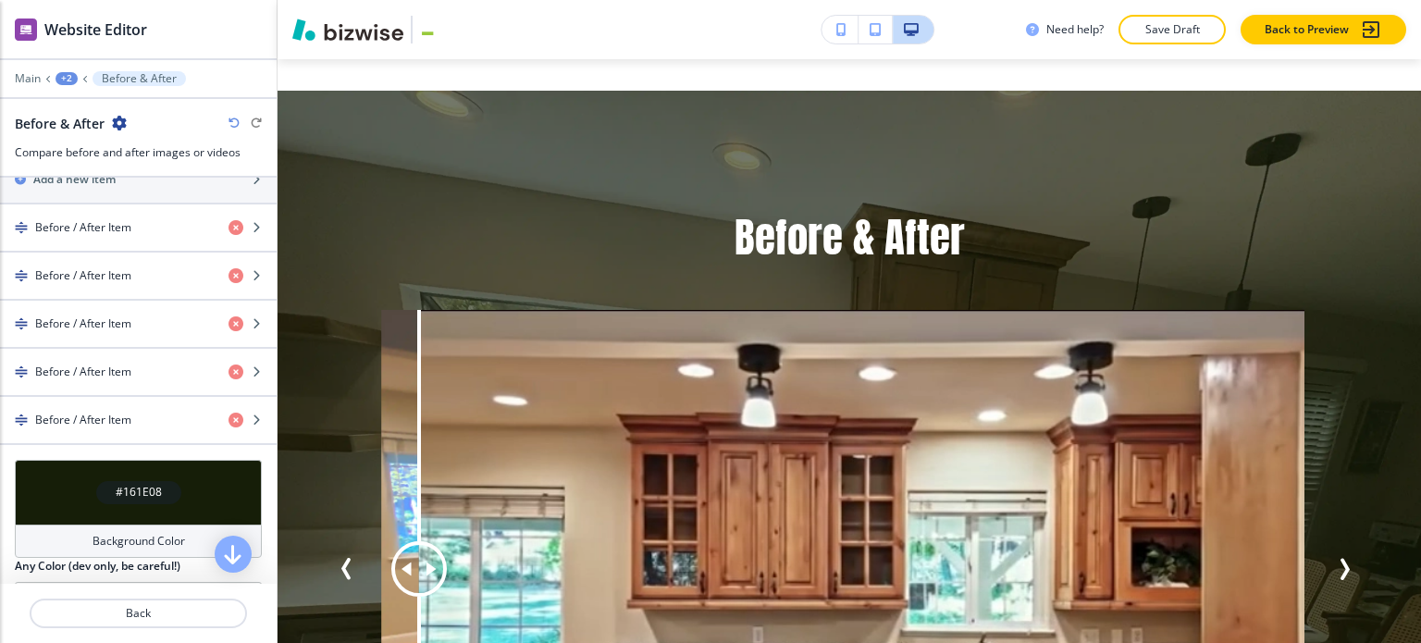
scroll to position [740, 0]
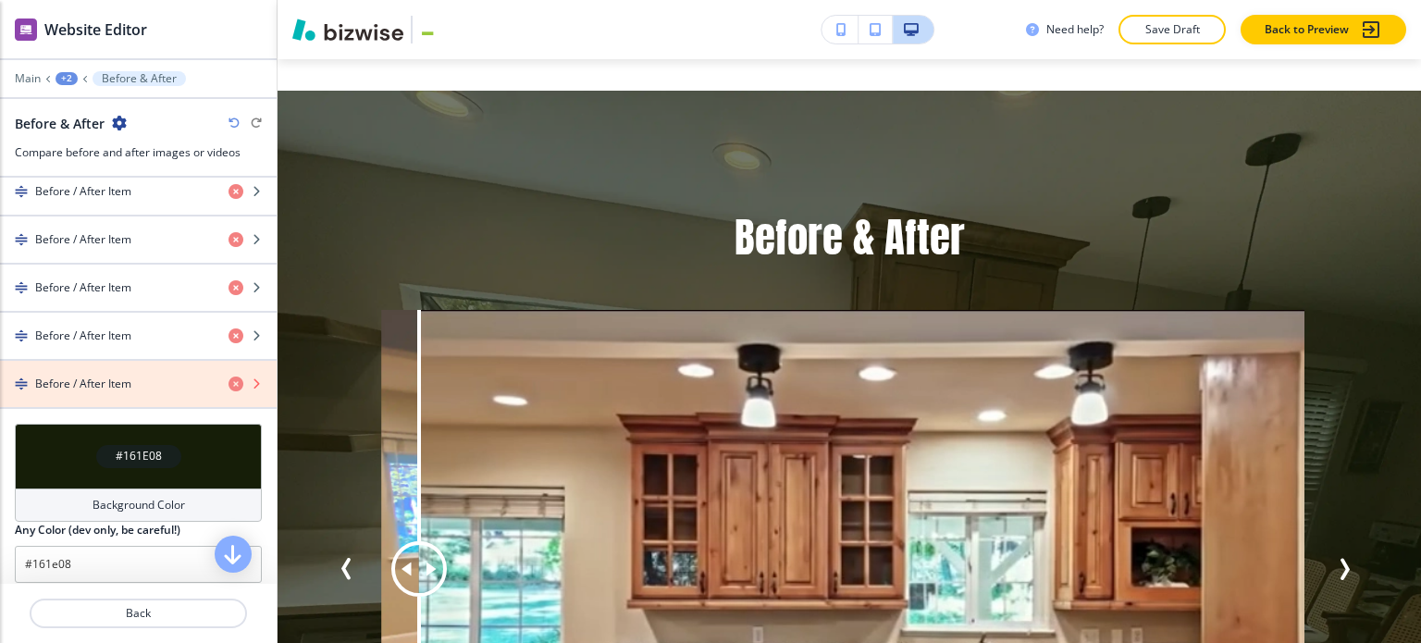
click at [228, 379] on icon "button" at bounding box center [235, 383] width 15 height 15
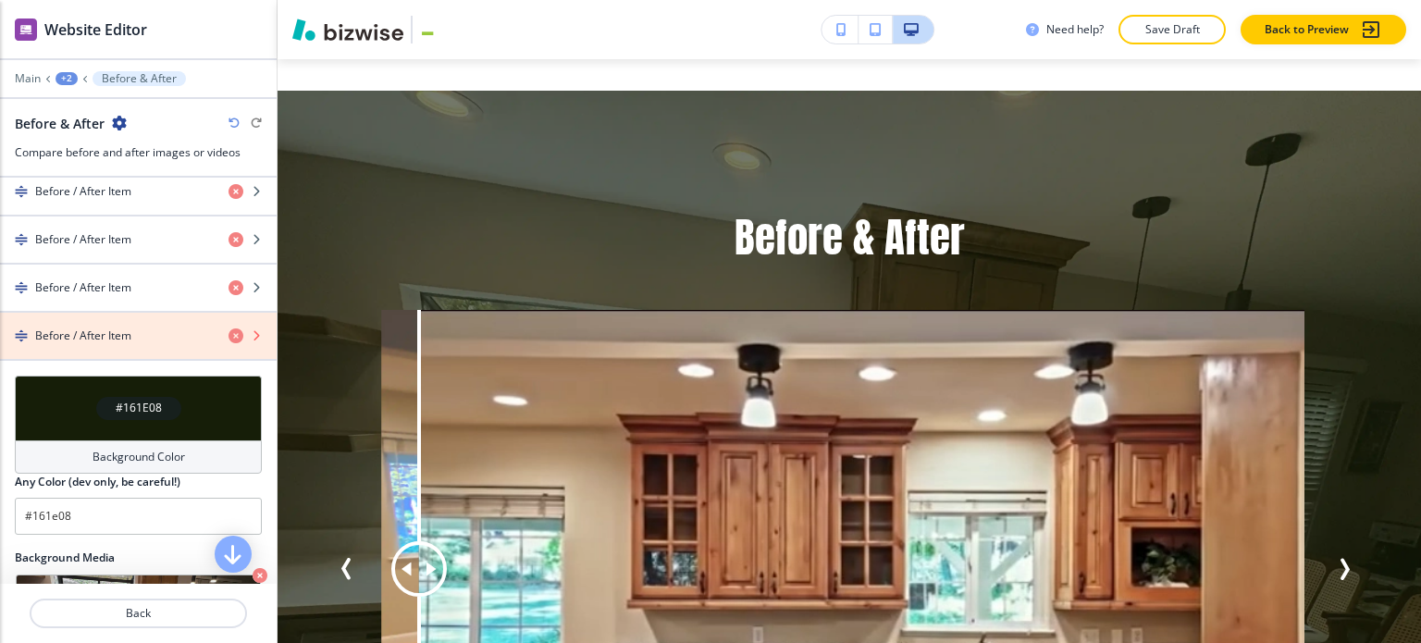
click at [228, 328] on icon "button" at bounding box center [235, 335] width 15 height 15
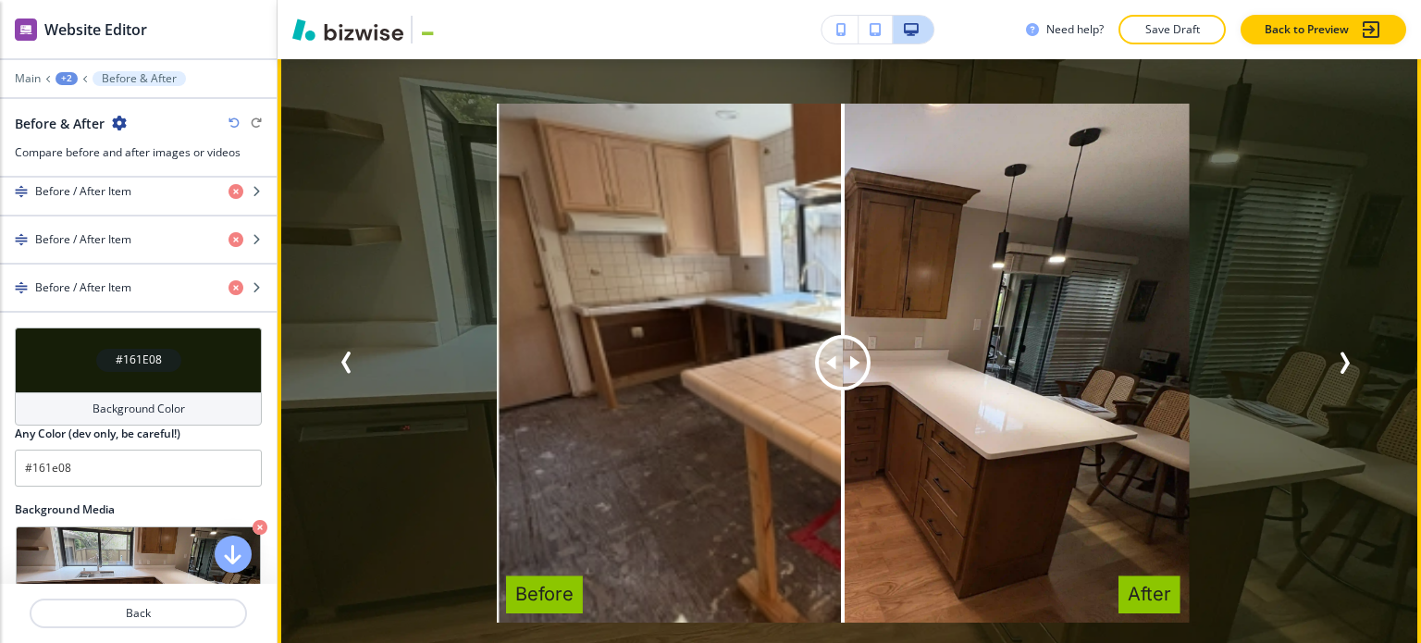
scroll to position [3220, 0]
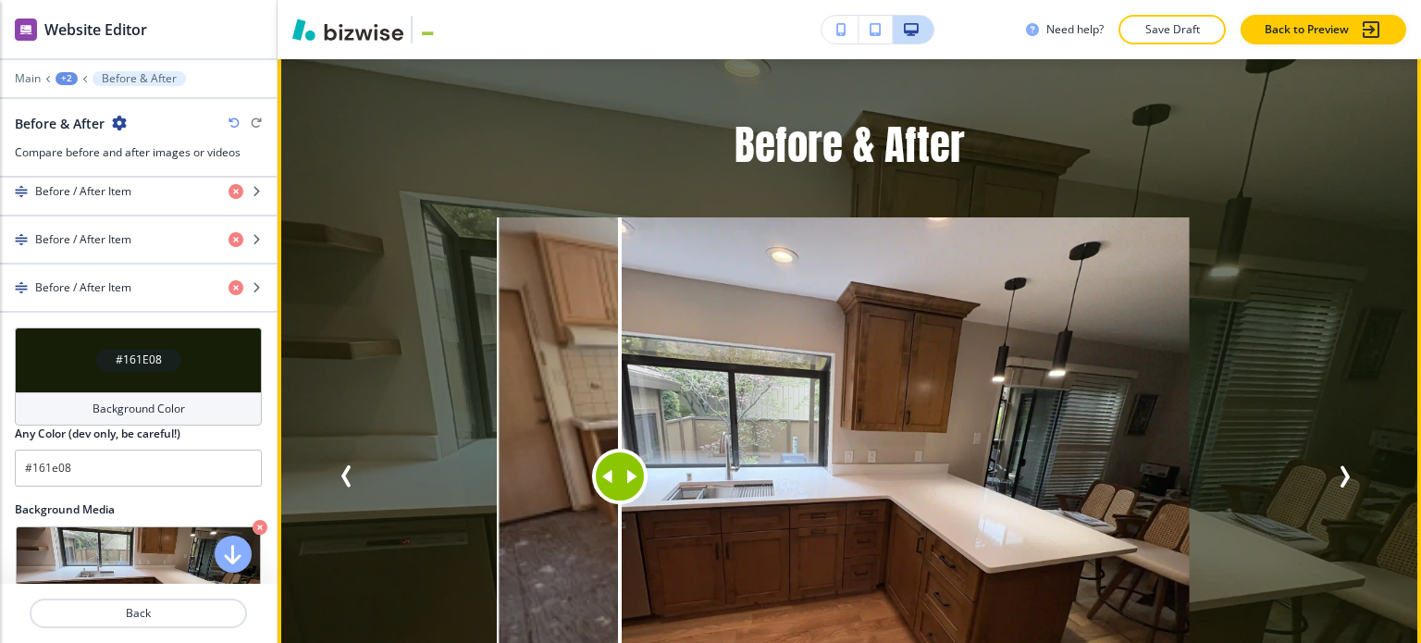
drag, startPoint x: 845, startPoint y: 443, endPoint x: 606, endPoint y: 422, distance: 239.6
click at [608, 449] on div at bounding box center [619, 476] width 55 height 55
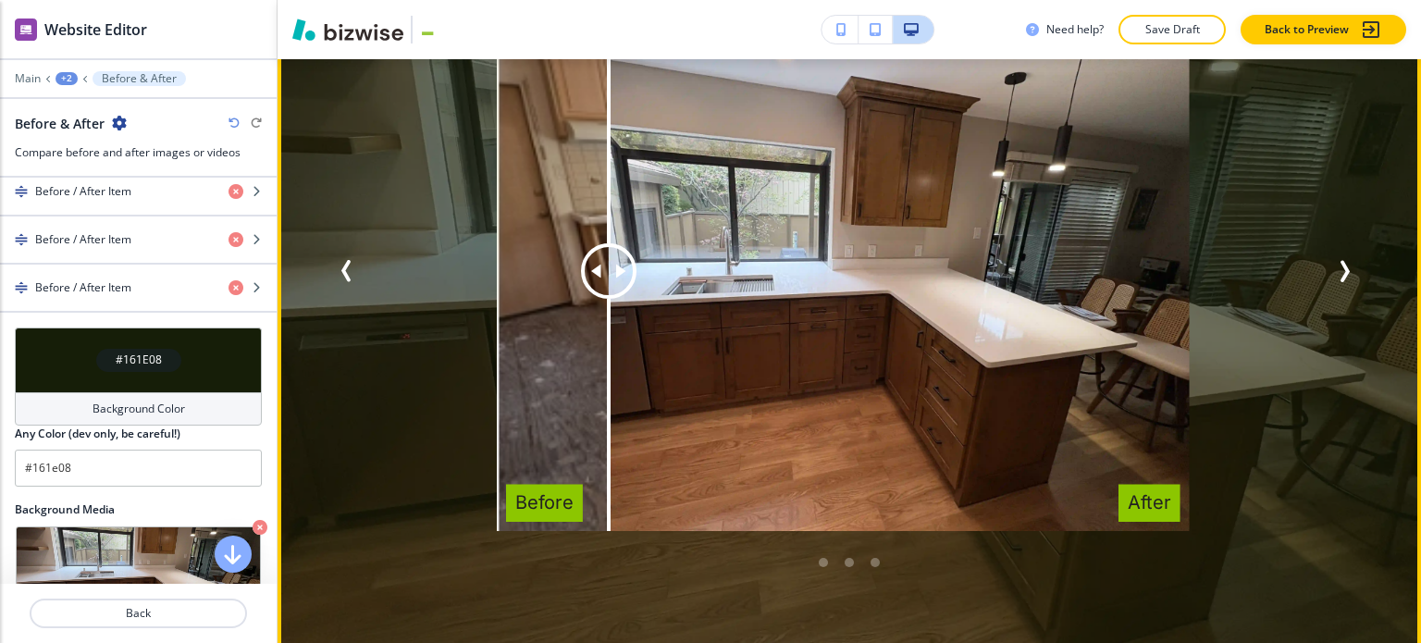
scroll to position [3405, 0]
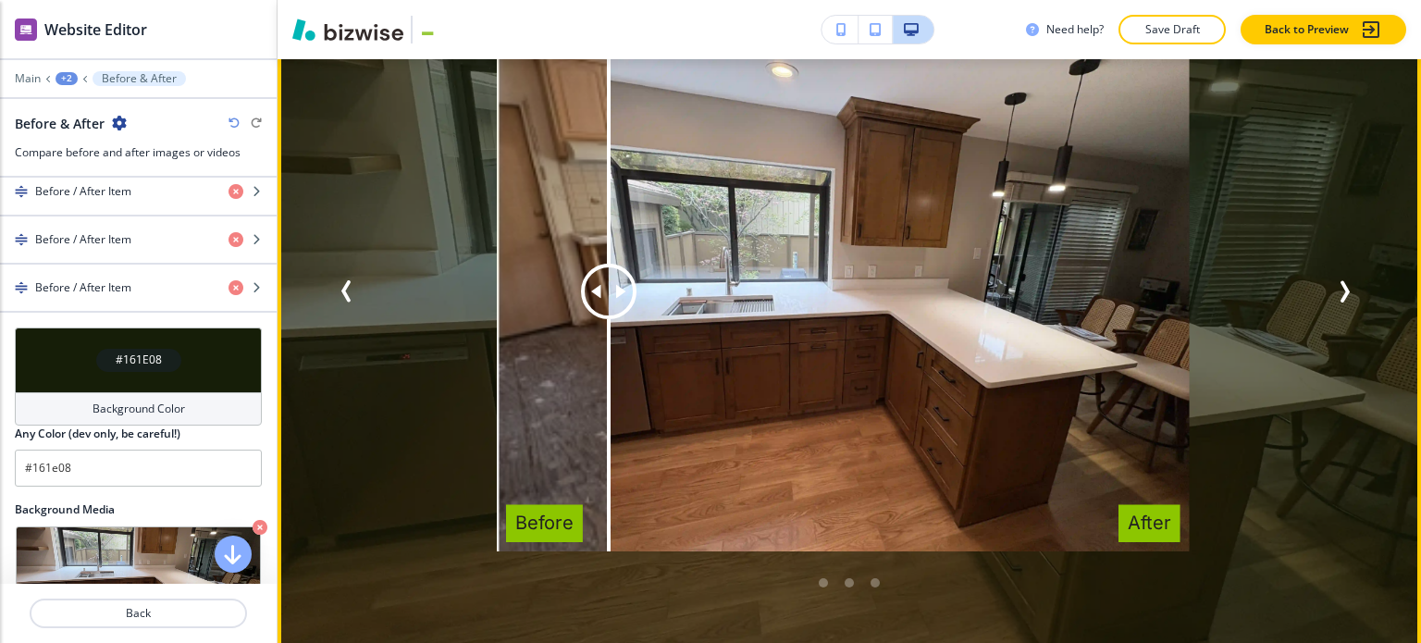
click at [336, 272] on button "Previous Slide" at bounding box center [350, 292] width 43 height 41
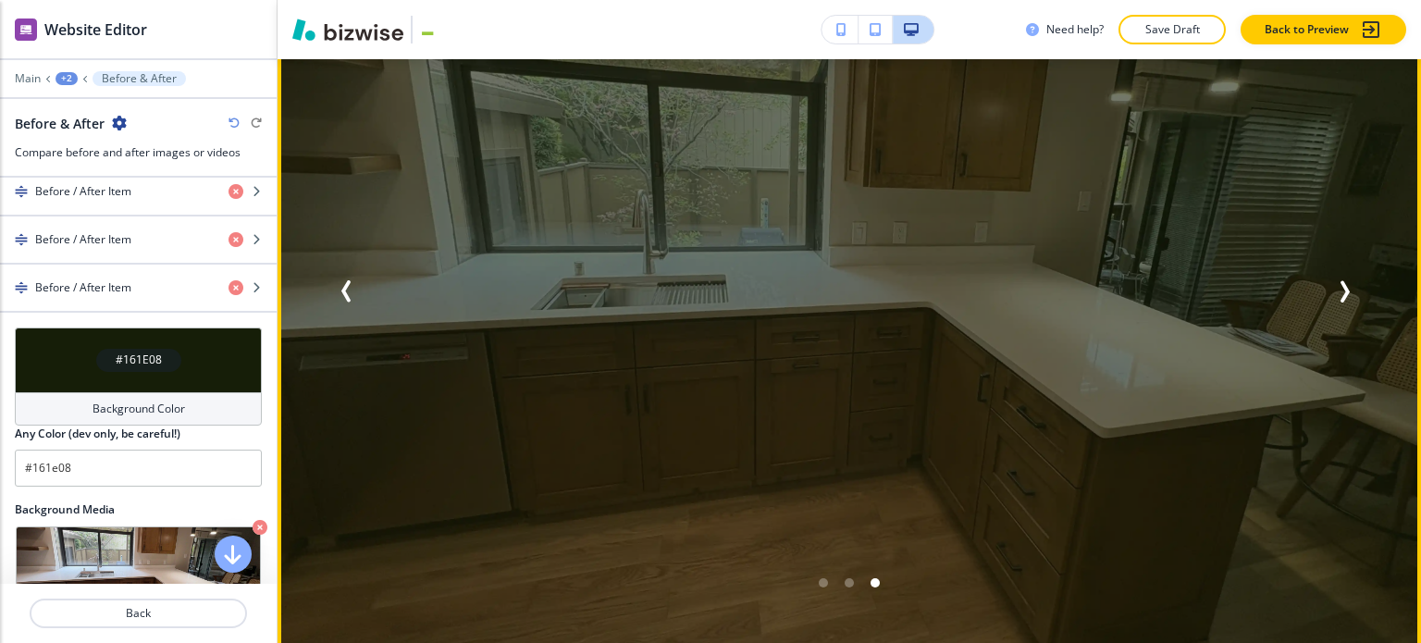
click at [336, 272] on button "Previous Slide" at bounding box center [350, 292] width 43 height 41
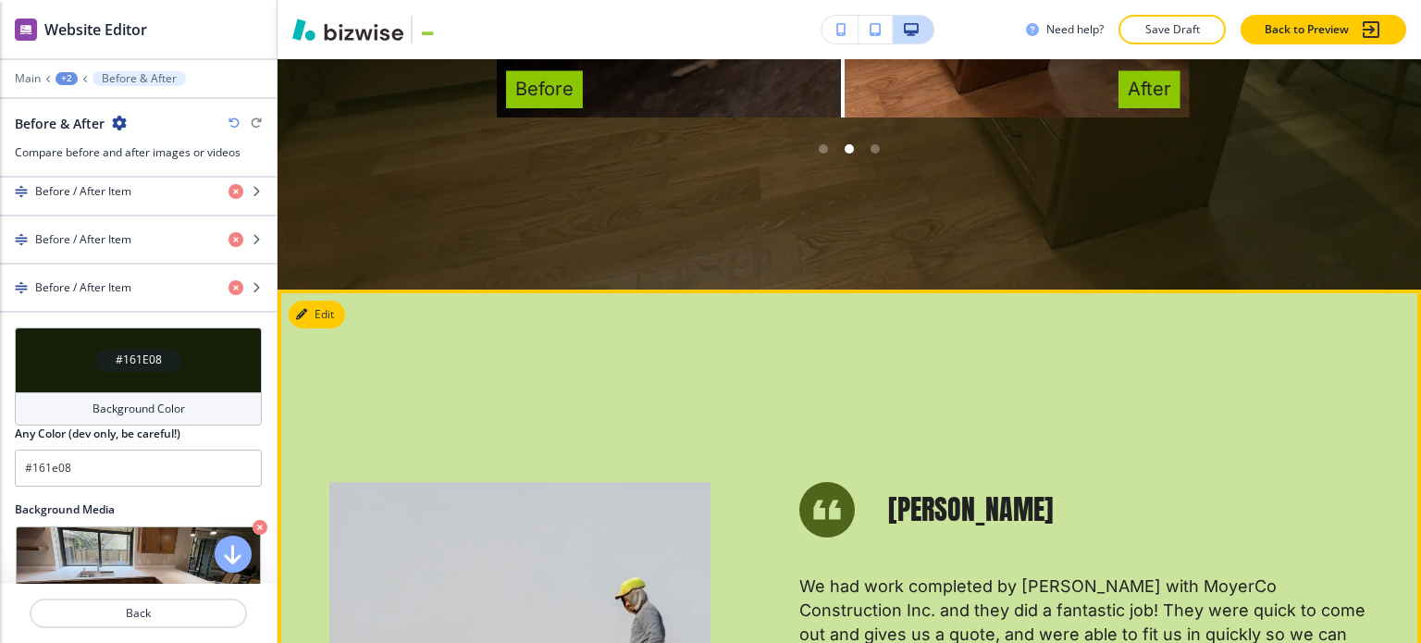
scroll to position [4052, 0]
